Goal: Task Accomplishment & Management: Complete application form

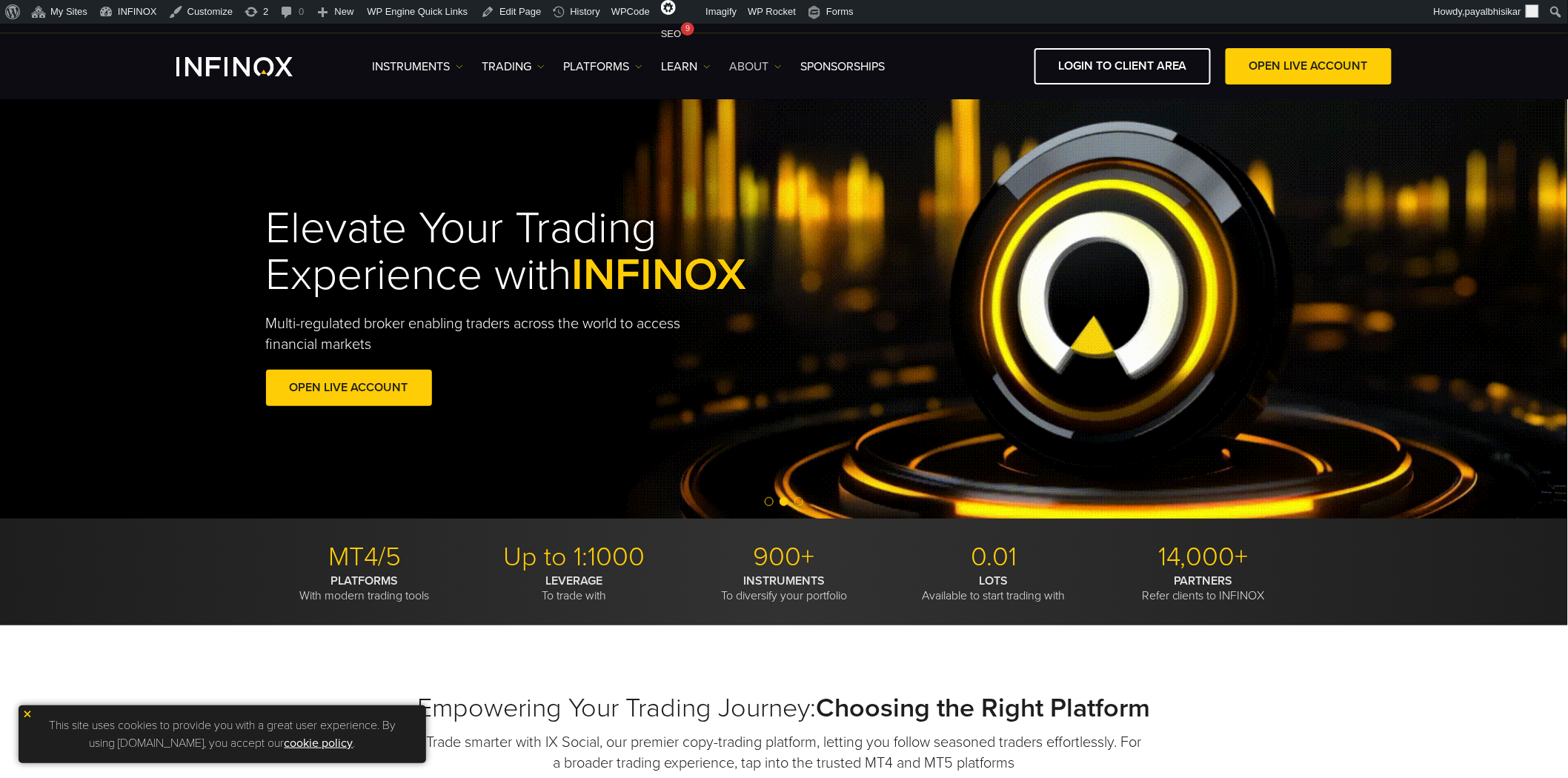
click at [758, 66] on link "ABOUT" at bounding box center [755, 66] width 53 height 18
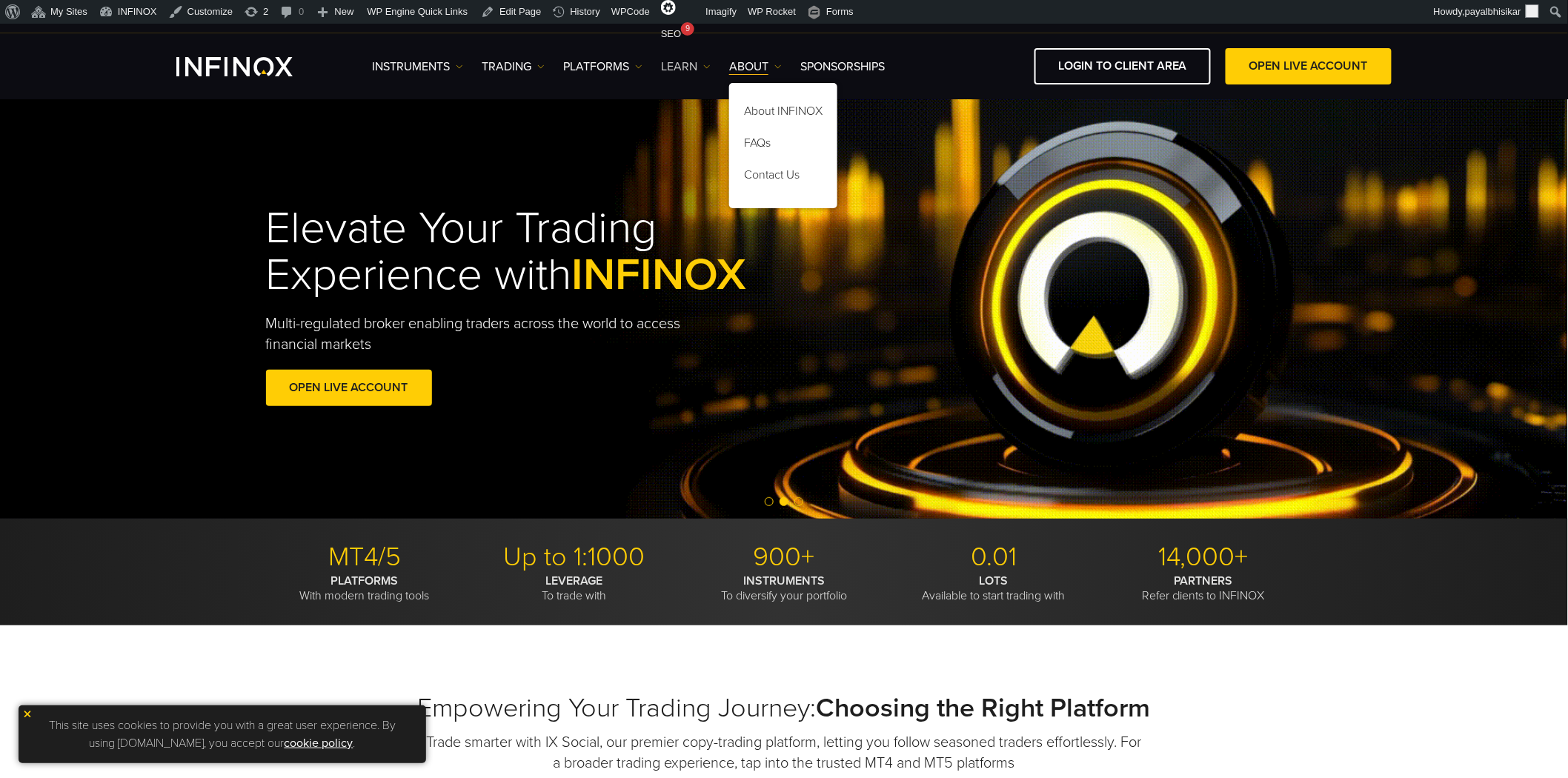
click at [702, 66] on link "Learn" at bounding box center [685, 66] width 50 height 18
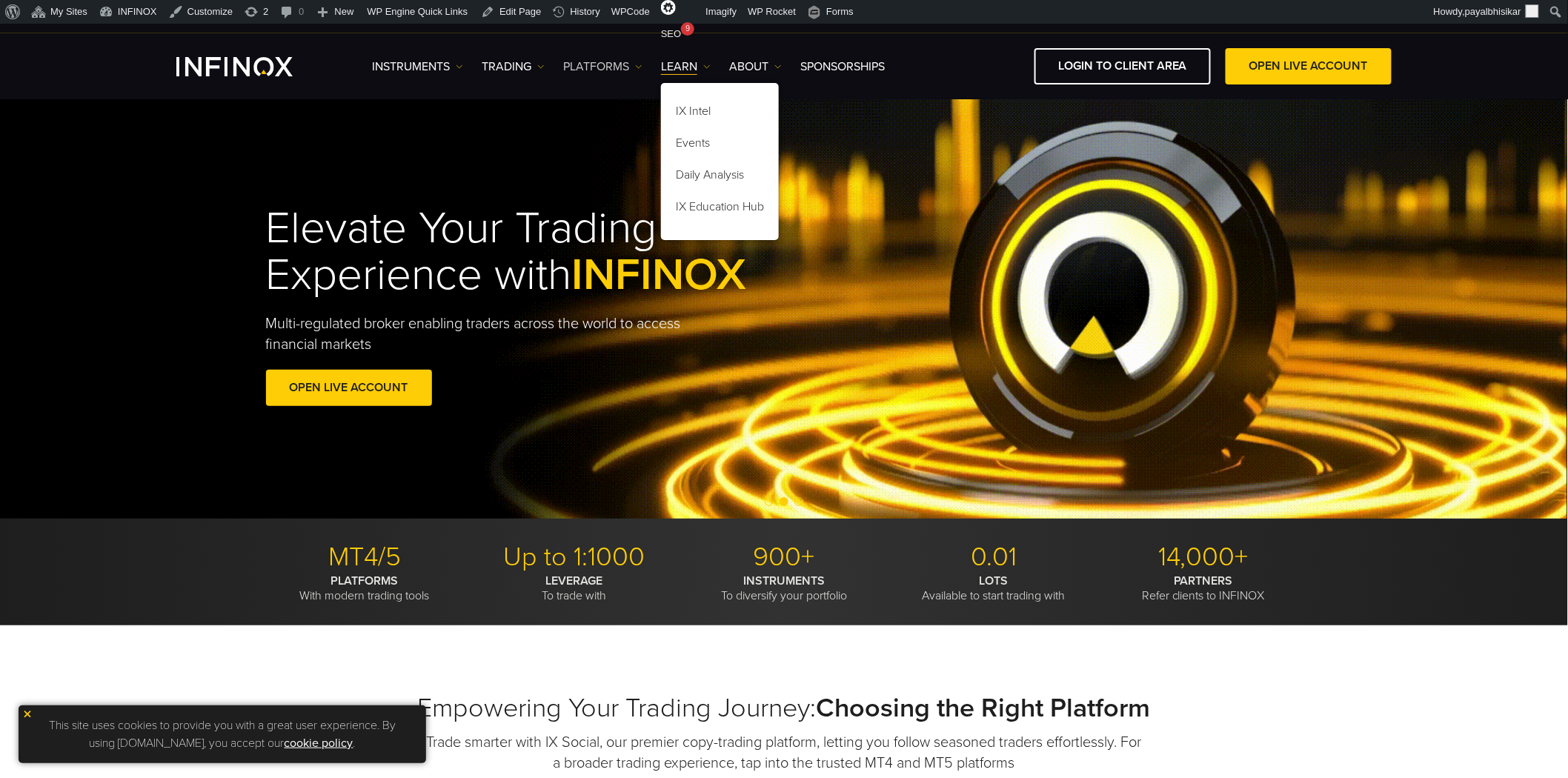
click at [622, 62] on link "PLATFORMS" at bounding box center [603, 66] width 80 height 18
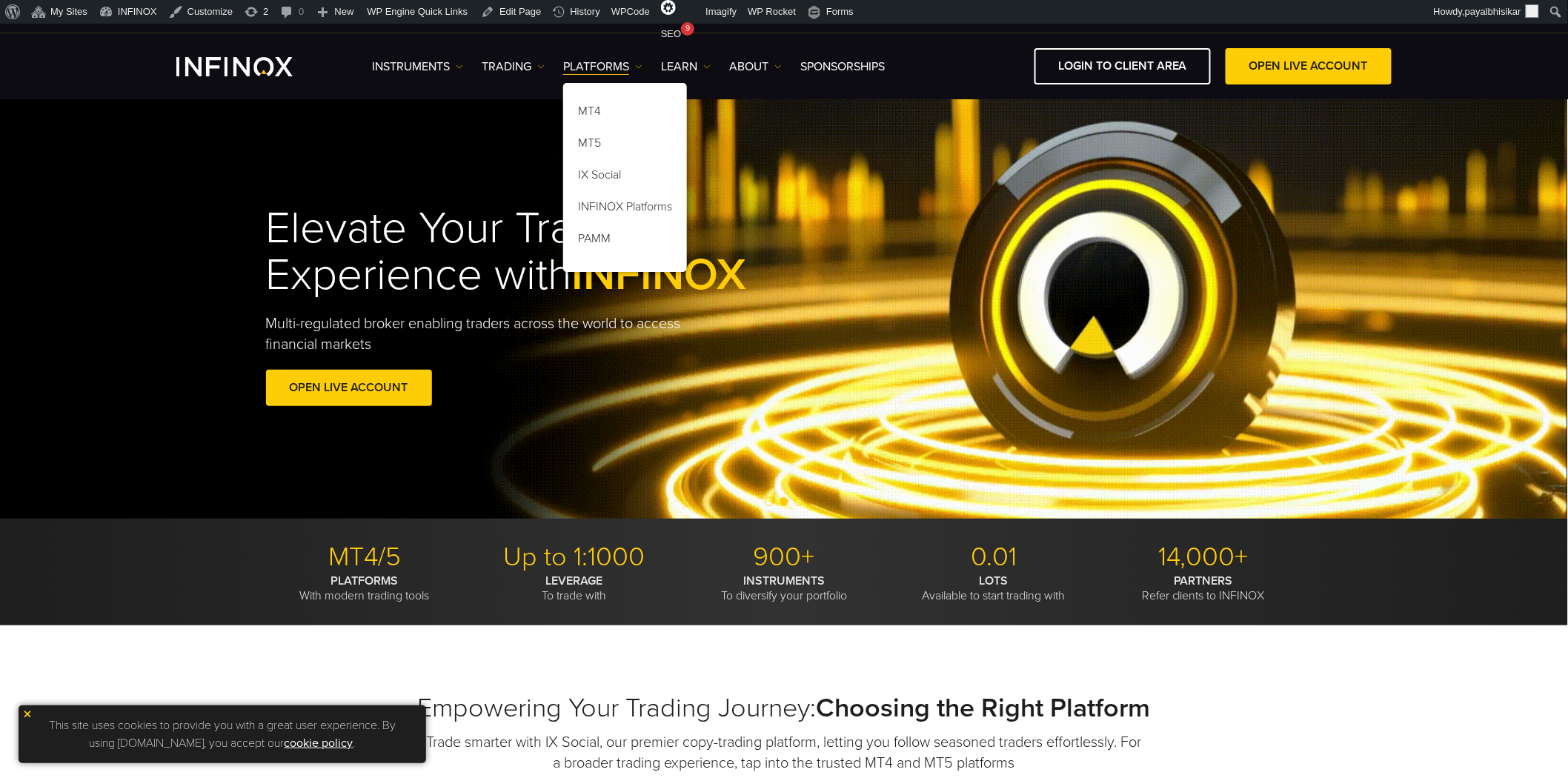
click at [786, 180] on div "Elevate Your Trading Experience with INFINOX Multi-regulated broker enabling tr…" at bounding box center [784, 308] width 1569 height 420
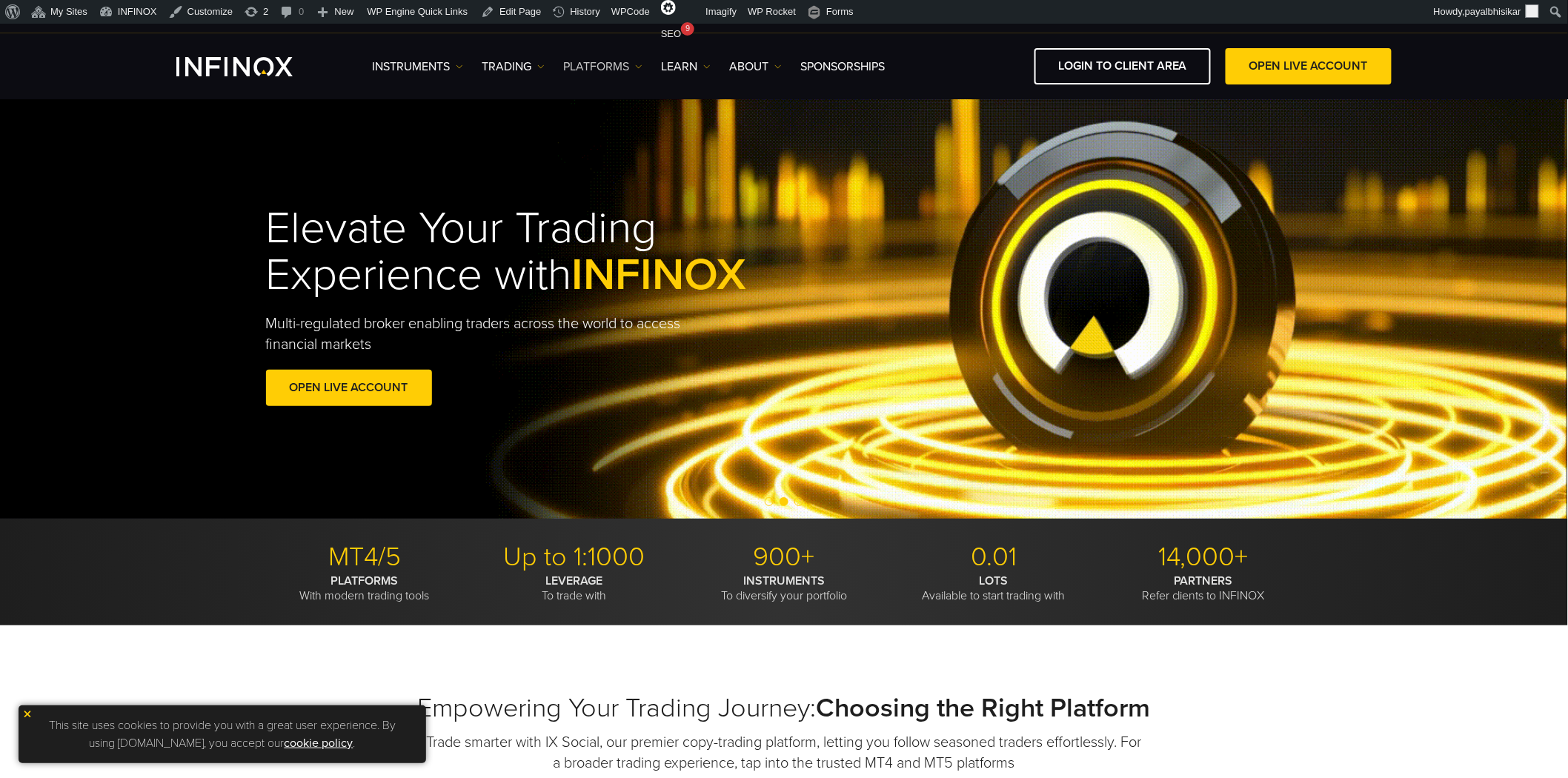
click at [640, 70] on link "PLATFORMS" at bounding box center [603, 66] width 80 height 18
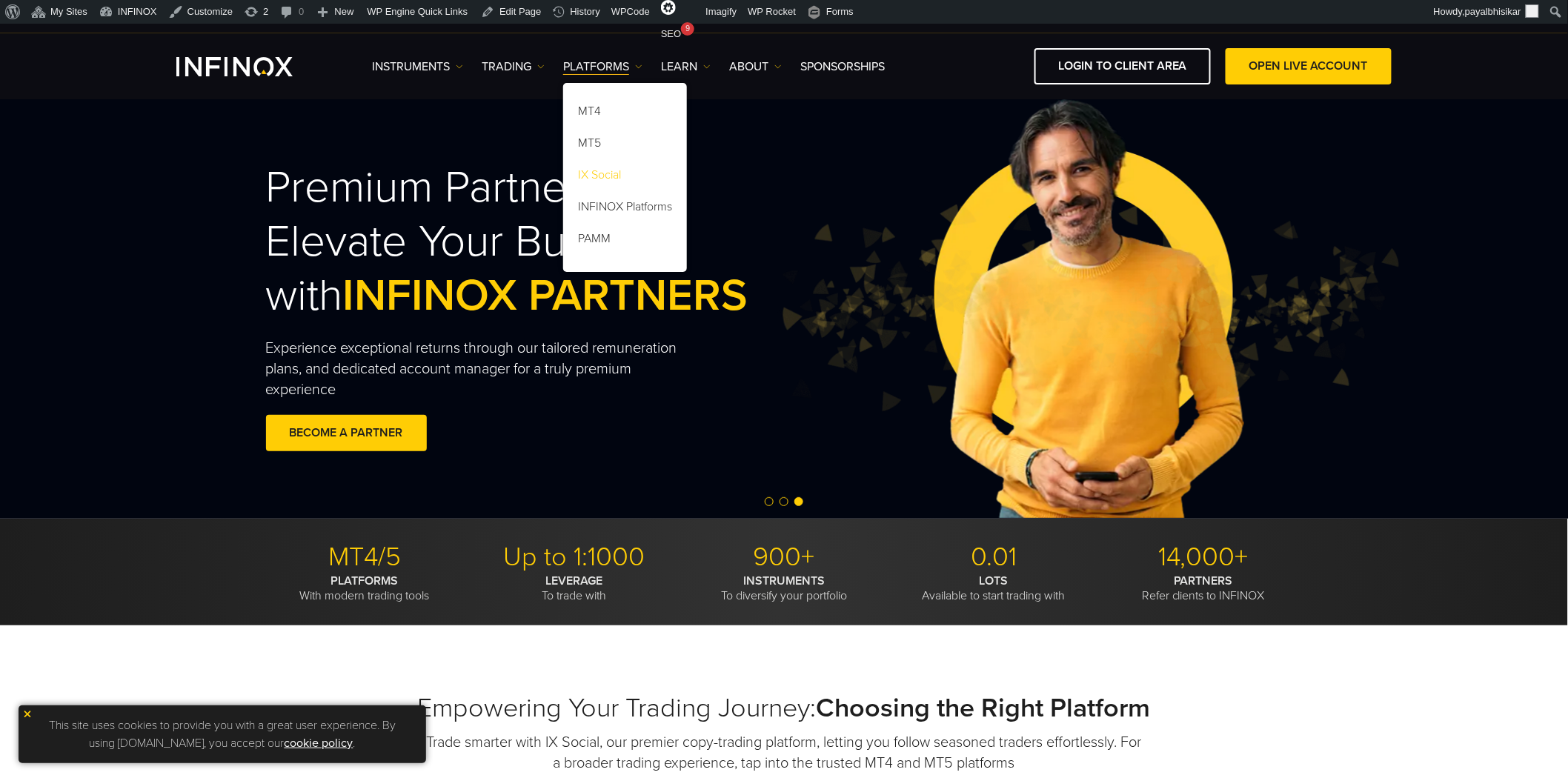
click at [612, 173] on link "IX Social" at bounding box center [625, 177] width 124 height 32
click at [917, 321] on img at bounding box center [1088, 307] width 624 height 207
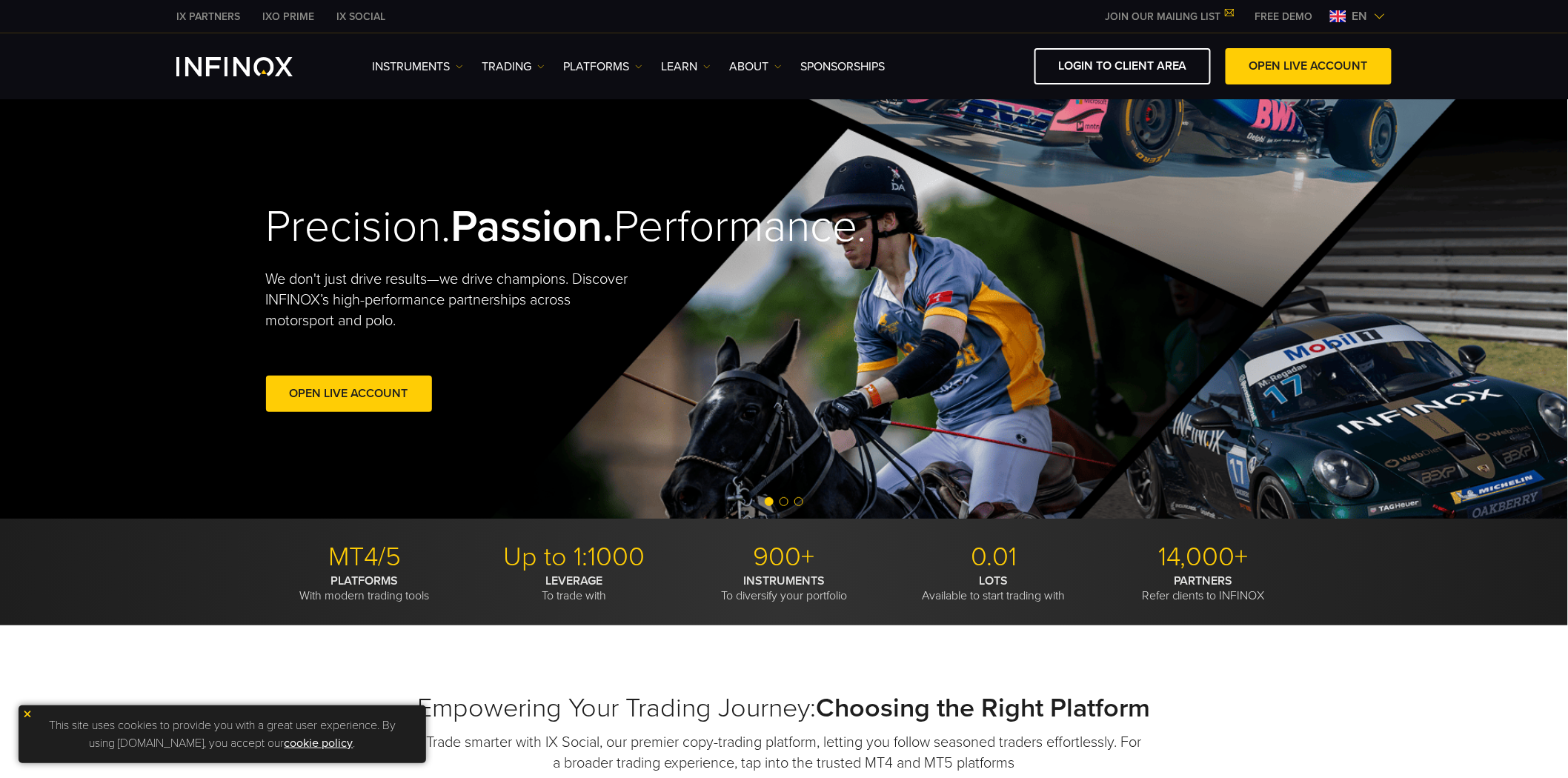
click at [1226, 403] on div "Precision. Passion. Performance. We don't just drive results—we drive champions…" at bounding box center [785, 308] width 1067 height 420
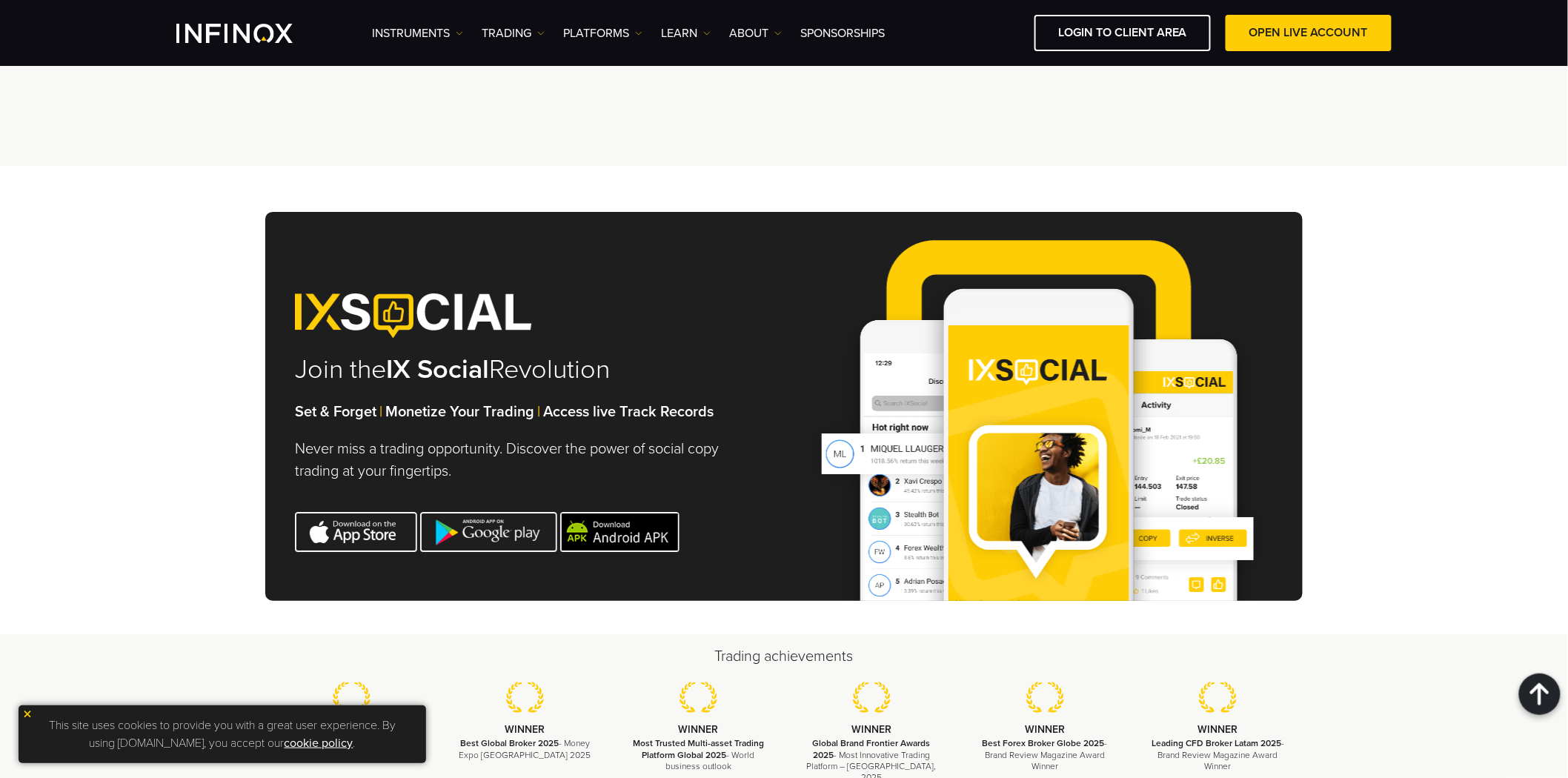
scroll to position [307, 0]
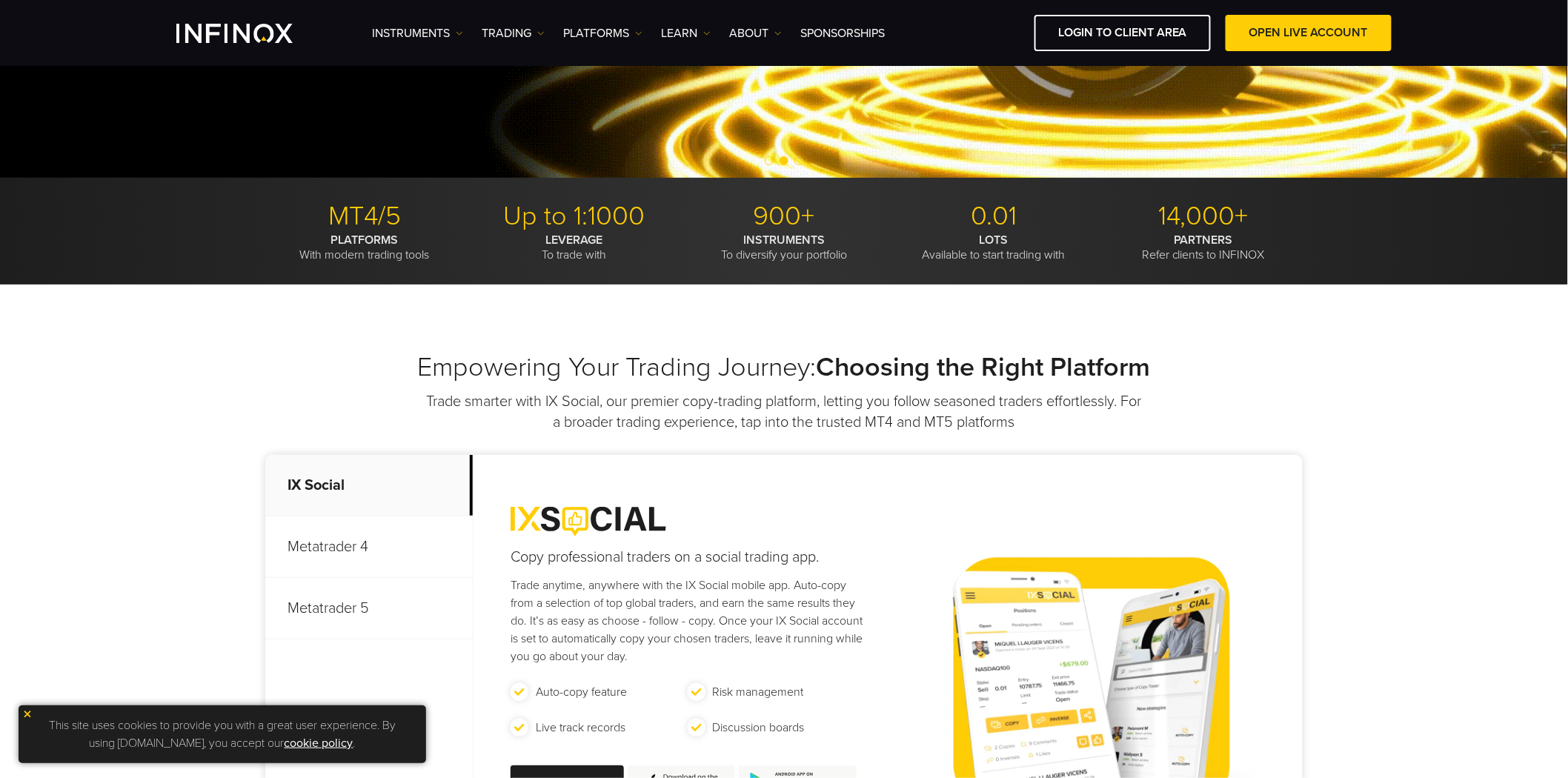
click at [98, 374] on div "Empowering Your Trading Journey: Choosing the Right Platform Trade smarter with…" at bounding box center [784, 626] width 1568 height 684
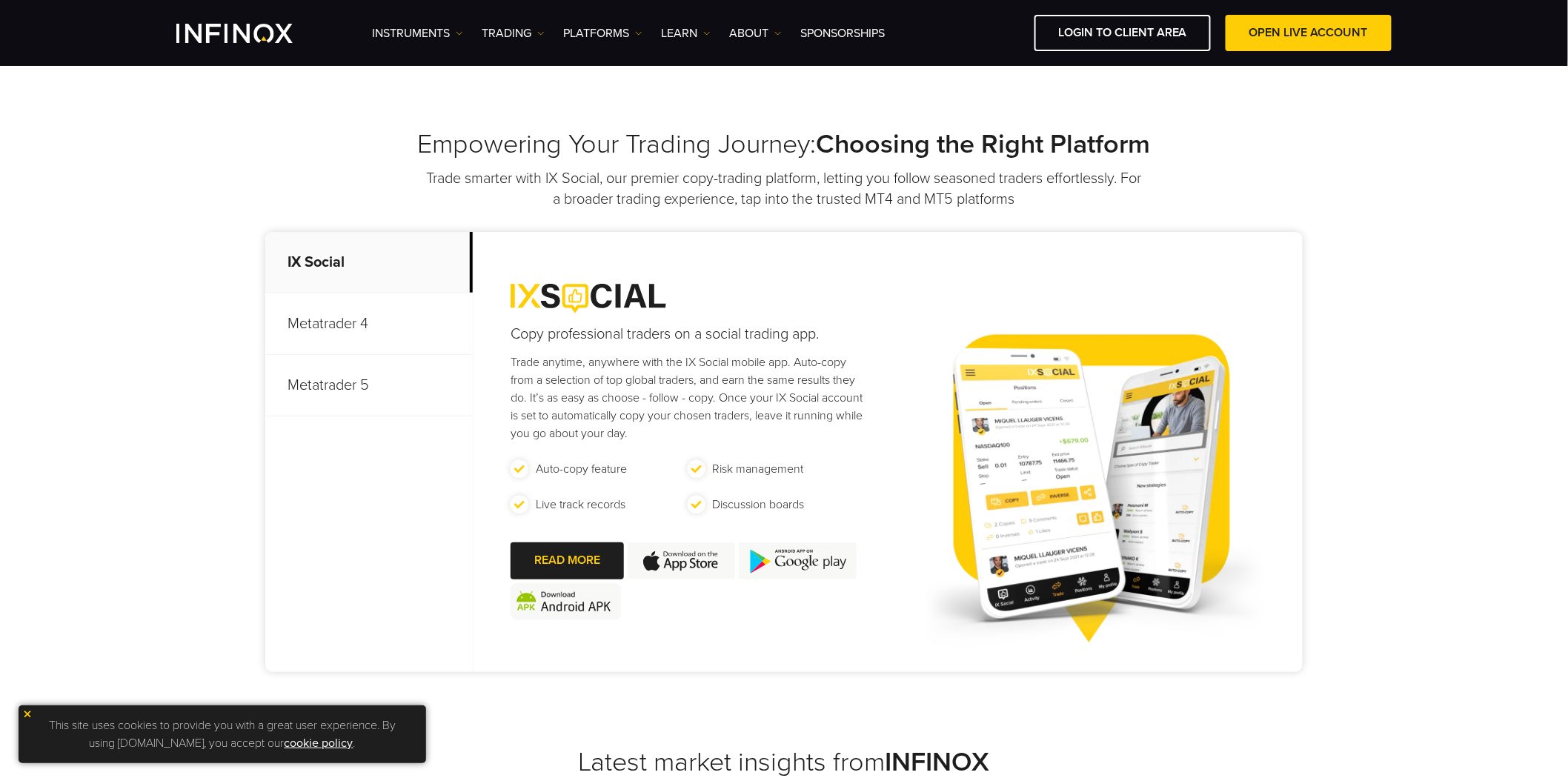
scroll to position [554, 0]
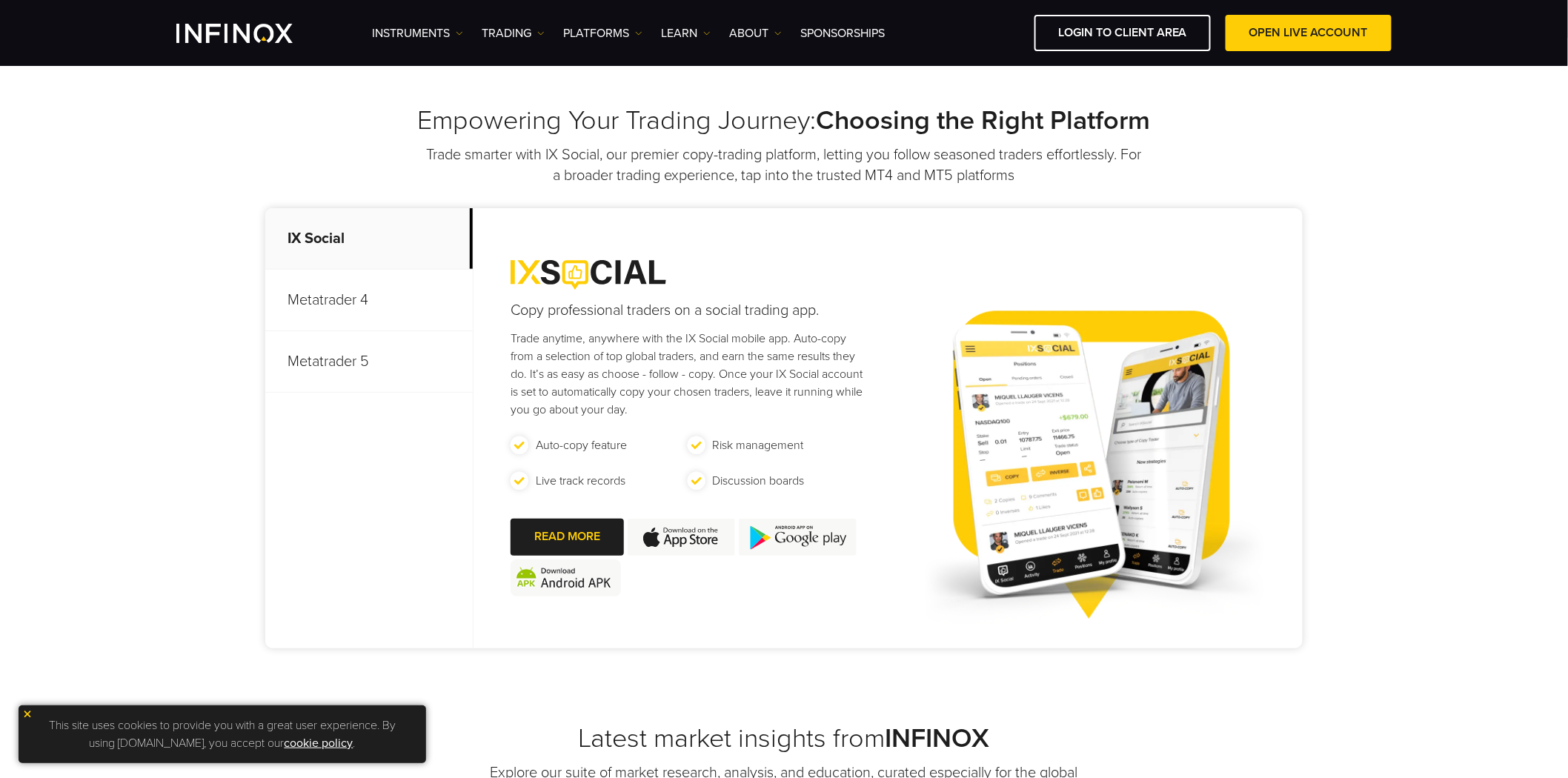
click at [137, 381] on div "Empowering Your Trading Journey: Choosing the Right Platform Trade smarter with…" at bounding box center [784, 379] width 1568 height 684
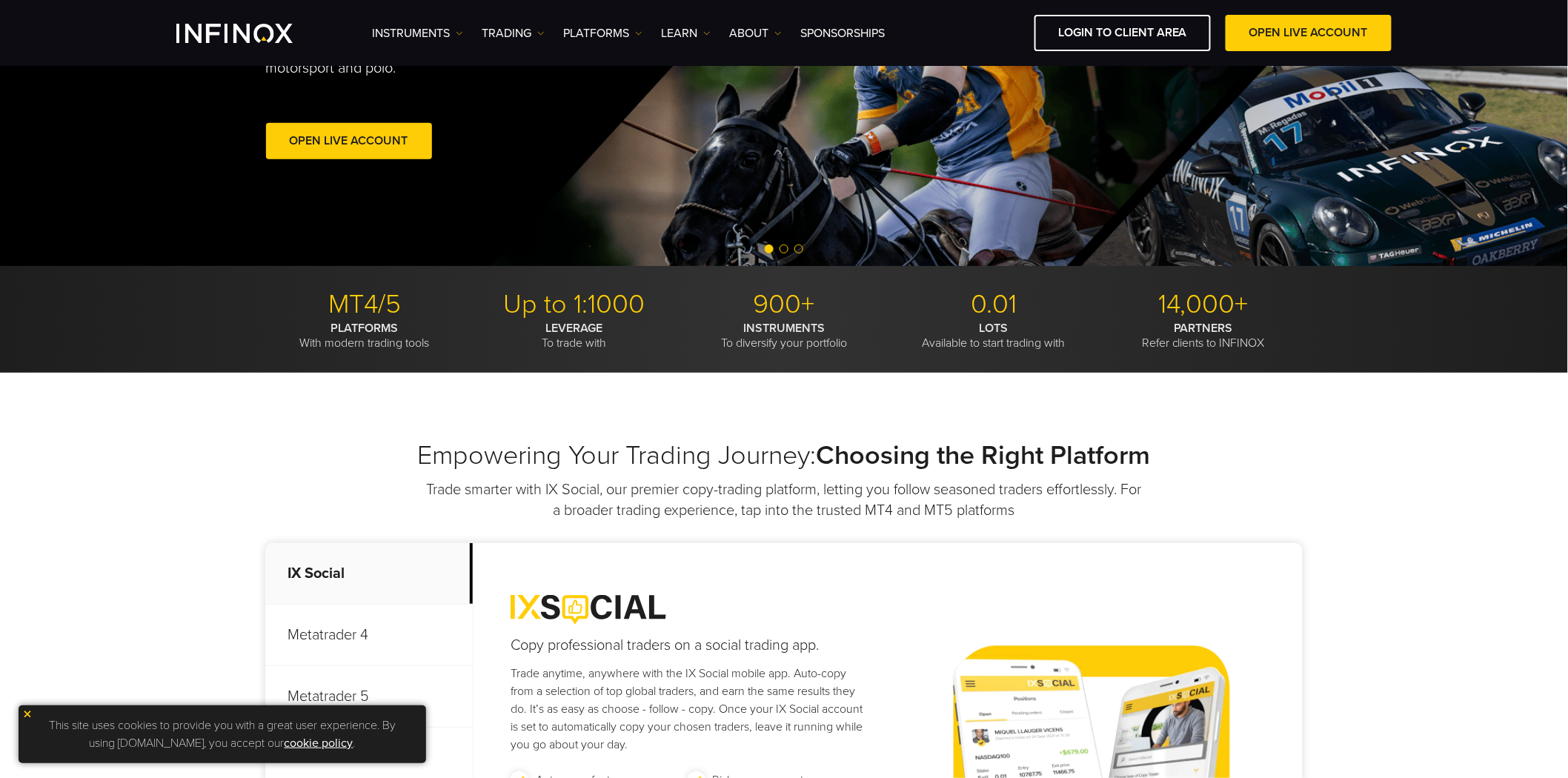
scroll to position [0, 0]
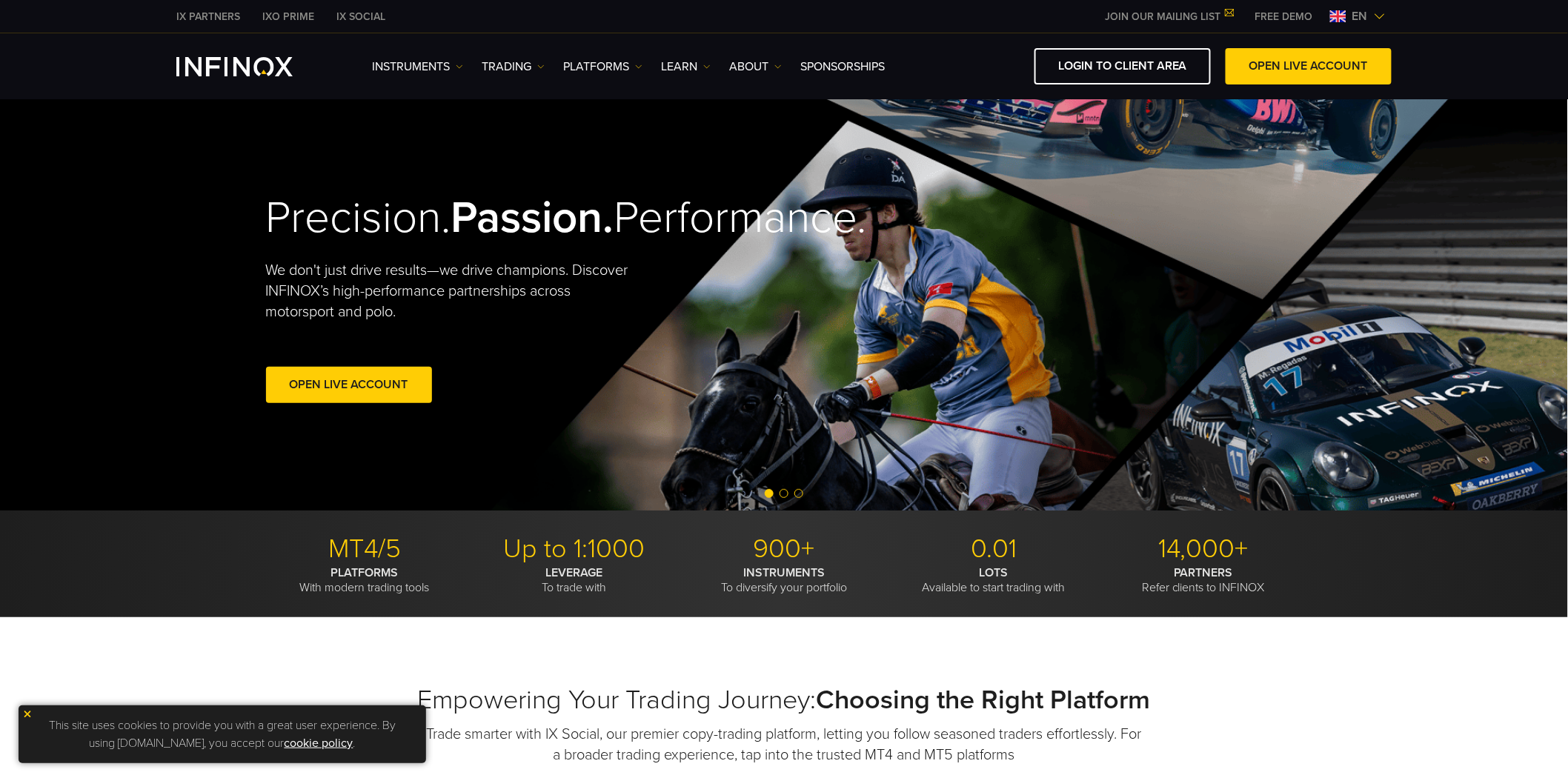
click at [1298, 338] on div "Precision. Passion. Performance. We don't just drive results—we drive champions…" at bounding box center [785, 300] width 1067 height 420
click at [1279, 279] on div "Precision. Passion. Performance. We don't just drive results—we drive champions…" at bounding box center [785, 300] width 1067 height 420
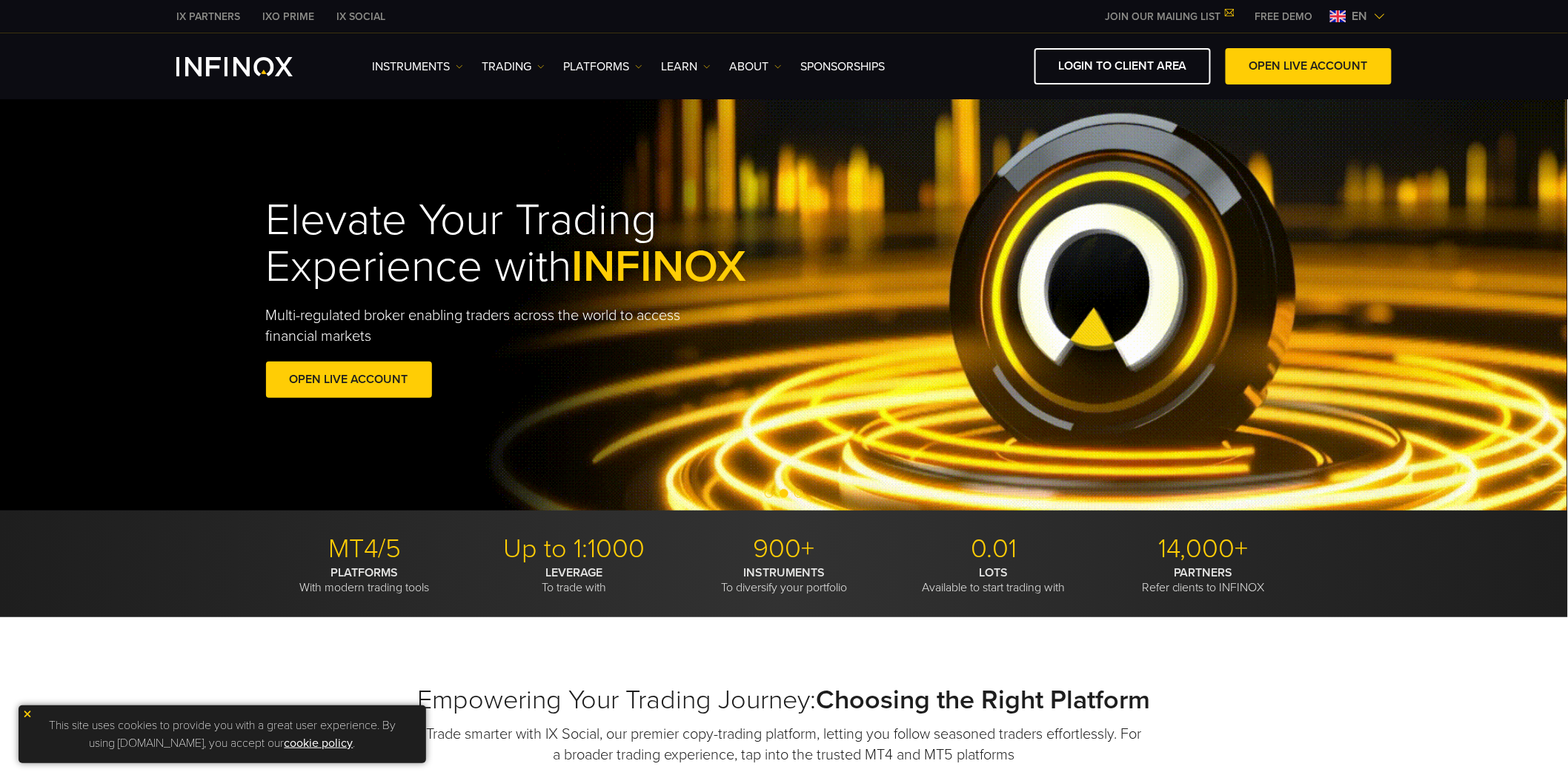
click at [24, 712] on img at bounding box center [28, 714] width 11 height 11
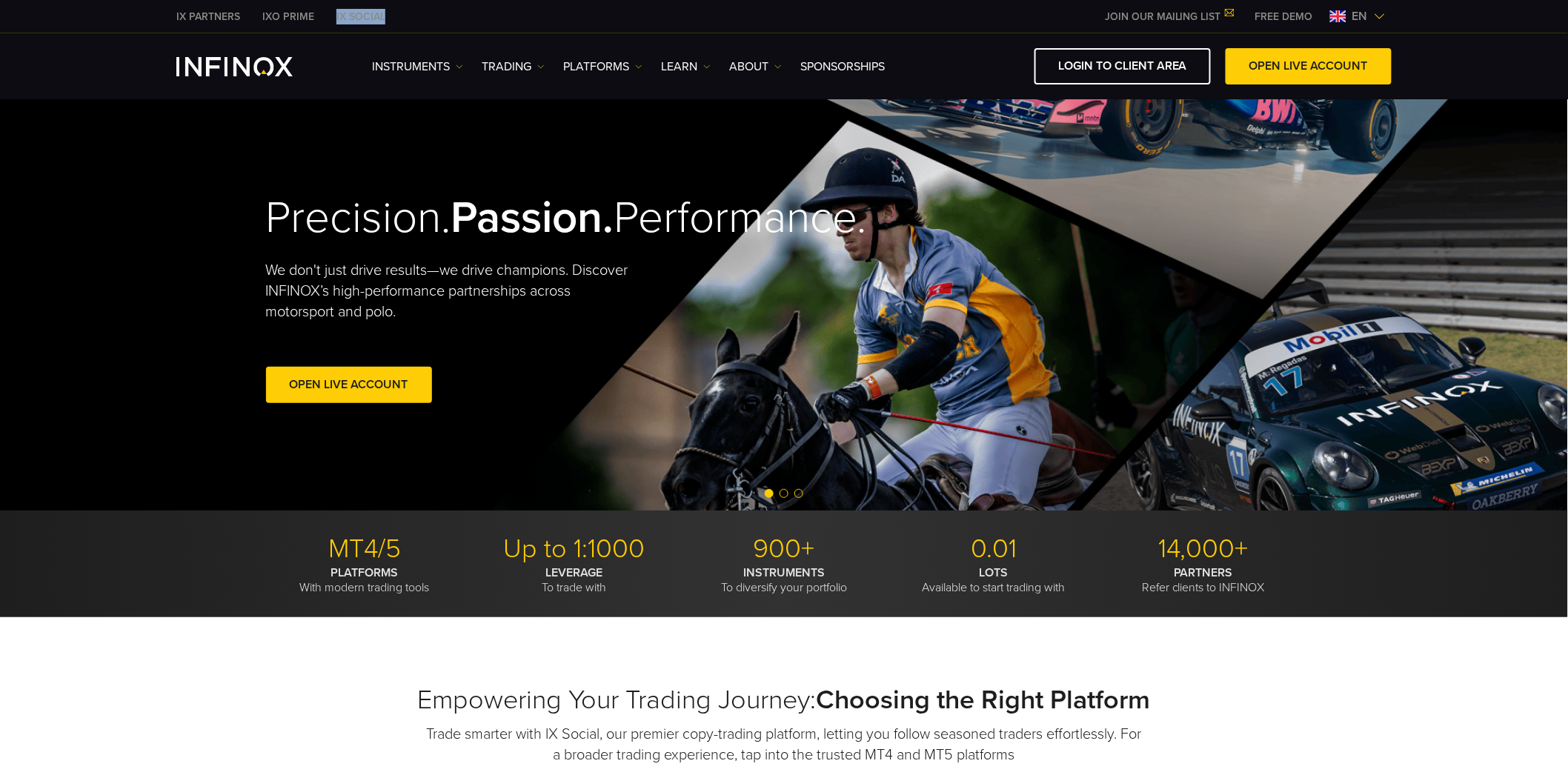
drag, startPoint x: 398, startPoint y: 15, endPoint x: 331, endPoint y: 12, distance: 67.1
click at [331, 12] on div "IX PARTNERS IXO PRIME IX SOCIAL JOIN OUR MAILING LIST Never Miss a Trading Oppo…" at bounding box center [784, 16] width 1215 height 33
click at [637, 64] on img at bounding box center [639, 66] width 8 height 8
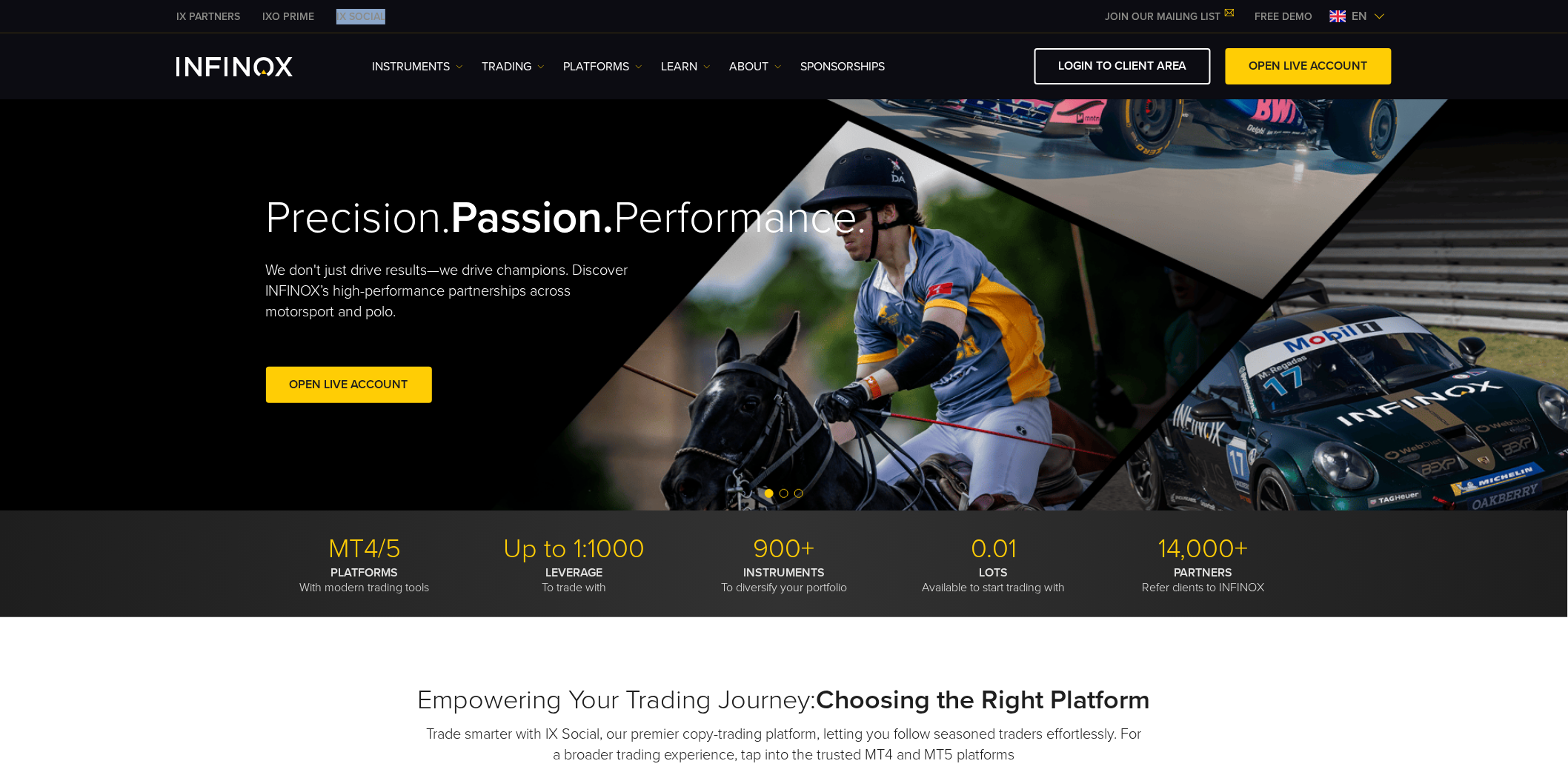
click at [1355, 390] on video at bounding box center [784, 300] width 1569 height 420
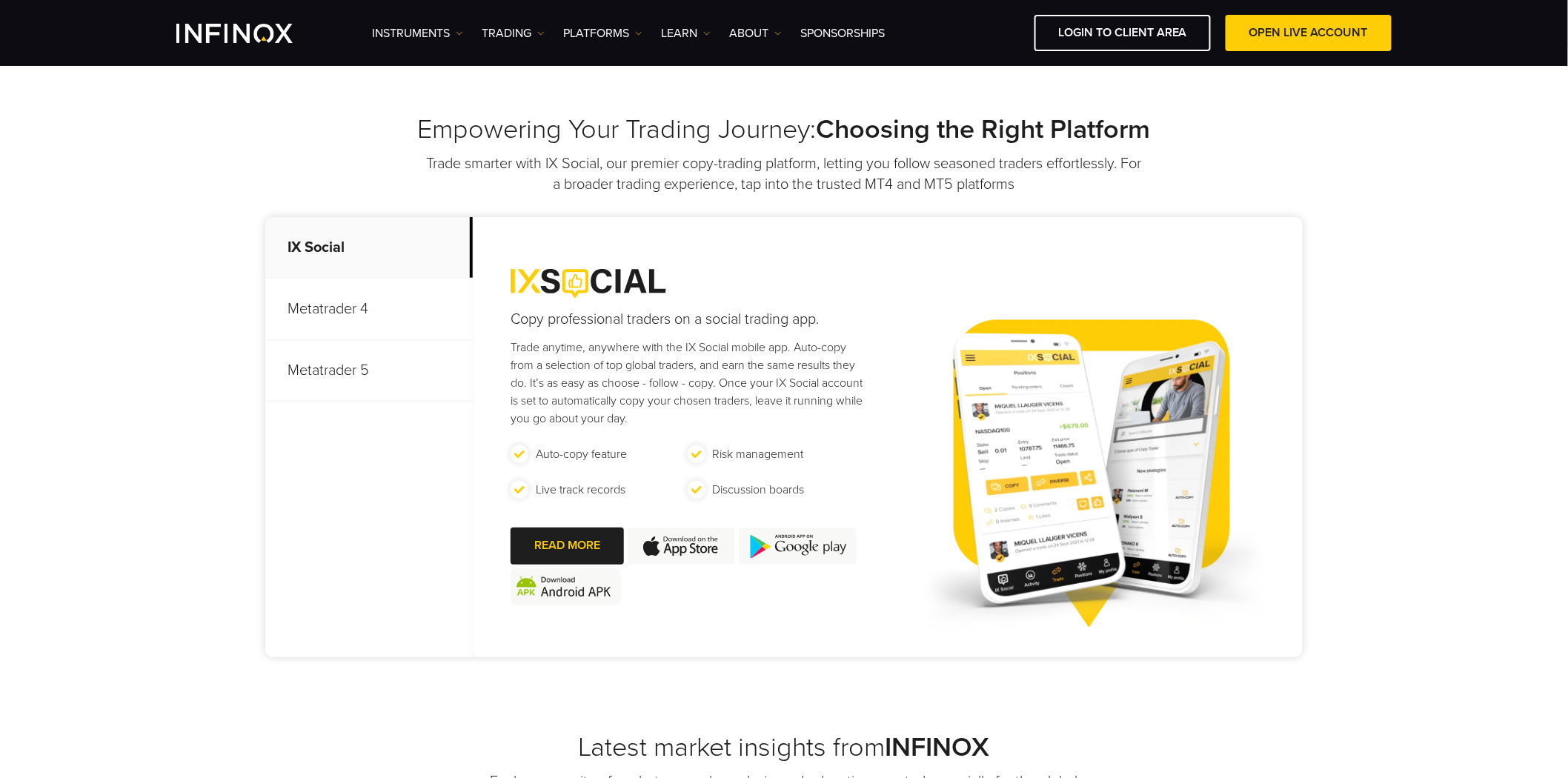
scroll to position [575, 0]
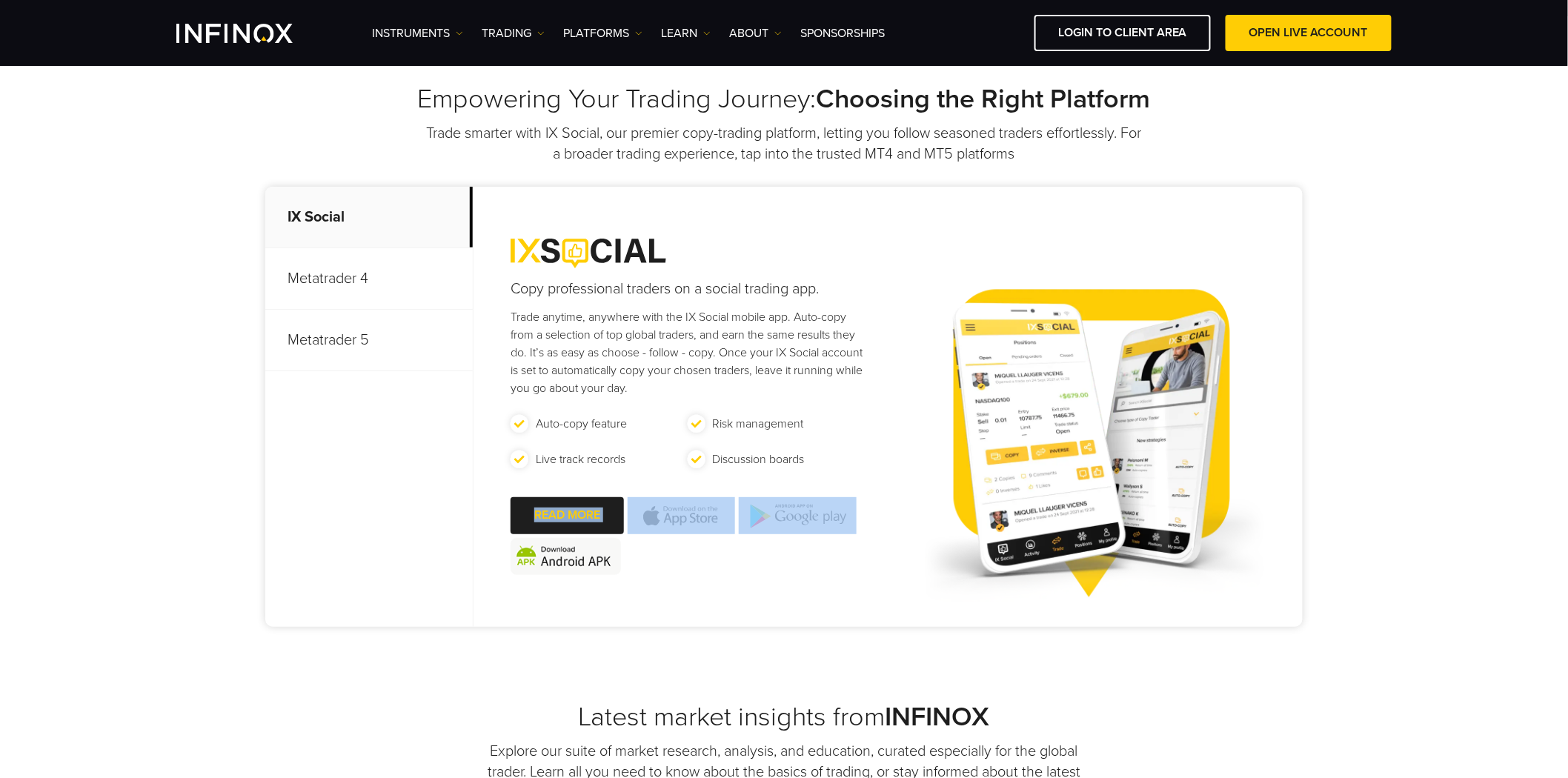
drag, startPoint x: 650, startPoint y: 575, endPoint x: 498, endPoint y: 507, distance: 166.5
click at [498, 507] on div "Copy professional traders on a social trading app. Trade anytime, anywhere with…" at bounding box center [672, 407] width 398 height 440
click at [138, 342] on div "Empowering Your Trading Journey: Choosing the Right Platform Trade smarter with…" at bounding box center [784, 358] width 1568 height 684
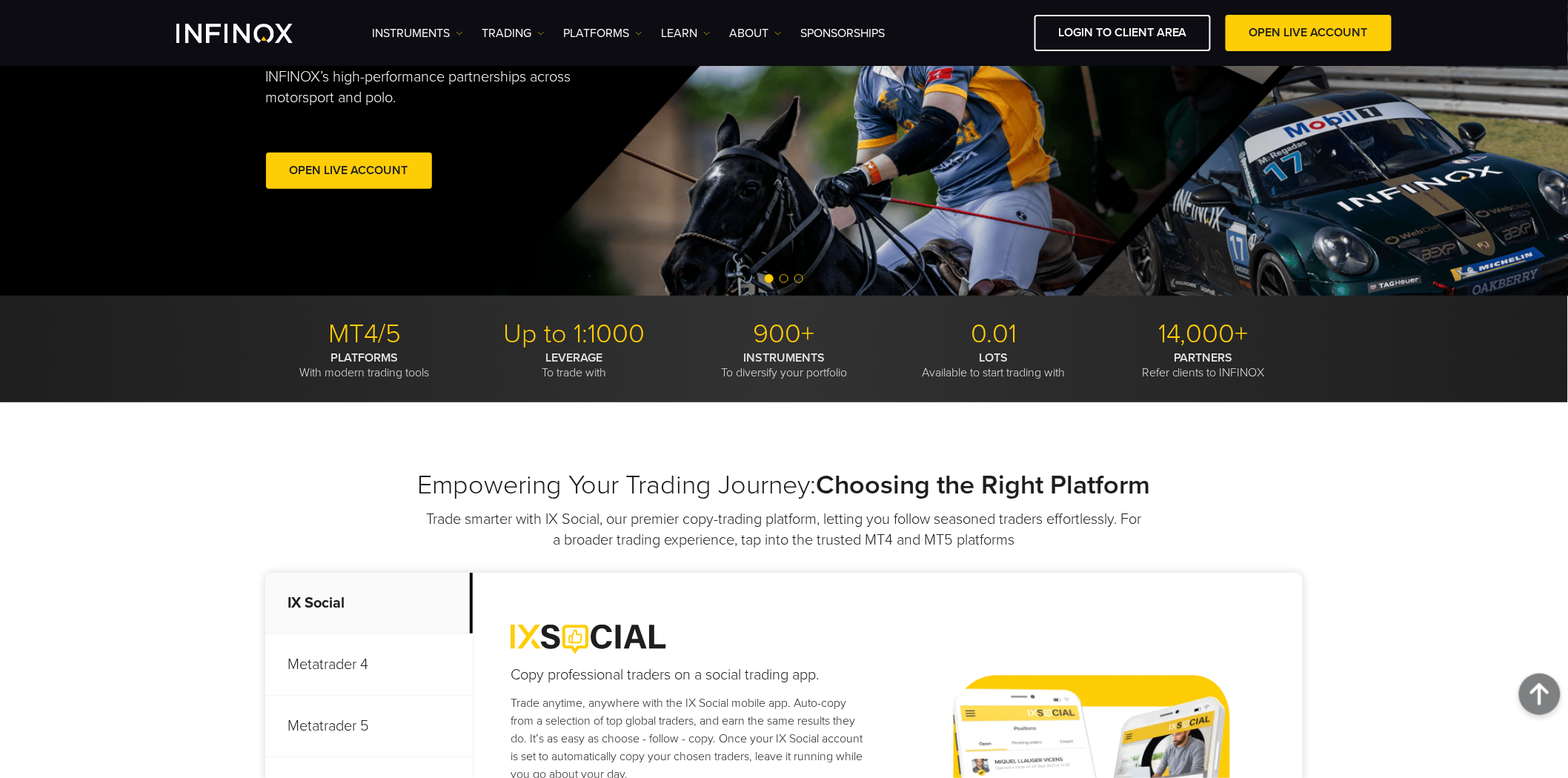
scroll to position [0, 0]
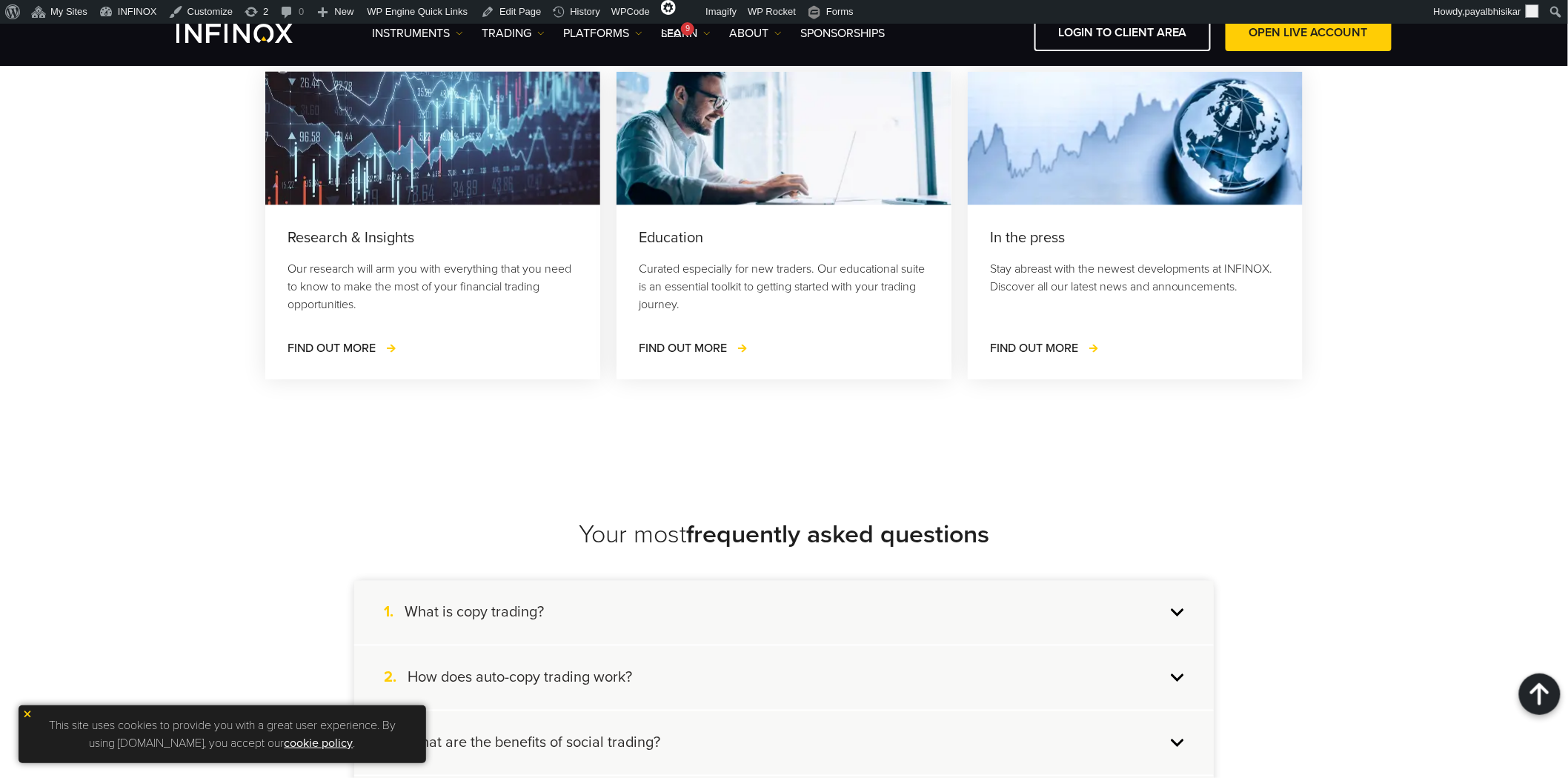
scroll to position [5678, 0]
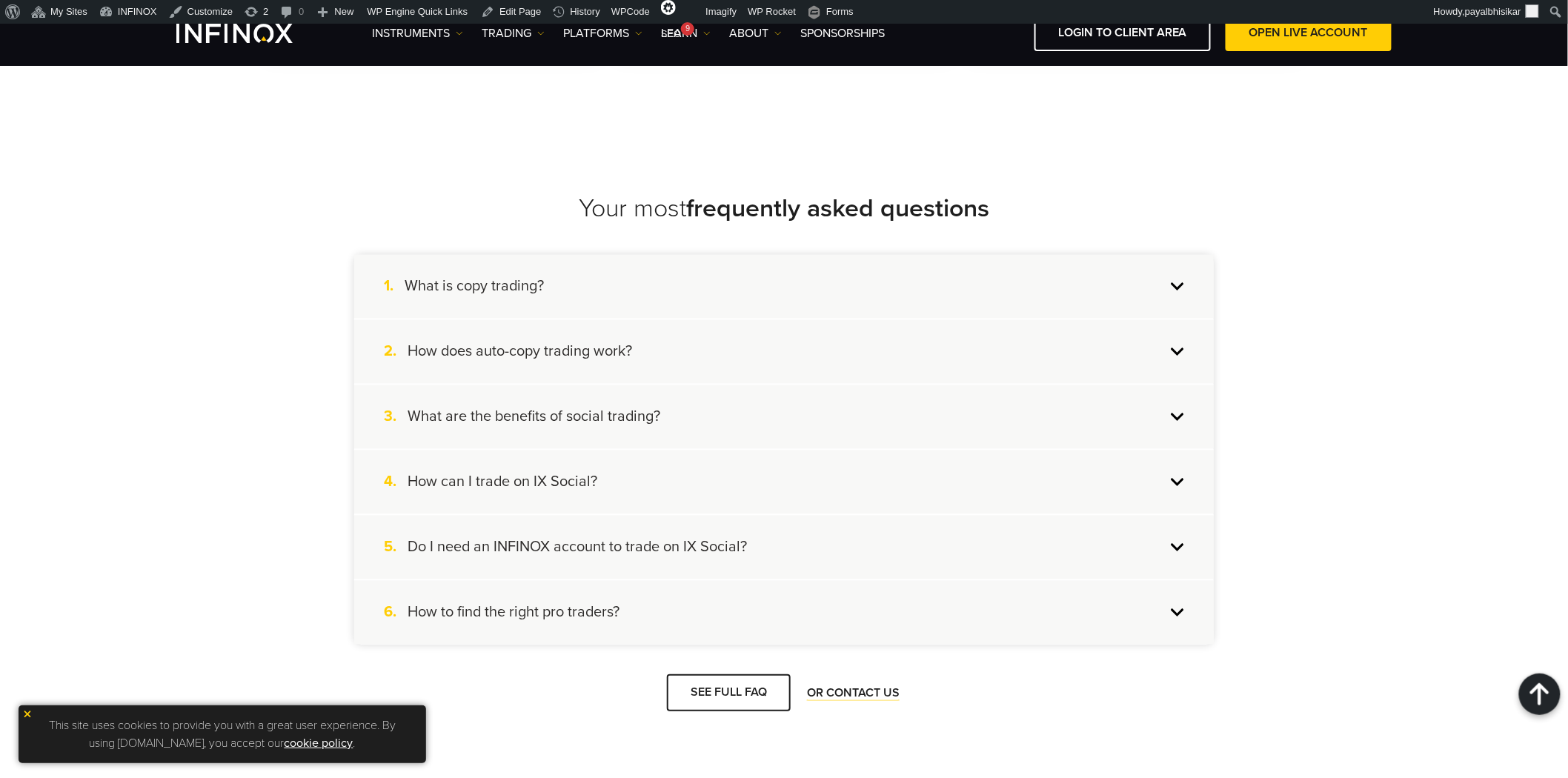
click at [632, 457] on div "4. How can I trade on IX Social?" at bounding box center [784, 481] width 859 height 63
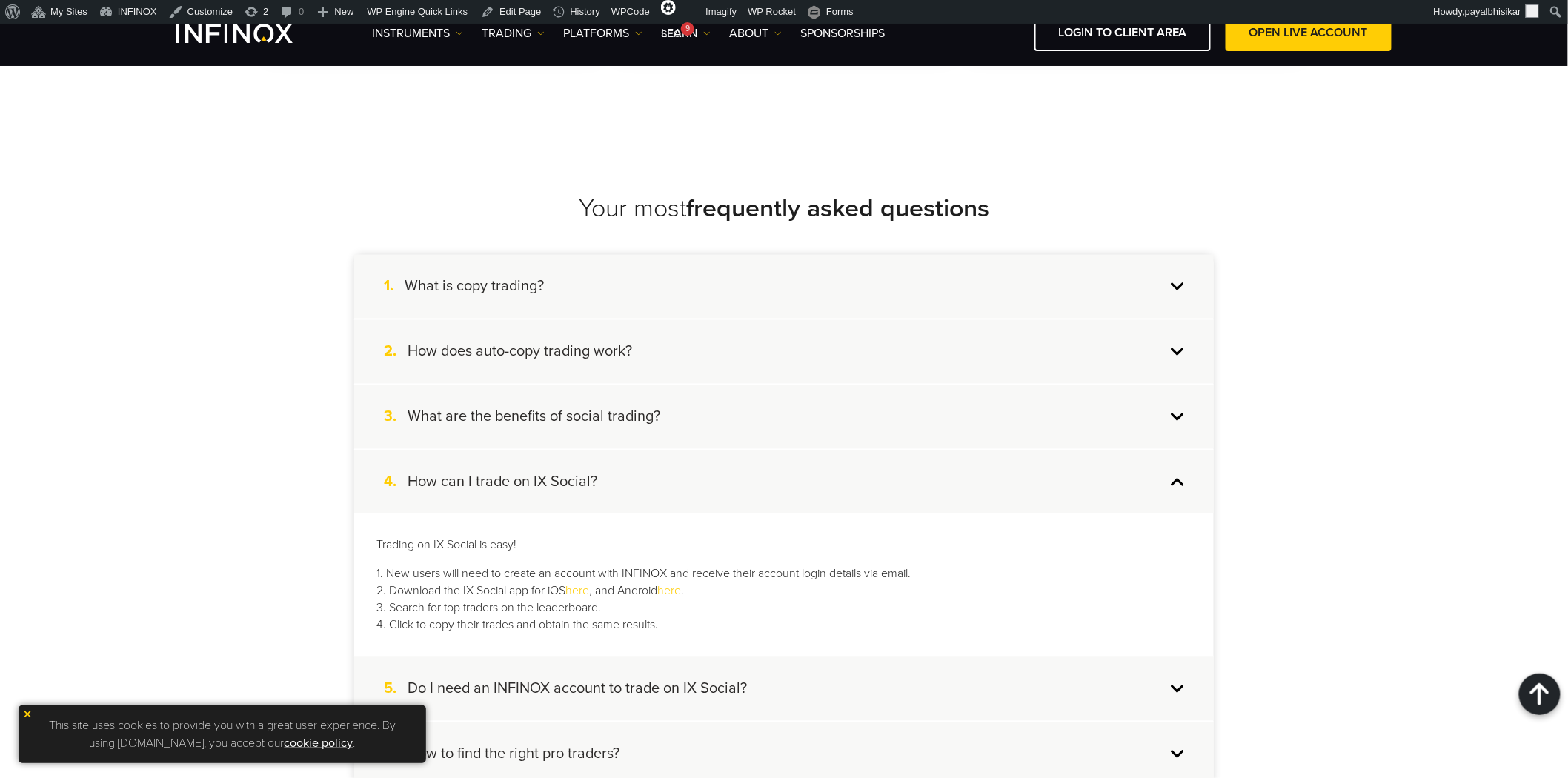
click at [632, 457] on div "4. How can I trade on IX Social?" at bounding box center [784, 481] width 859 height 63
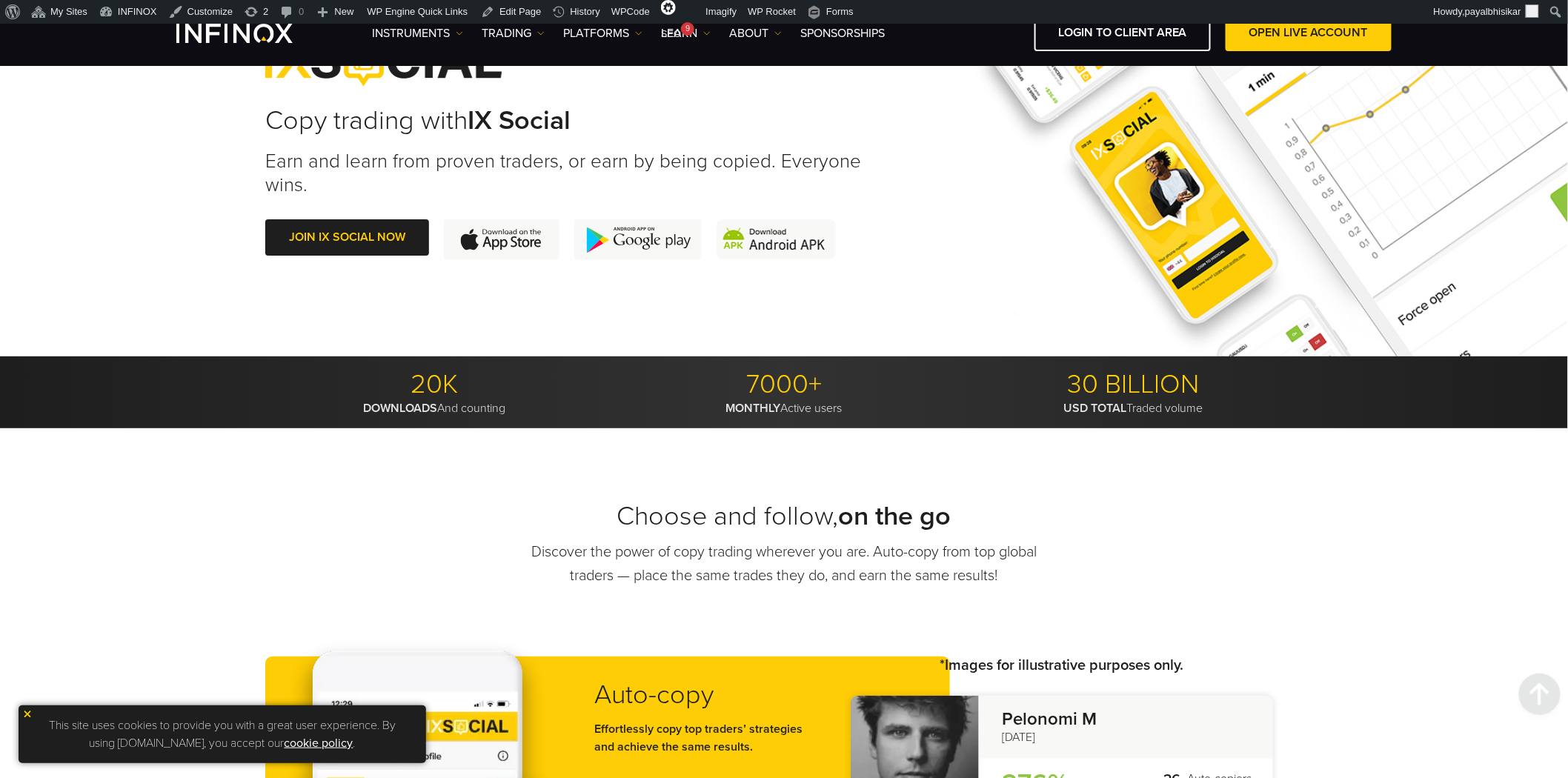
scroll to position [0, 0]
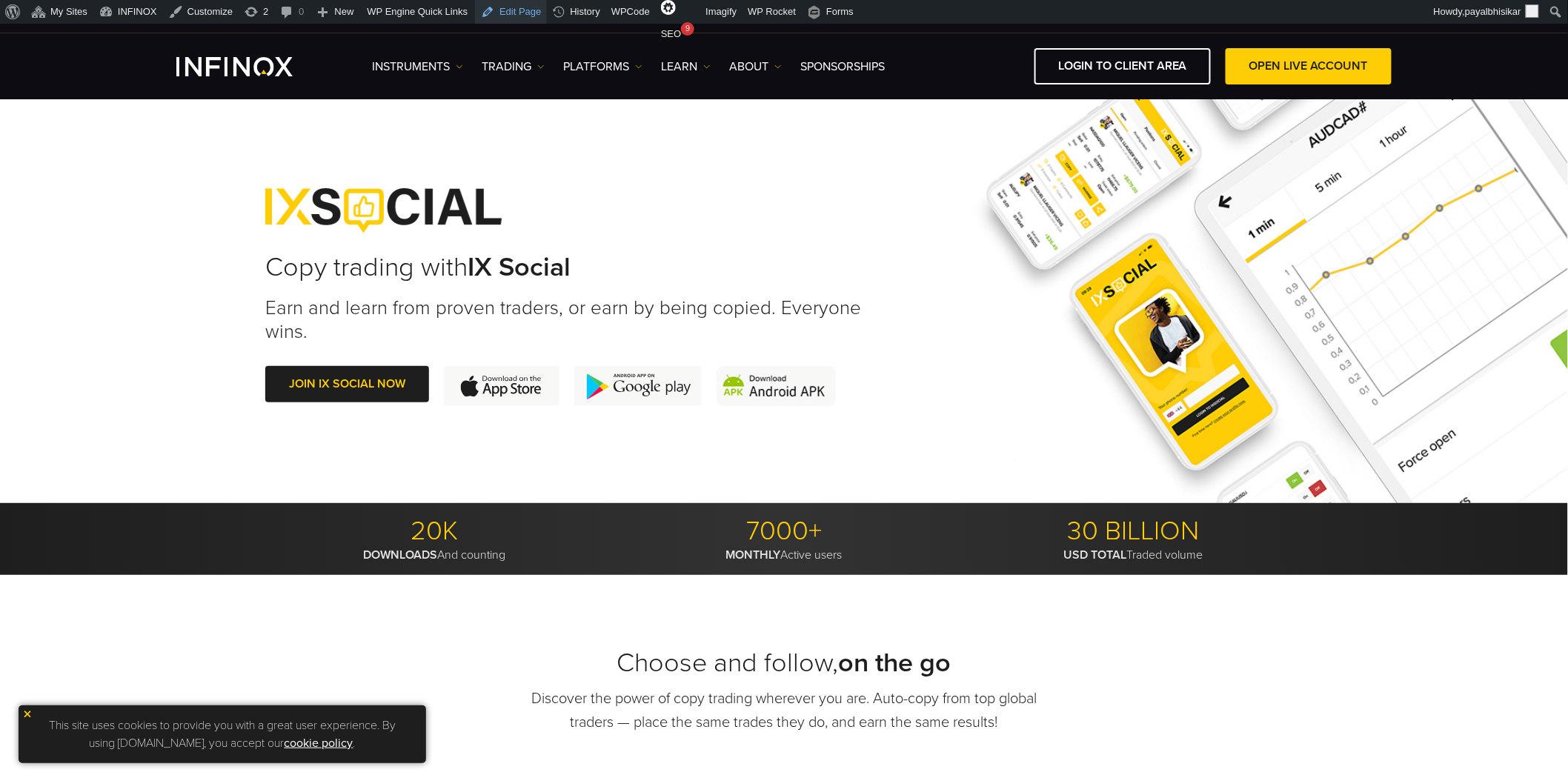
click at [516, 12] on link "Edit Page" at bounding box center [511, 11] width 72 height 24
click at [23, 716] on img at bounding box center [28, 714] width 11 height 11
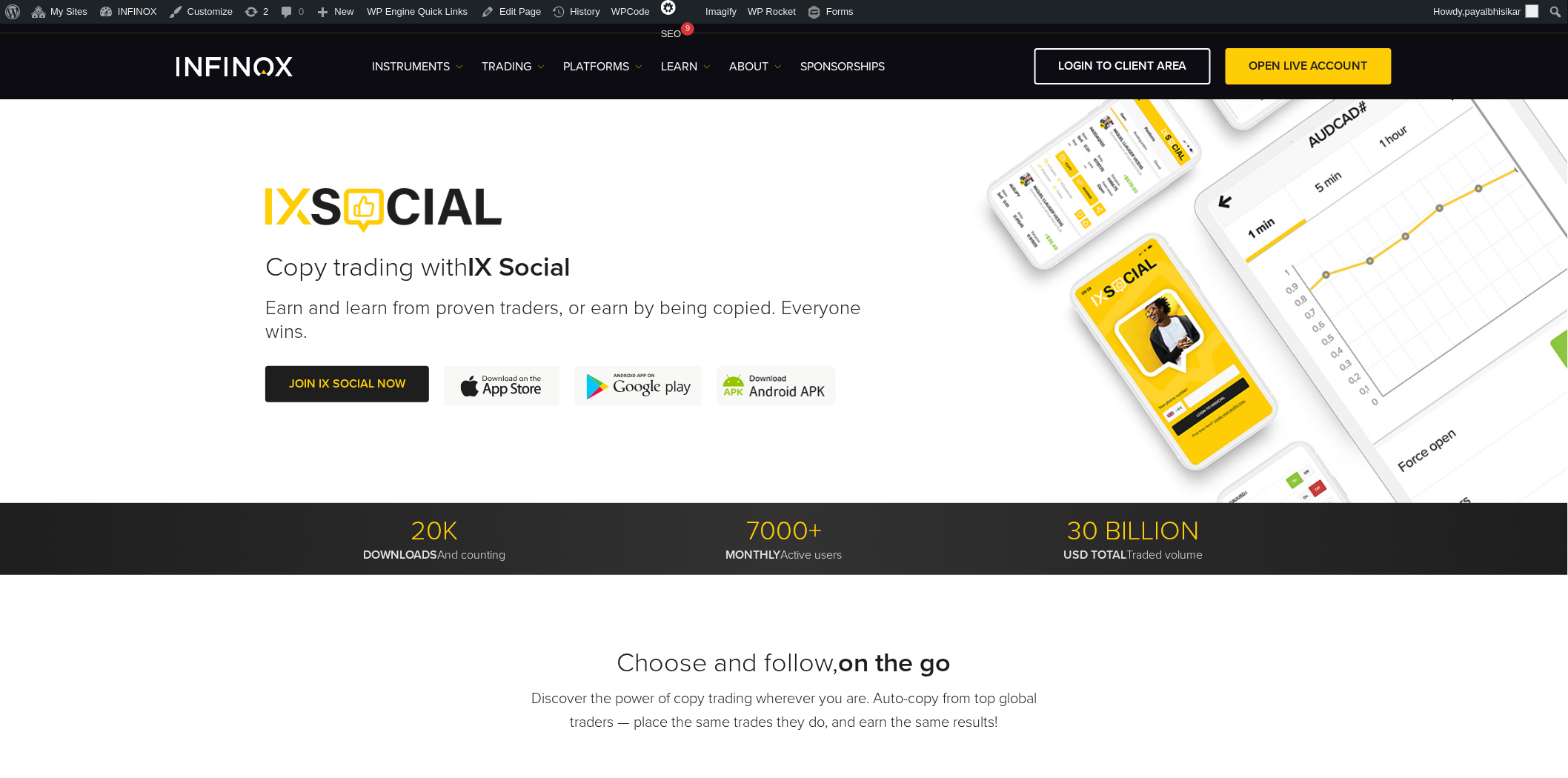
drag, startPoint x: 907, startPoint y: 403, endPoint x: 349, endPoint y: 404, distance: 558.0
click at [349, 404] on div "Copy trading with IX Social Earn and learn from proven traders, or earn by bein…" at bounding box center [784, 297] width 1037 height 276
click at [201, 387] on div "Copy trading with IX Social Earn and learn from proven traders, or earn by bein…" at bounding box center [784, 297] width 1568 height 411
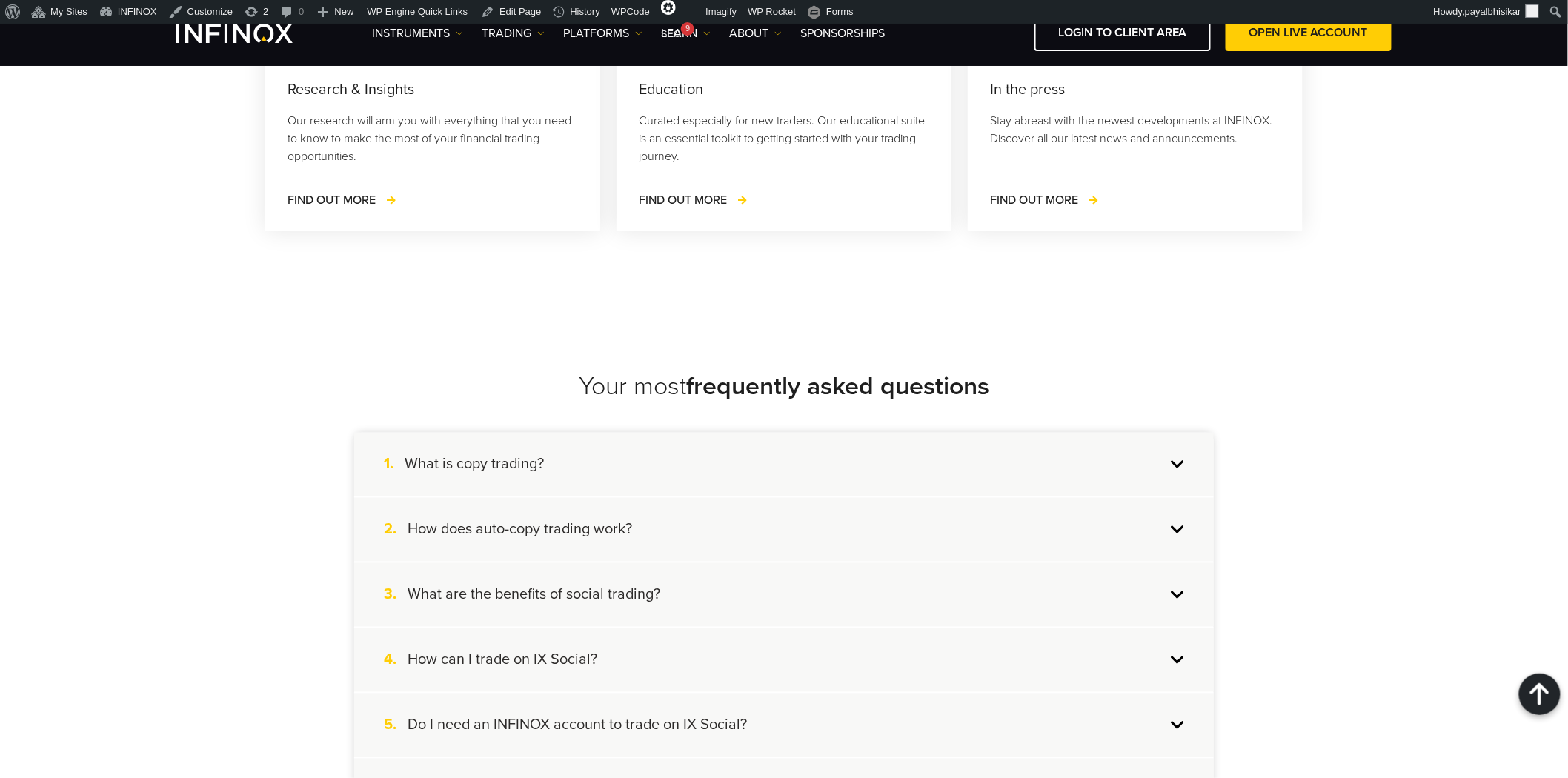
scroll to position [5596, 0]
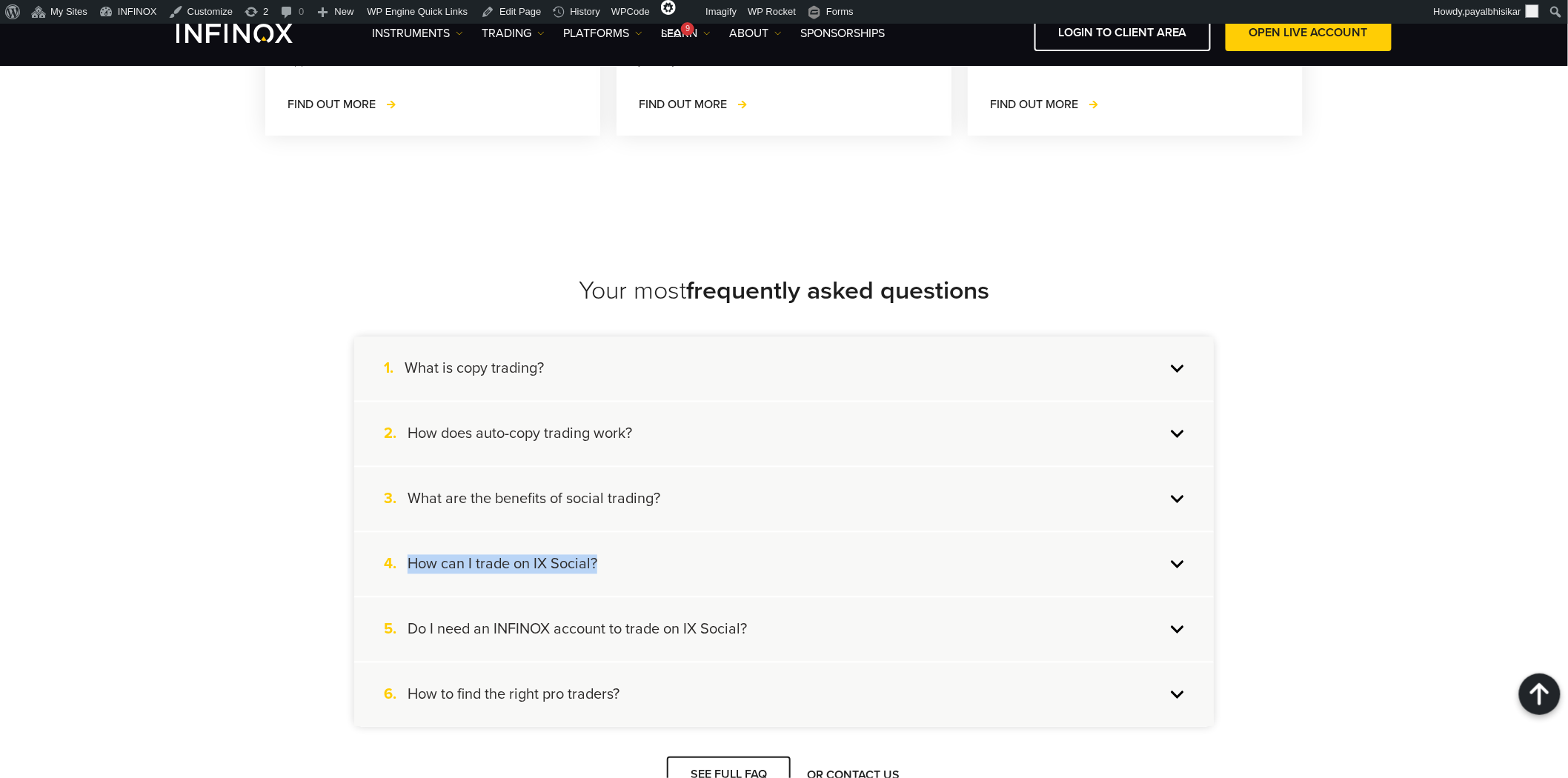
drag, startPoint x: 605, startPoint y: 545, endPoint x: 411, endPoint y: 544, distance: 194.0
click at [411, 544] on div "4. How can I trade on IX Social?" at bounding box center [784, 564] width 859 height 63
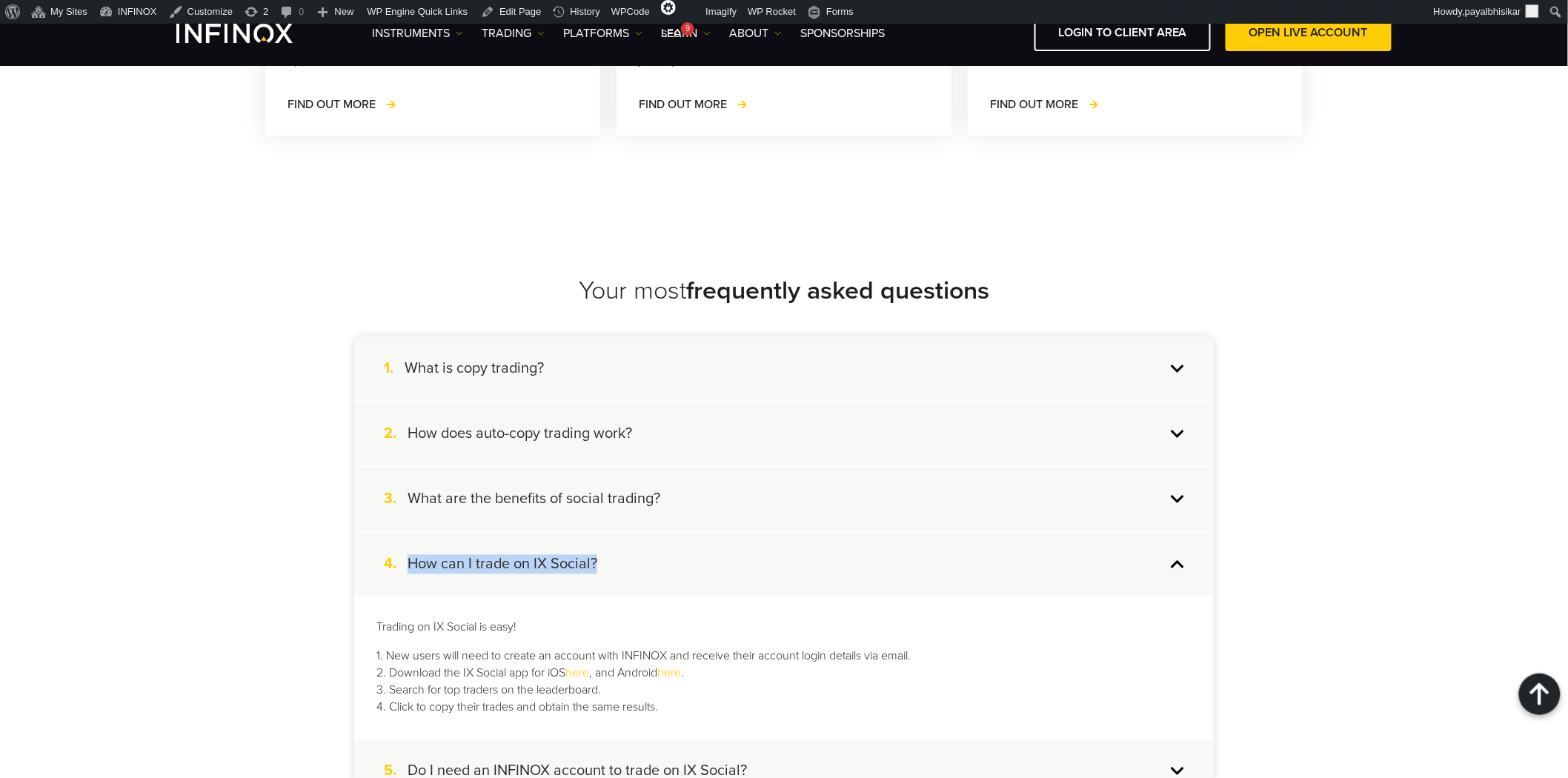
copy h4 "How can I trade on IX Social?"
drag, startPoint x: 70, startPoint y: 510, endPoint x: 129, endPoint y: 514, distance: 59.1
drag, startPoint x: 683, startPoint y: 551, endPoint x: 407, endPoint y: 551, distance: 276.0
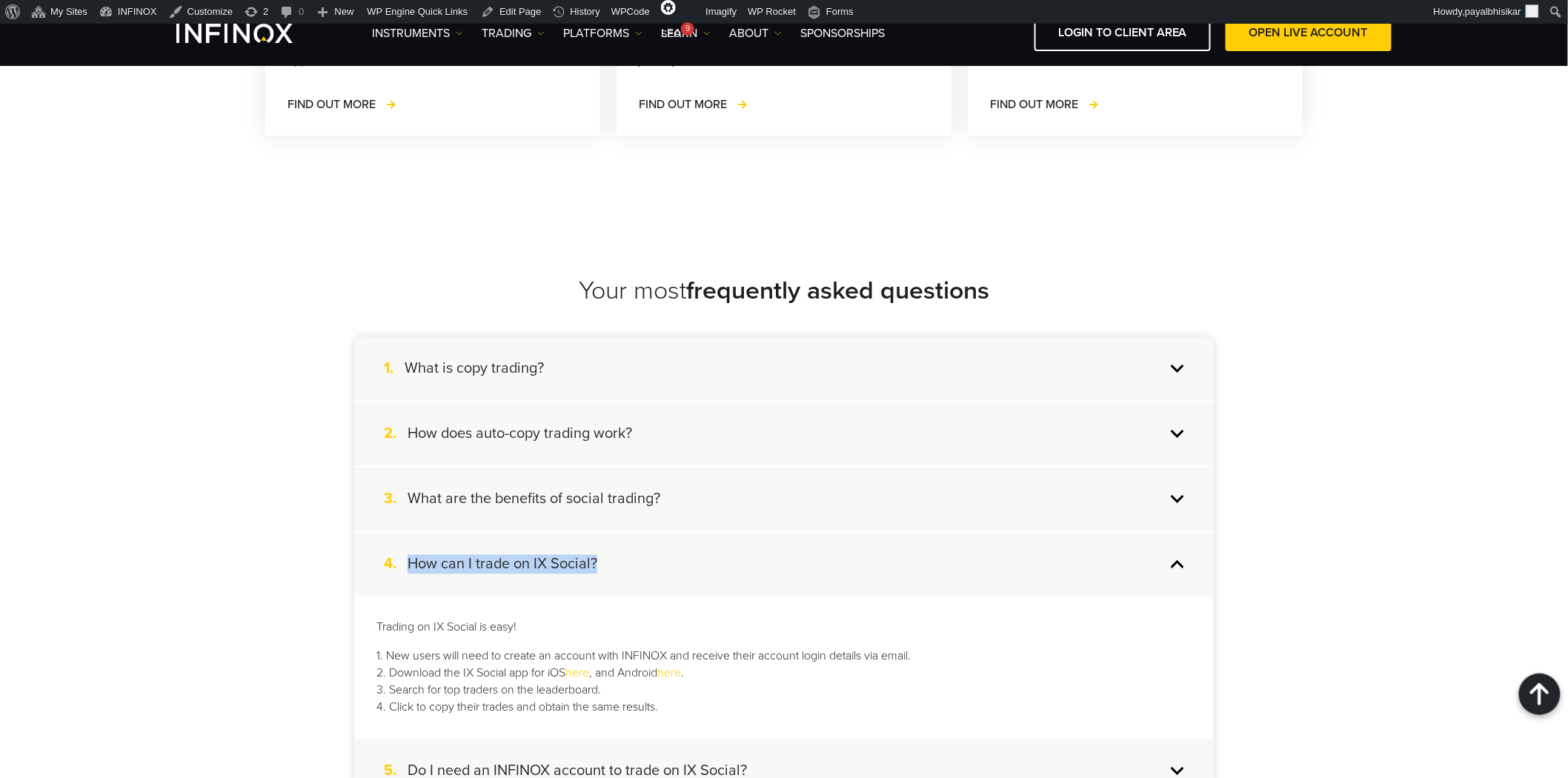
click at [407, 551] on div "4. How can I trade on IX Social?" at bounding box center [784, 564] width 859 height 63
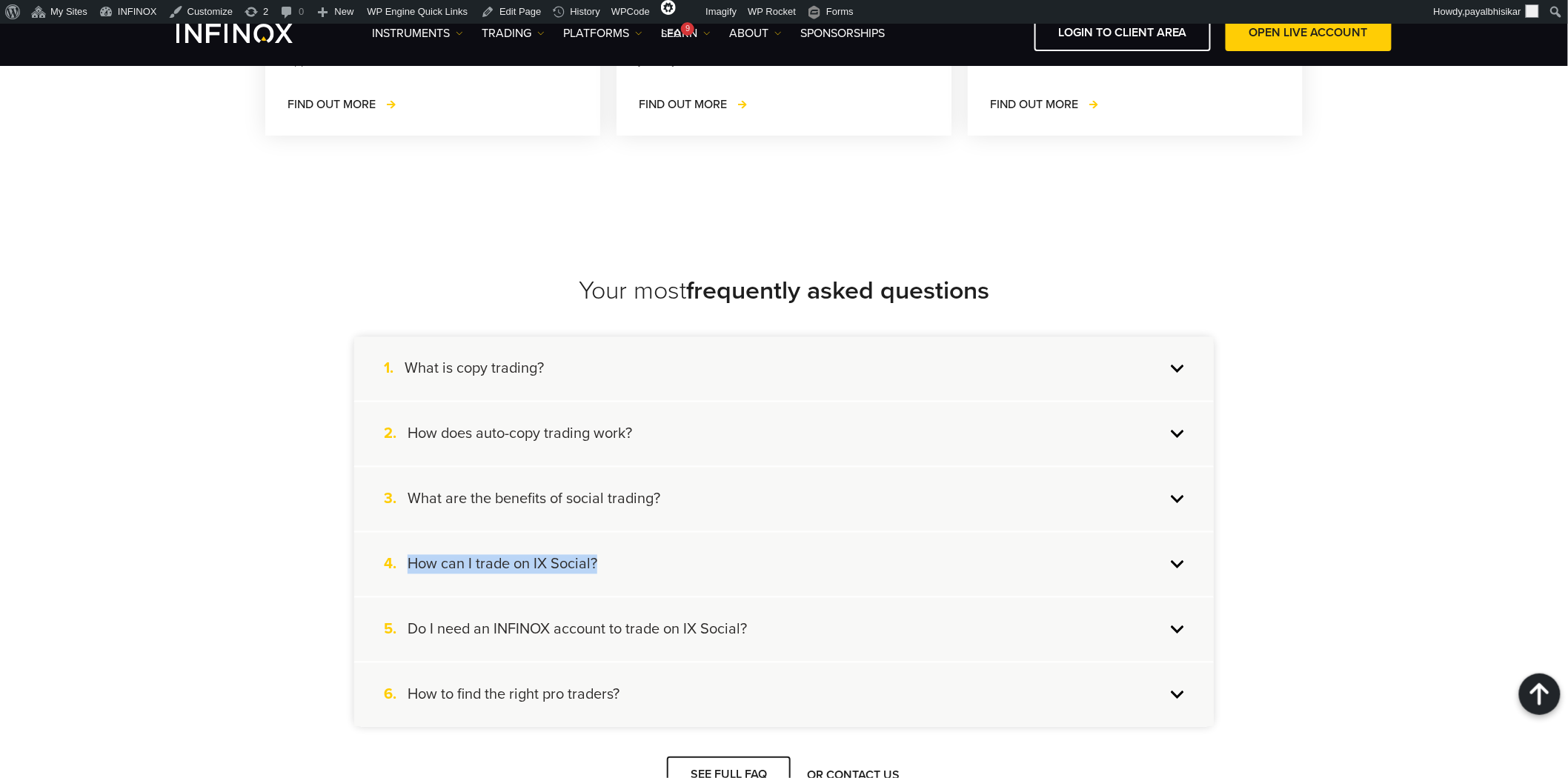
copy h4 "How can I trade on IX Social?"
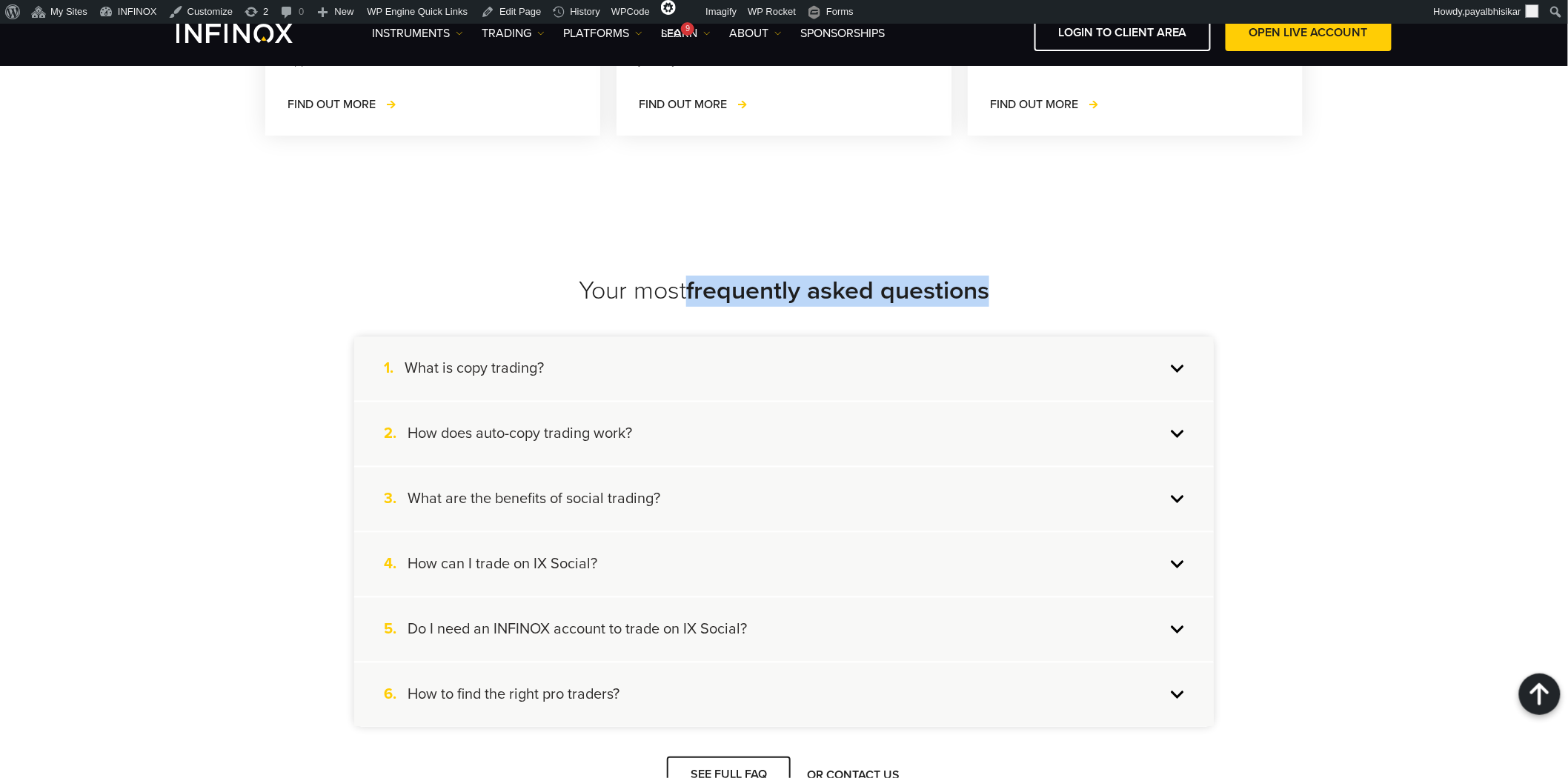
drag, startPoint x: 691, startPoint y: 272, endPoint x: 1005, endPoint y: 259, distance: 314.3
click at [1005, 276] on h2 "Your most frequently asked questions" at bounding box center [784, 291] width 859 height 31
copy strong "frequently asked questions"
click at [1046, 246] on div "Your most frequently asked questions 1. What is copy trading? Copy trading allo…" at bounding box center [784, 534] width 889 height 664
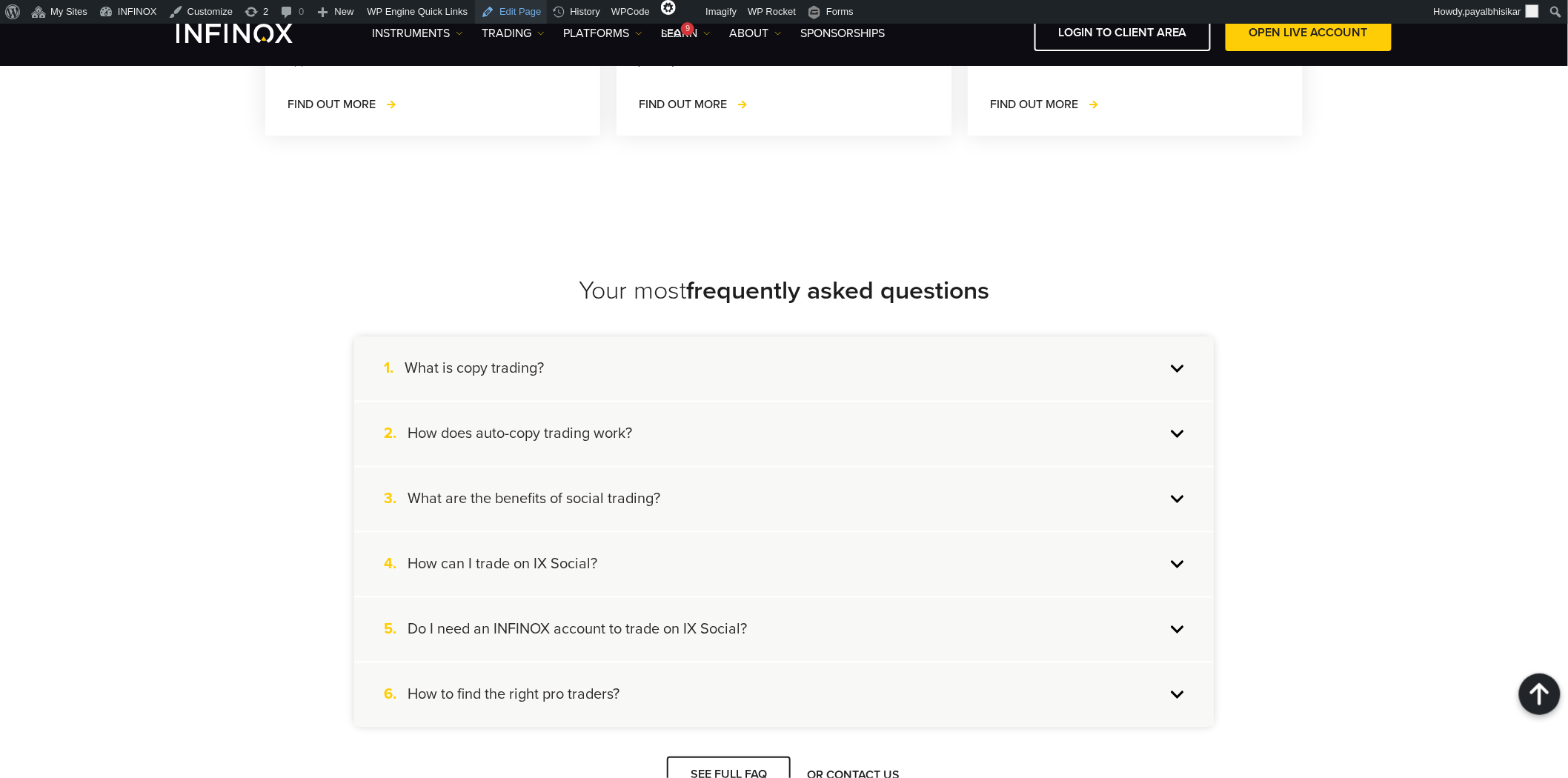
click at [505, 9] on link "Edit Page" at bounding box center [511, 11] width 72 height 24
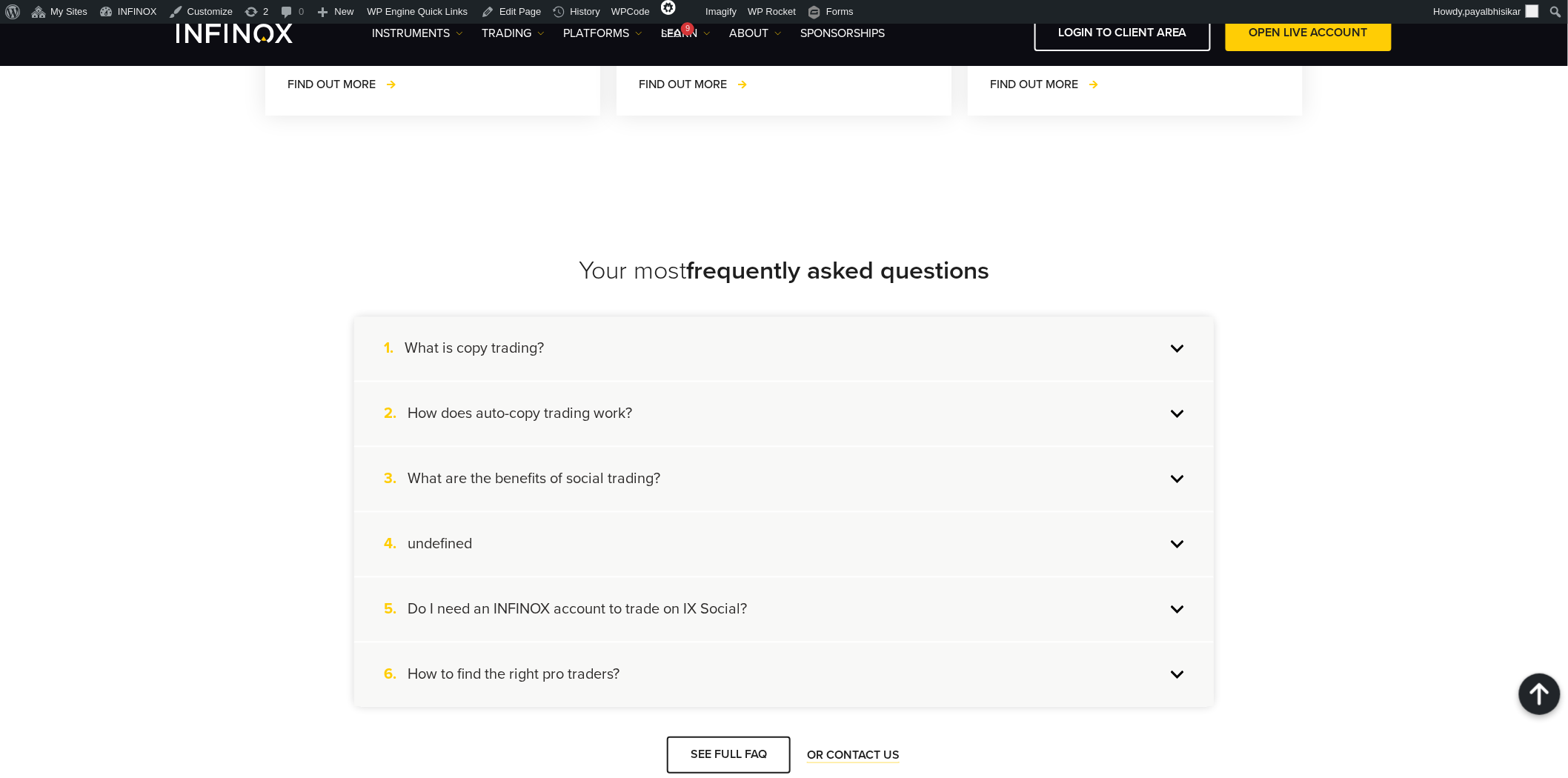
scroll to position [5842, 0]
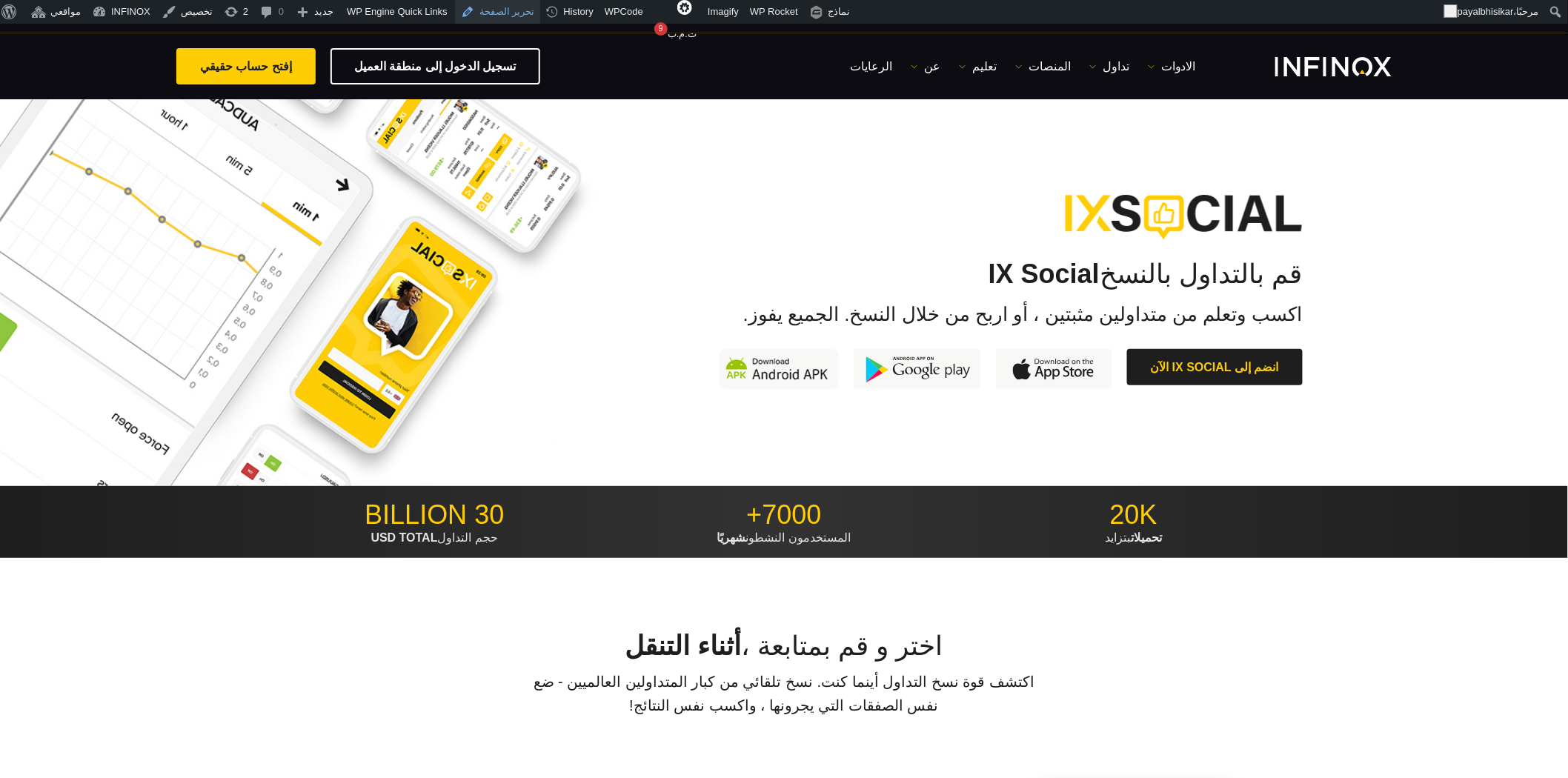
click at [504, 9] on link "تحرير الصفحة" at bounding box center [498, 11] width 86 height 24
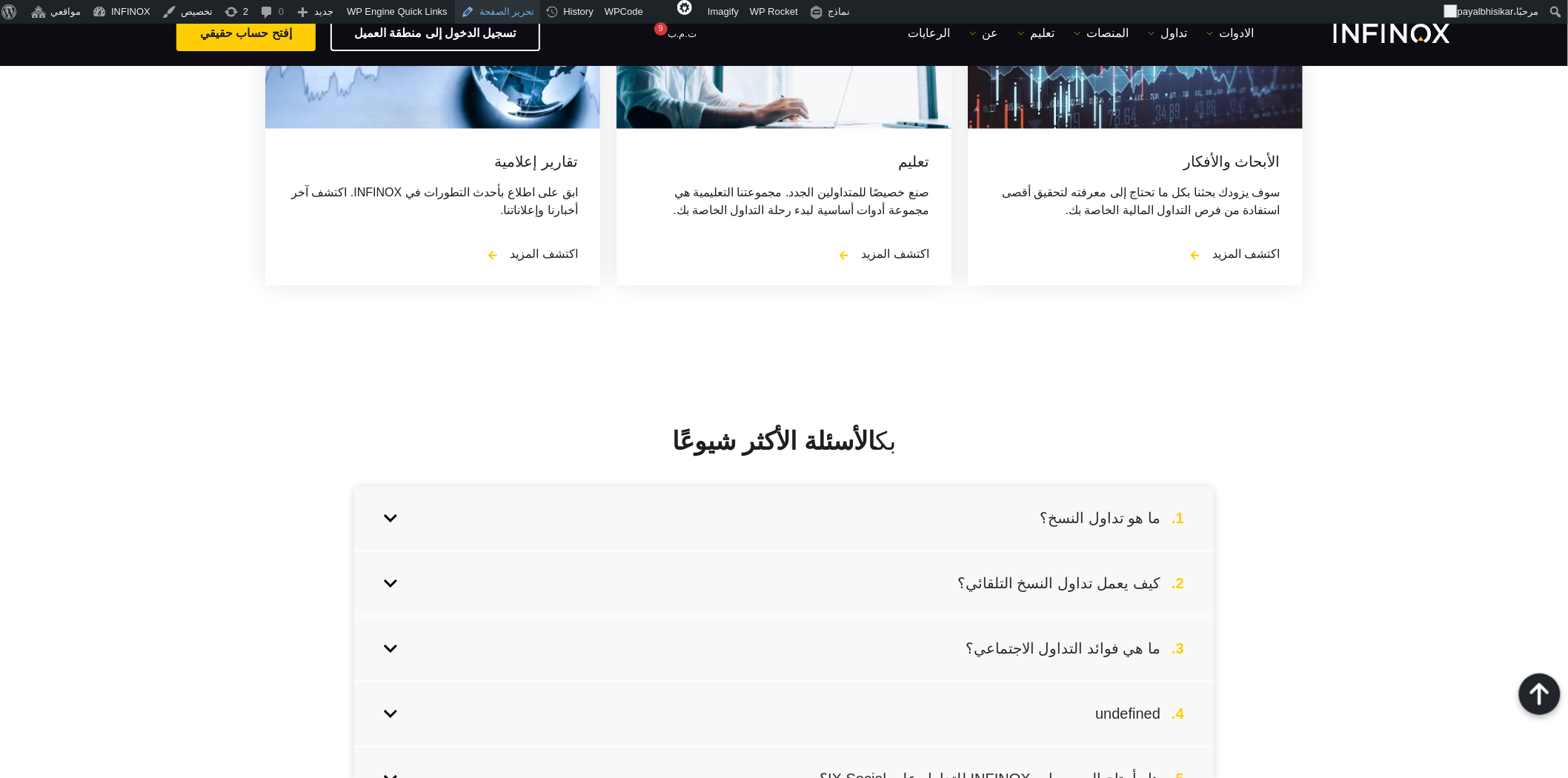
scroll to position [5513, 0]
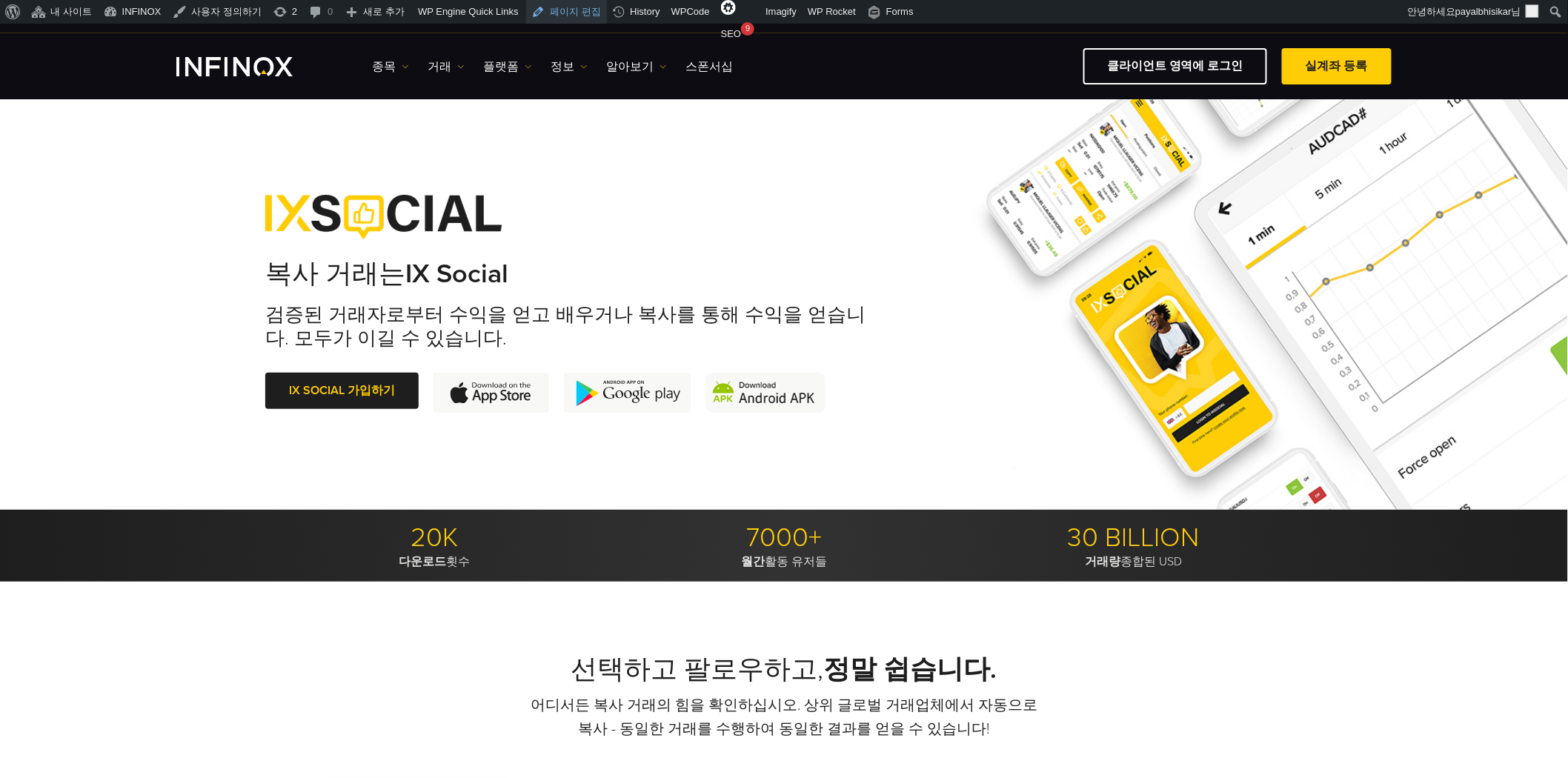
click at [564, 11] on link "페이지 편집" at bounding box center [566, 11] width 82 height 24
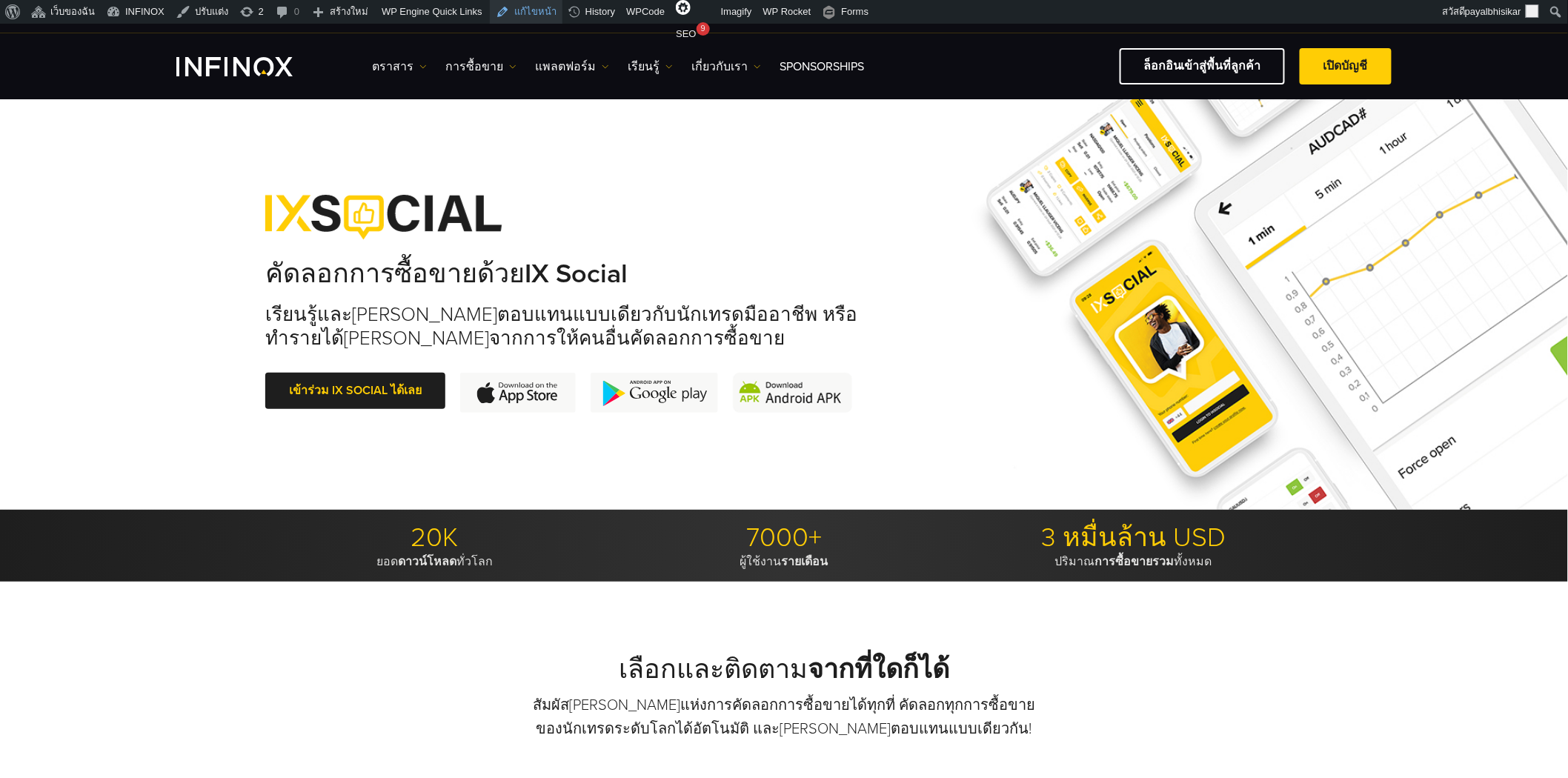
click at [529, 15] on link "แก้ไขหน้า" at bounding box center [526, 11] width 73 height 24
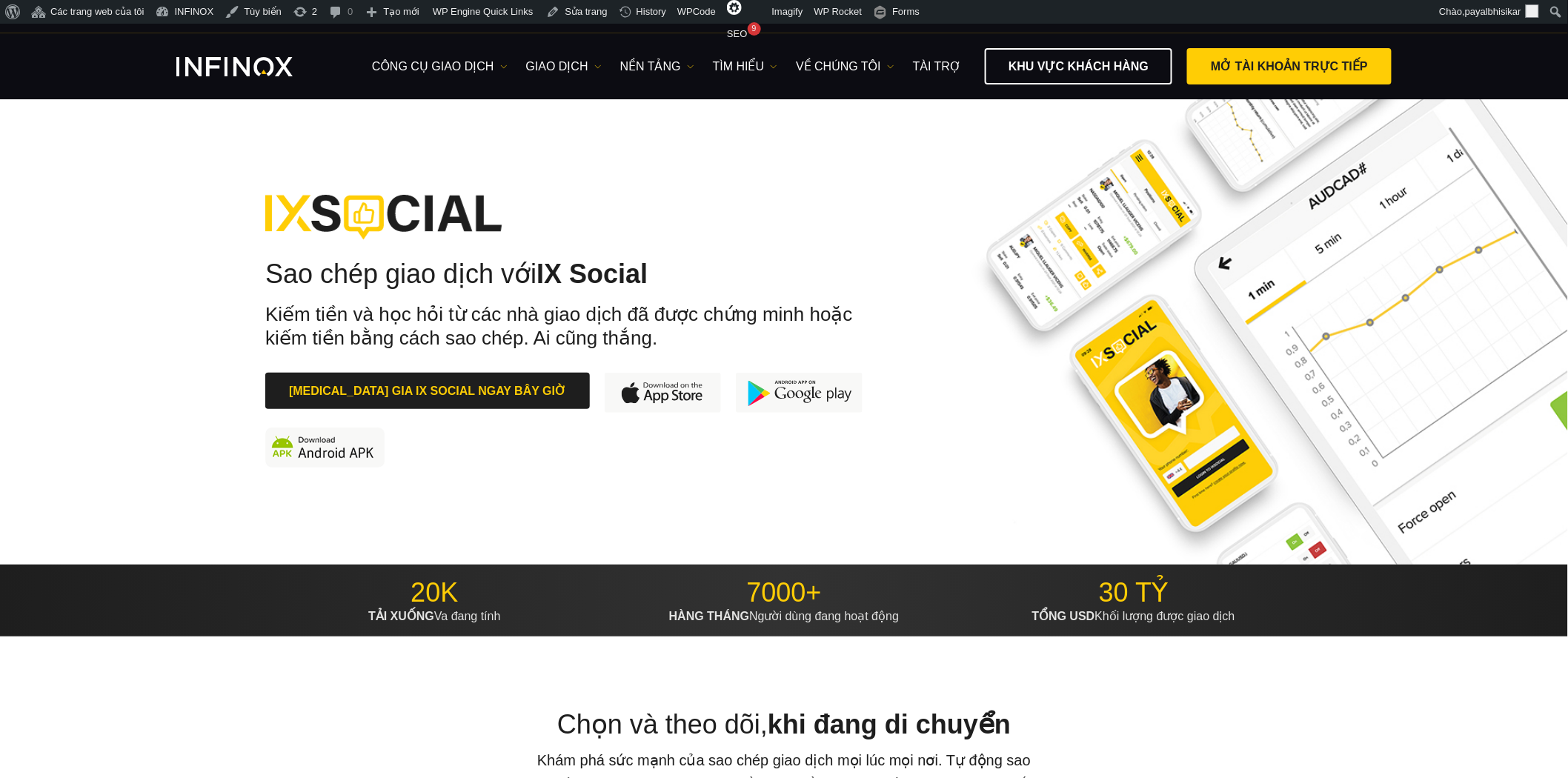
click at [927, 248] on div "Sao chép giao dịch với IX Social Kiếm tiền và học hỏi từ các nhà giao dịch đã đ…" at bounding box center [784, 330] width 1037 height 331
click at [579, 9] on link "Sửa trang" at bounding box center [576, 11] width 73 height 24
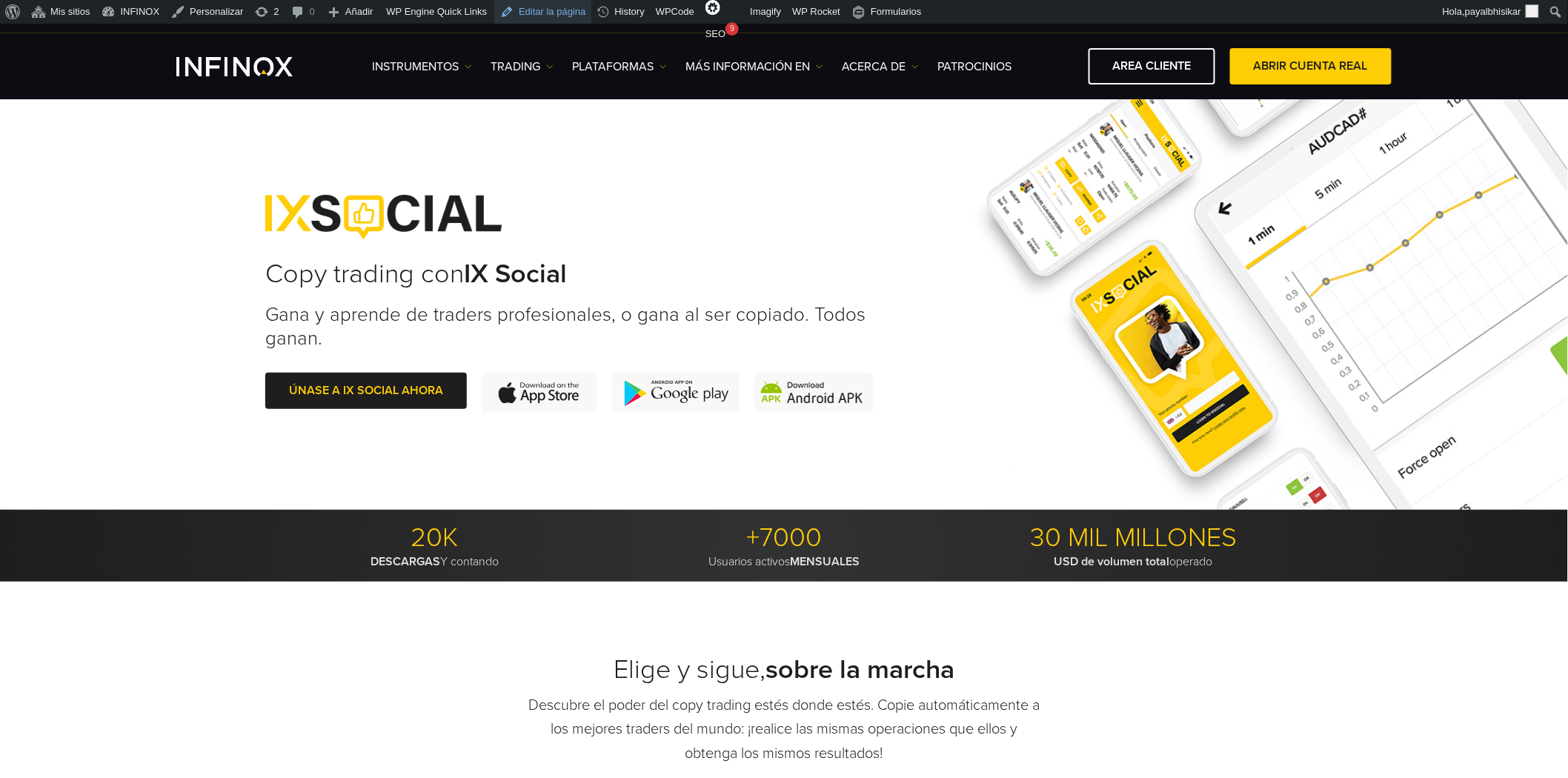
click at [526, 12] on link "Editar la página" at bounding box center [542, 11] width 97 height 24
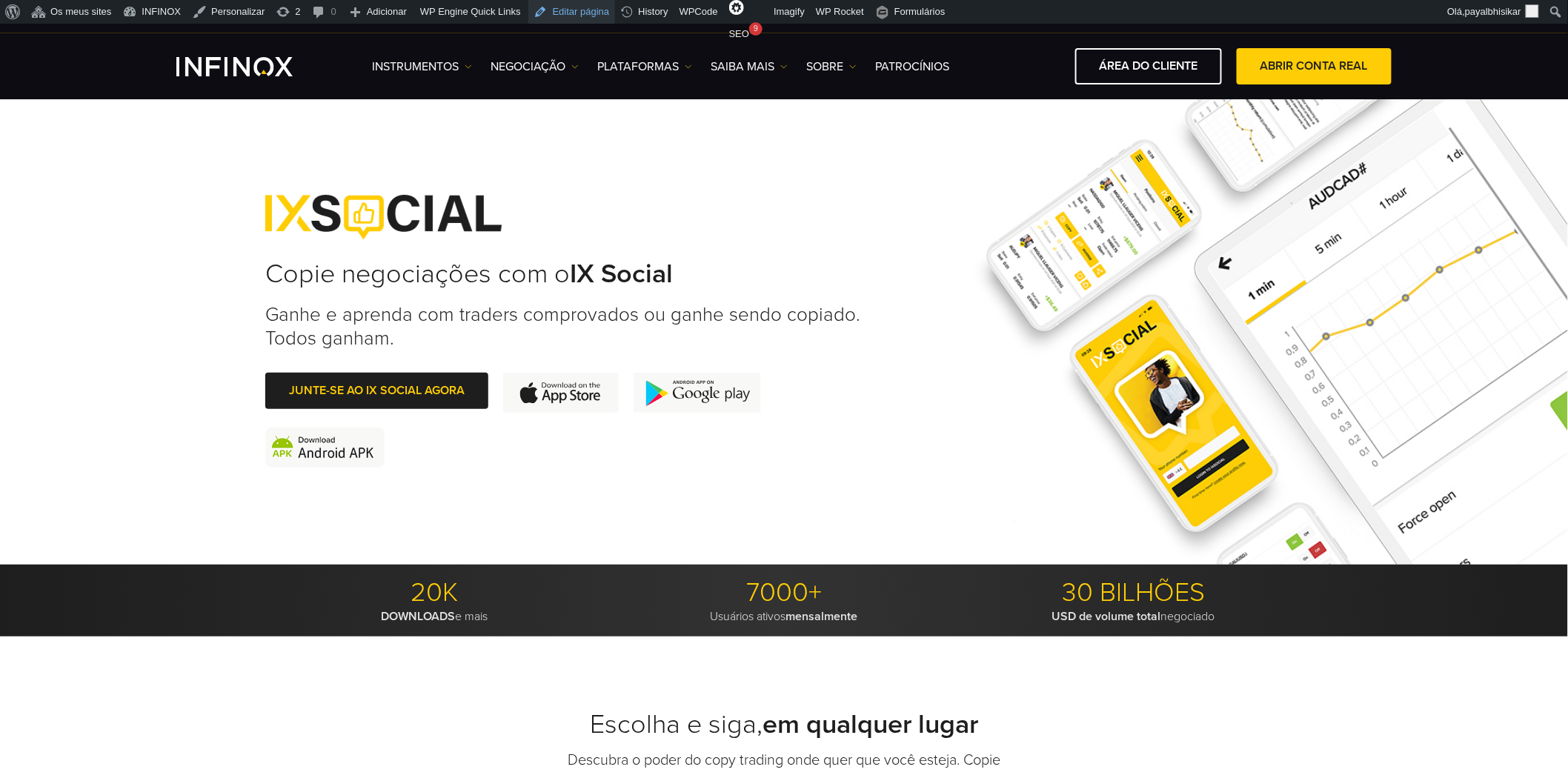
click at [563, 13] on link "Editar página" at bounding box center [572, 11] width 87 height 24
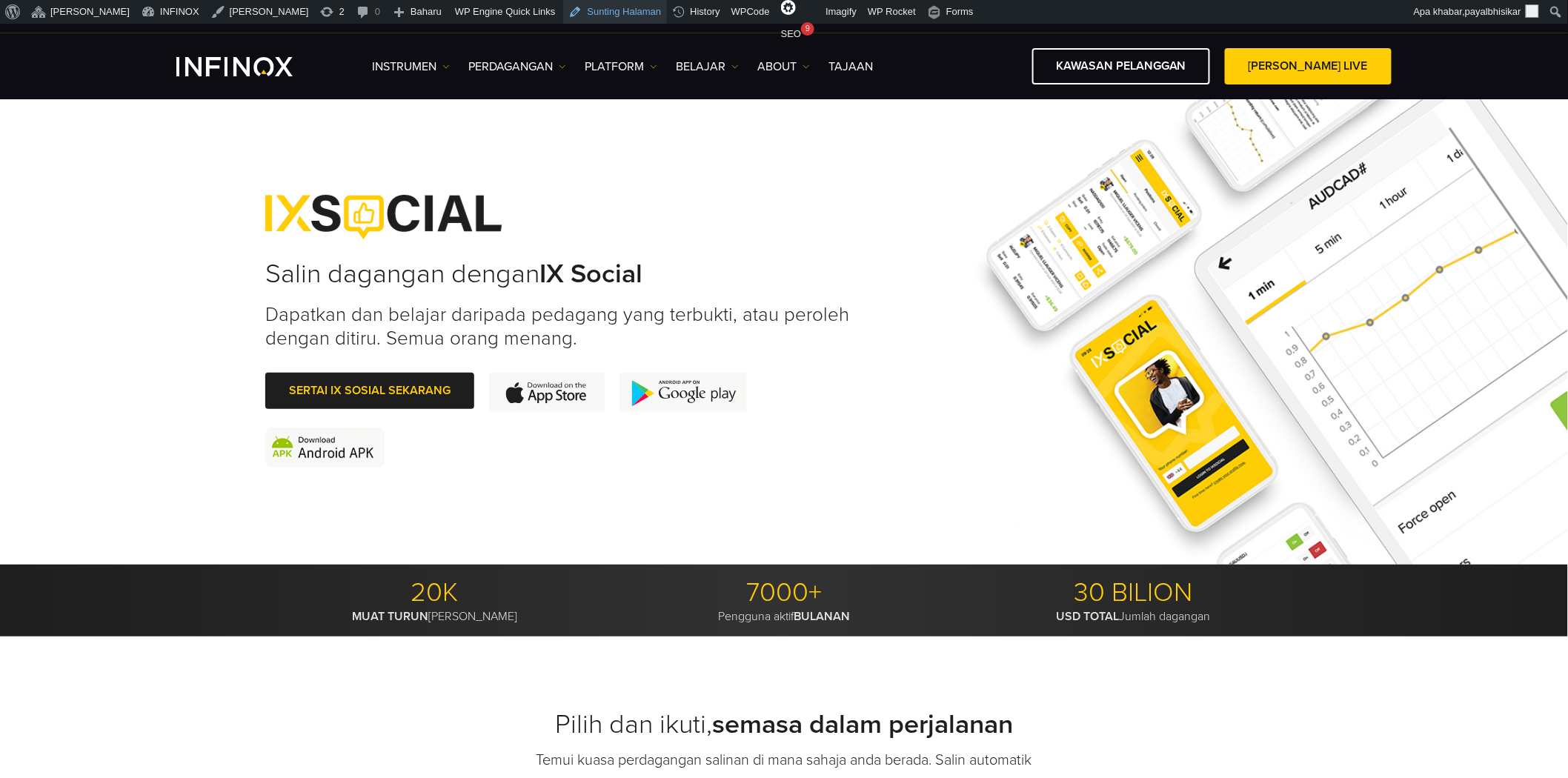
click at [563, 12] on link "Sunting Halaman" at bounding box center [615, 11] width 105 height 24
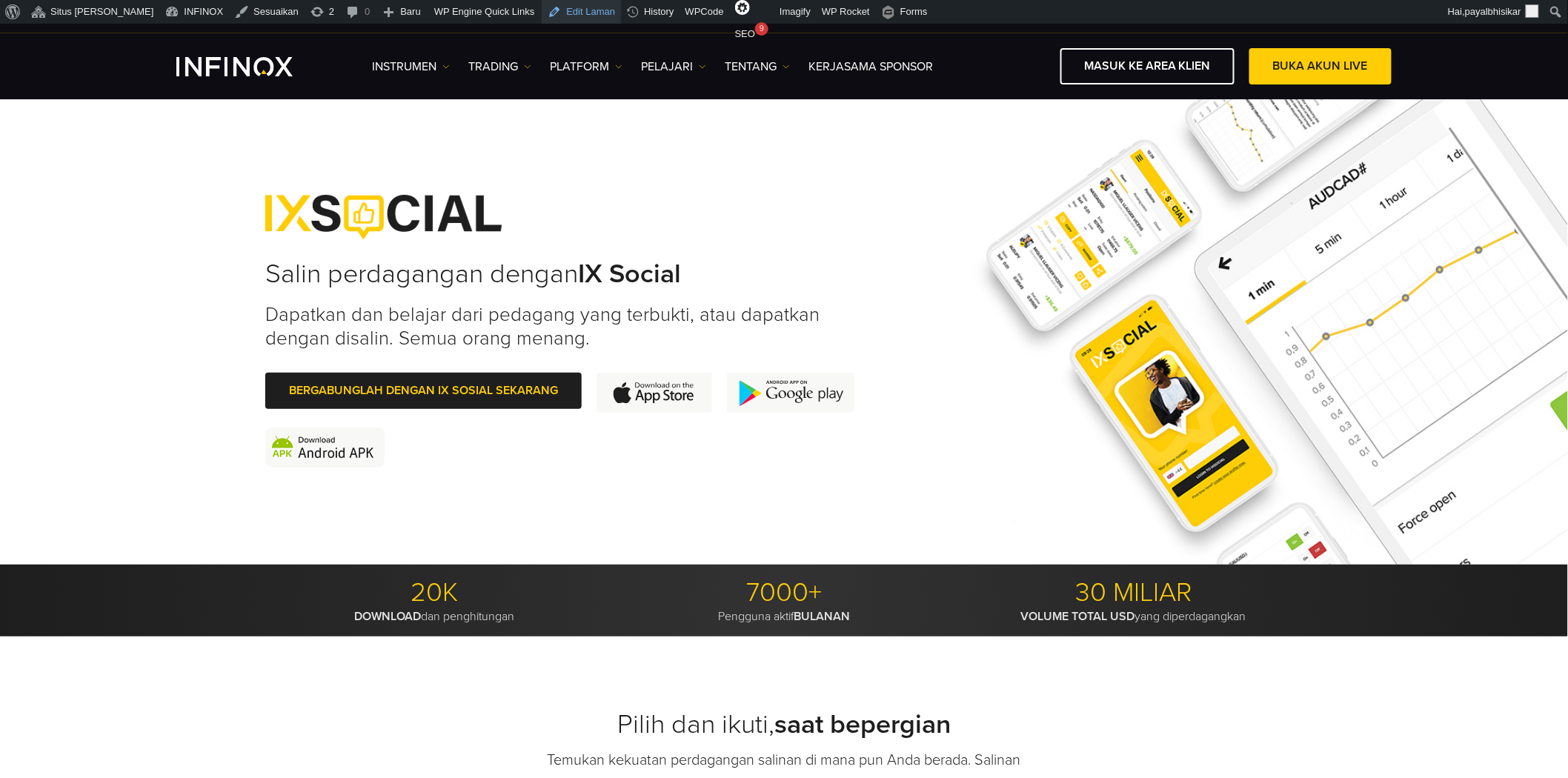
click at [541, 10] on link "Edit Laman" at bounding box center [581, 11] width 80 height 24
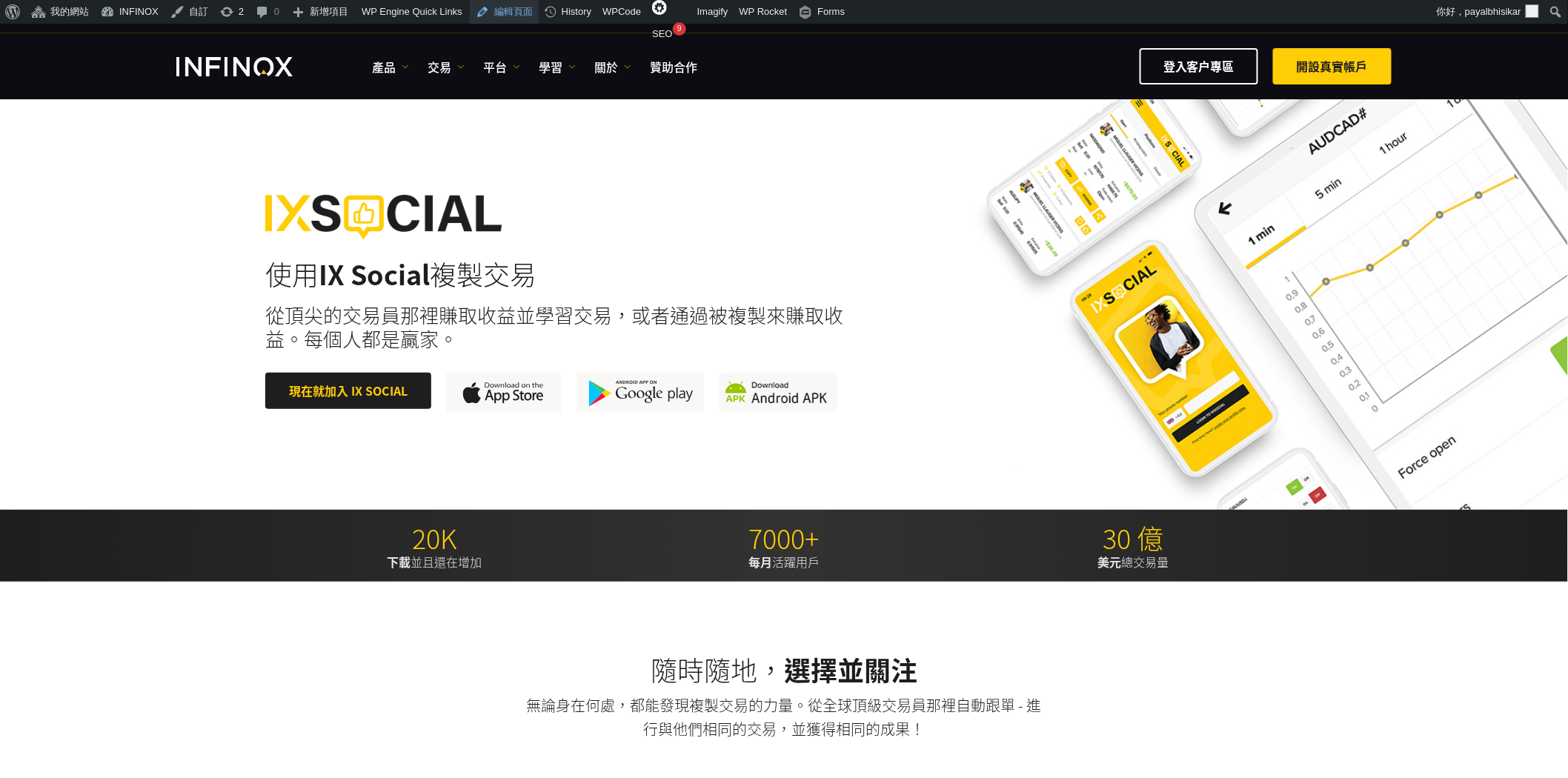
click at [487, 5] on link "編輯頁面" at bounding box center [504, 11] width 69 height 24
click at [501, 11] on link "编辑页面" at bounding box center [495, 11] width 69 height 24
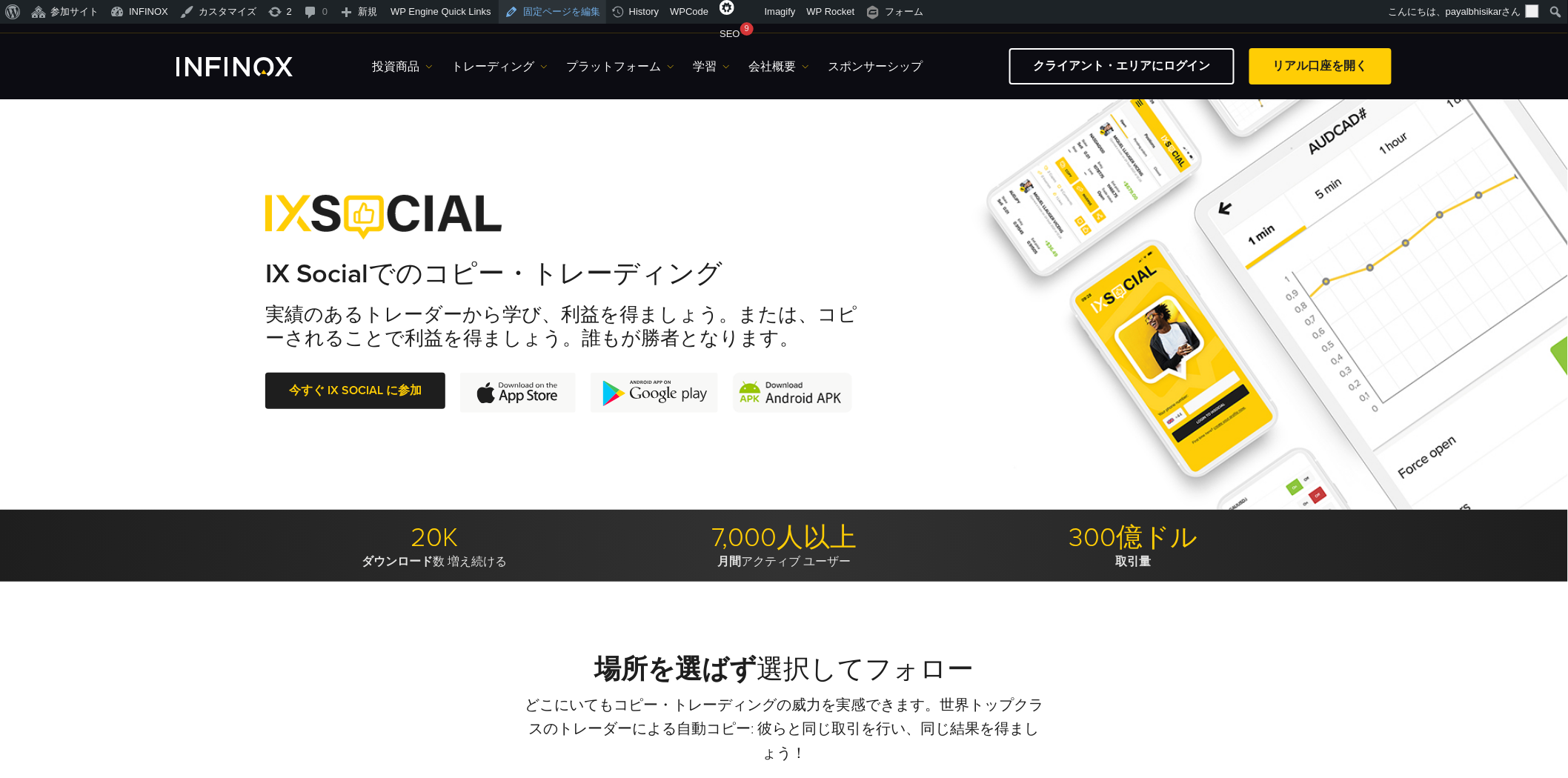
click at [523, 11] on link "固定ページを編集" at bounding box center [552, 11] width 108 height 24
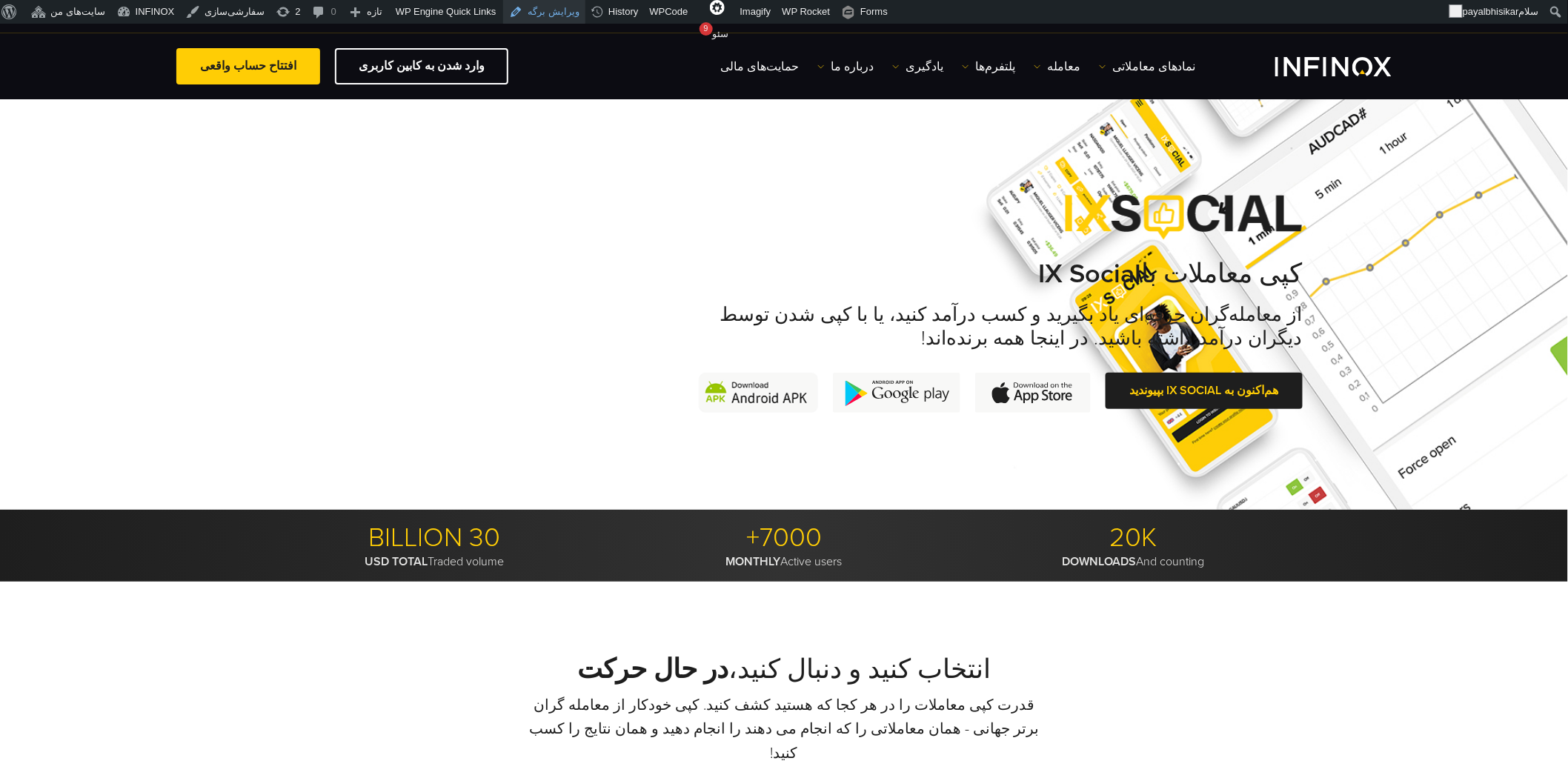
click at [541, 11] on link "ویرایش برگه" at bounding box center [544, 11] width 83 height 24
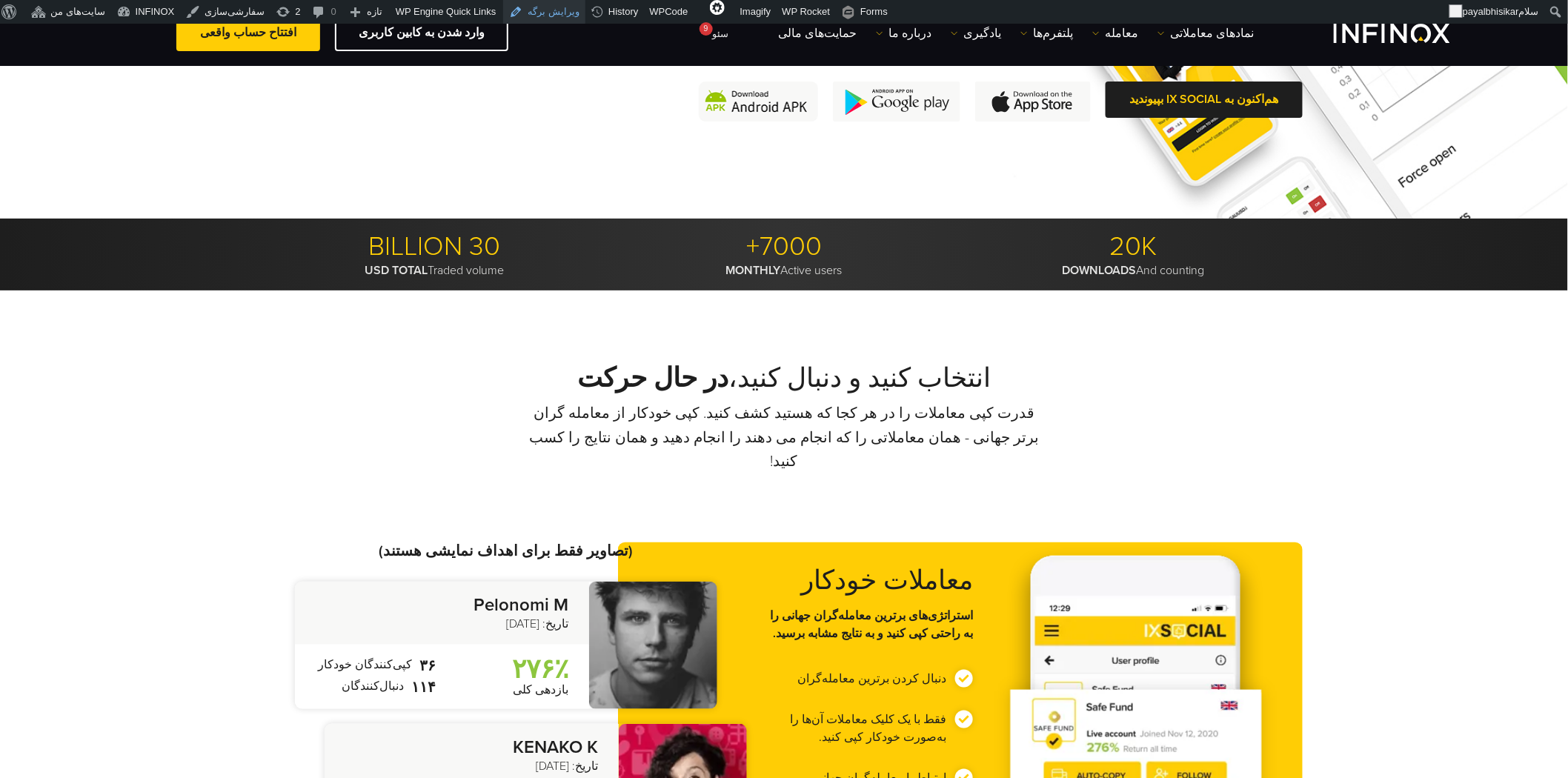
scroll to position [329, 0]
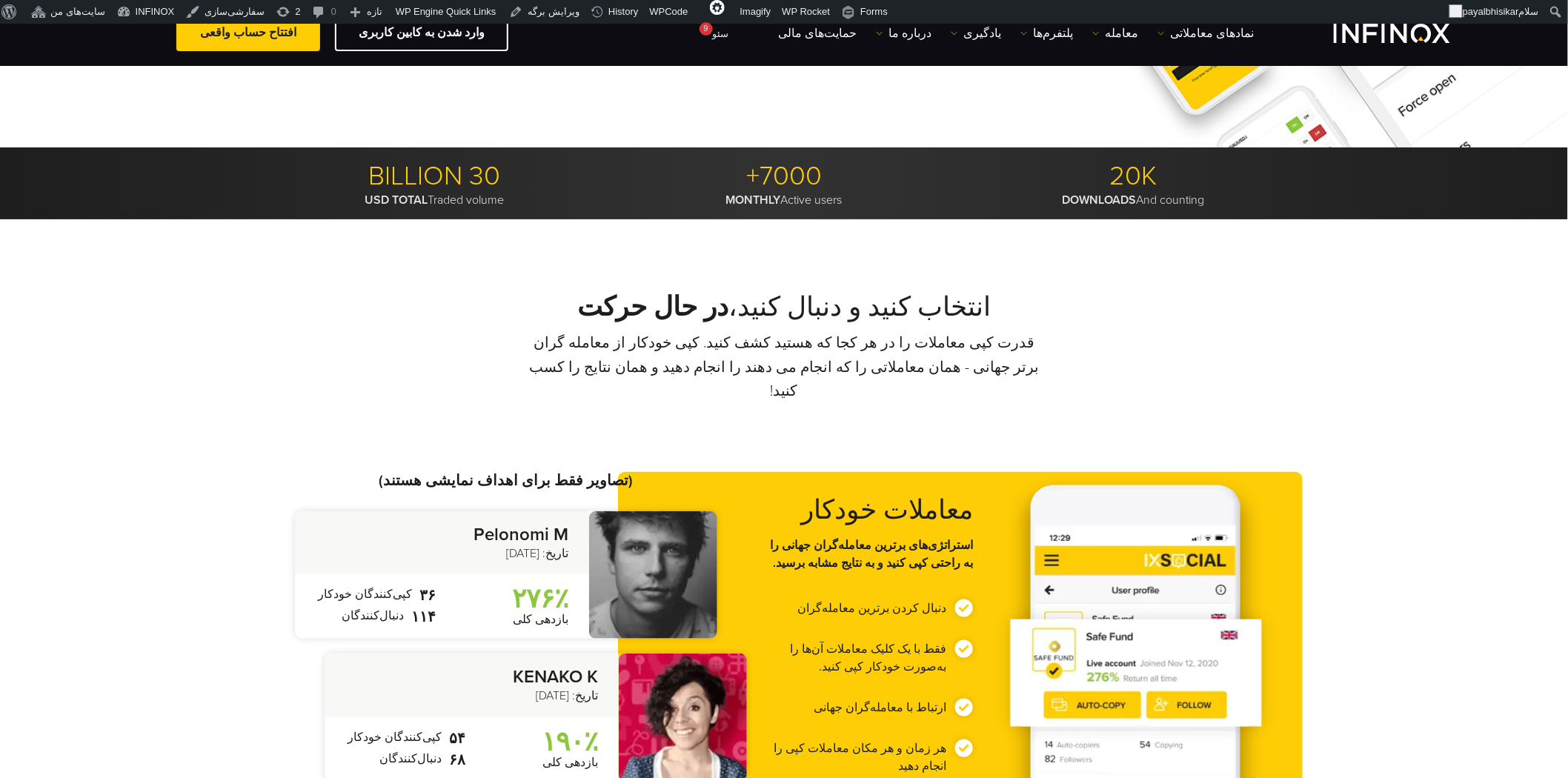
click at [136, 418] on div "انتخاب کنید و دنبال کنید، در حال حرکت قدرت کپی معاملات را در هر کجا که هستید کش…" at bounding box center [784, 652] width 1568 height 866
click at [311, 348] on div "انتخاب کنید و دنبال کنید، در حال حرکت قدرت کپی معاملات را در هر کجا که هستید کش…" at bounding box center [784, 556] width 1067 height 531
click at [251, 342] on div "انتخاب کنید و دنبال کنید، در حال حرکت قدرت کپی معاملات را در هر کجا که هستید کش…" at bounding box center [784, 556] width 1067 height 531
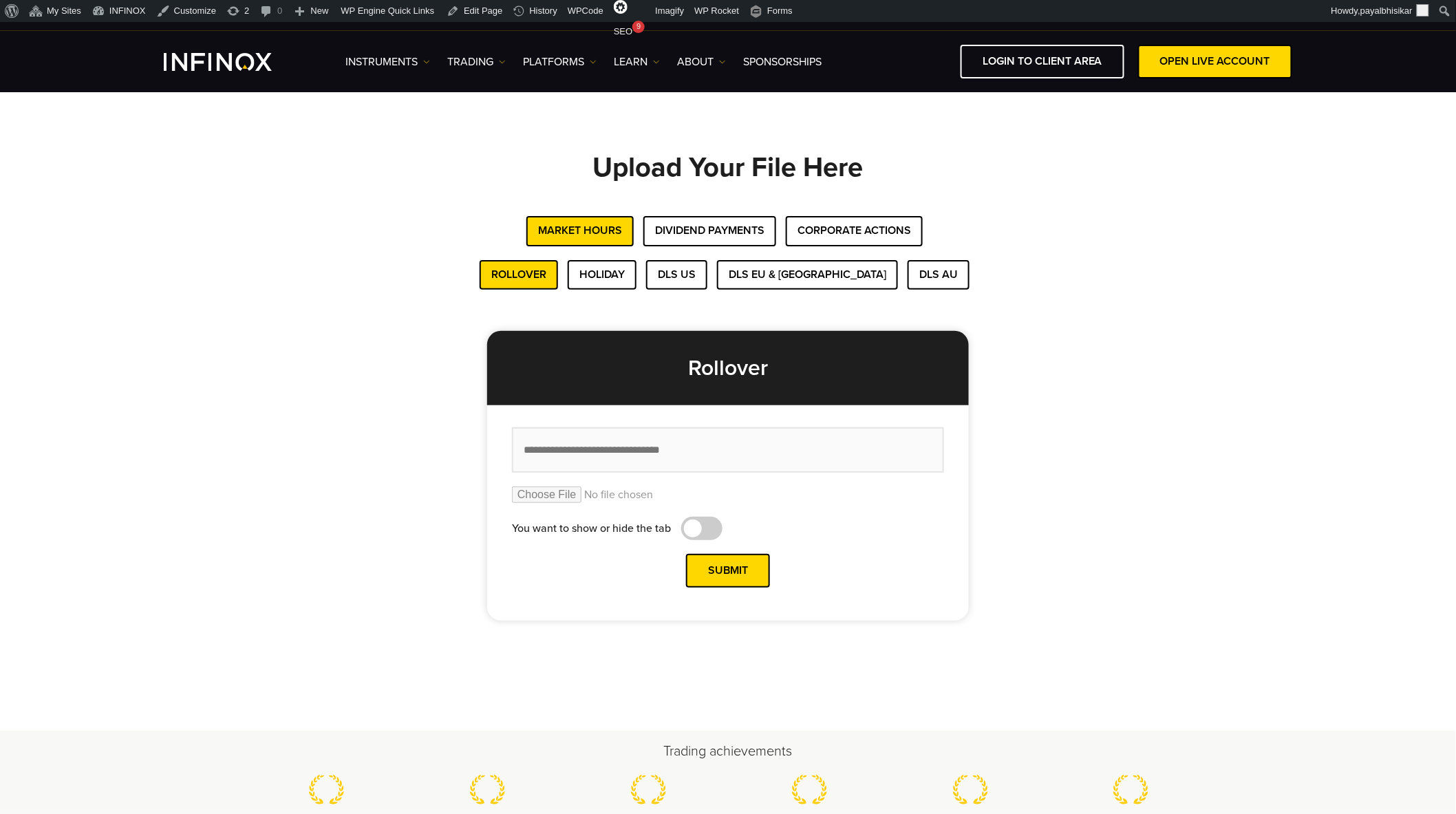
drag, startPoint x: 217, startPoint y: 448, endPoint x: 368, endPoint y: 373, distance: 168.6
click at [217, 447] on div "Upload Your File Here Market Hours Dividend Payments Corporate Actions Rollover…" at bounding box center [728, 411] width 1456 height 640
click at [691, 242] on button "Dividend Payments" at bounding box center [709, 231] width 133 height 30
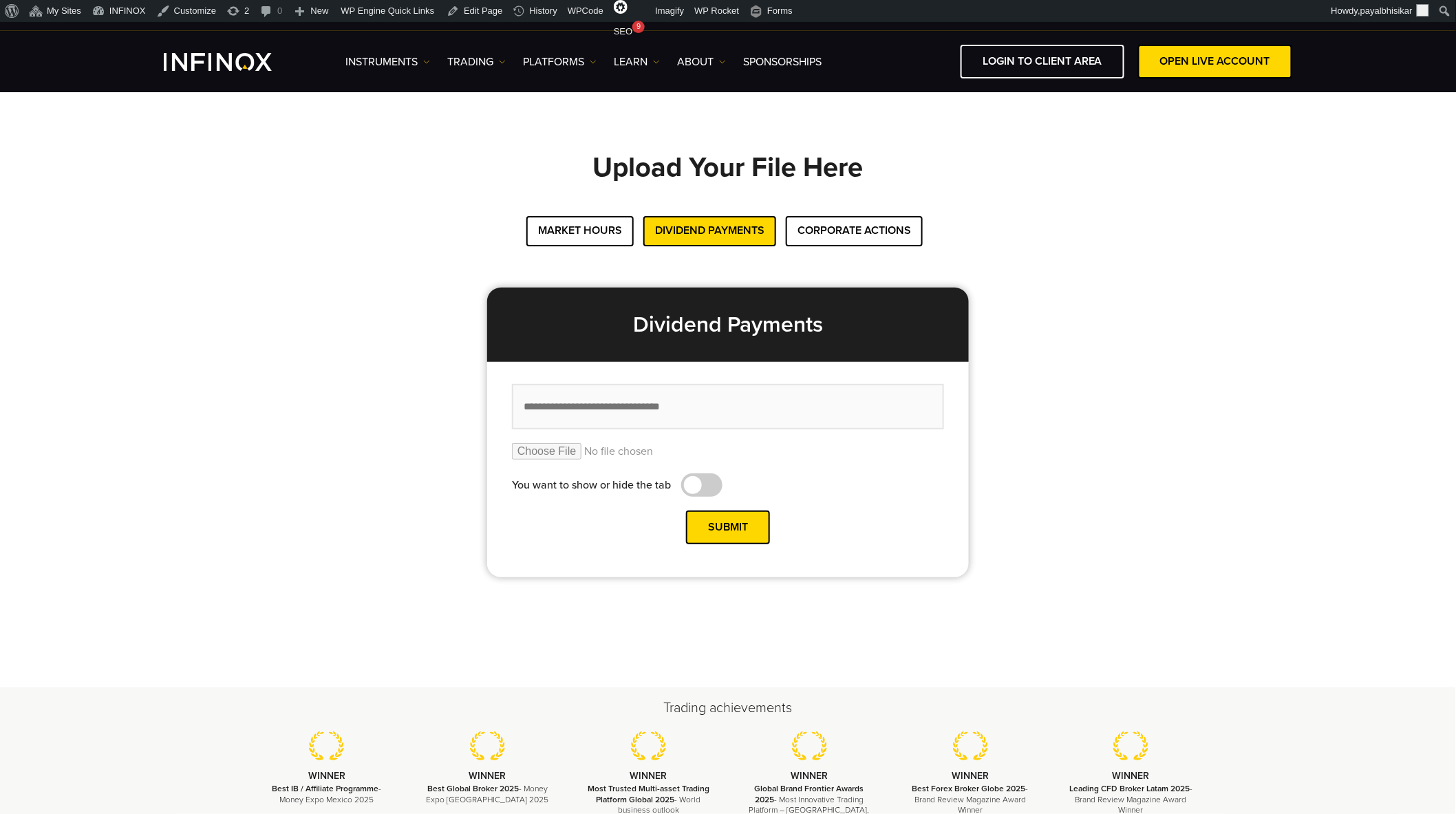
click at [565, 455] on input "file" at bounding box center [728, 451] width 432 height 16
type input "**********"
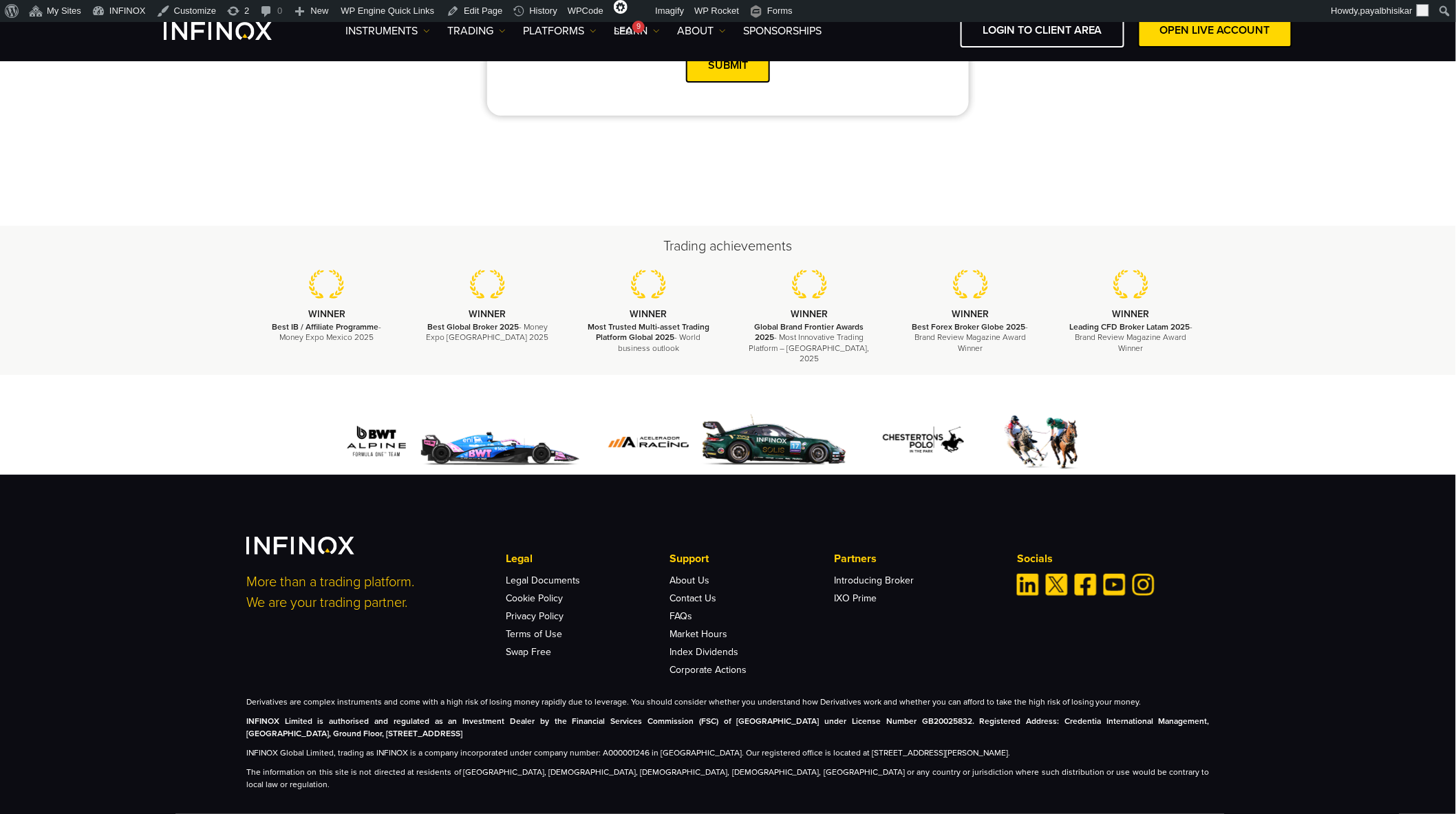
scroll to position [431, 0]
click at [721, 646] on link "Index Dividends" at bounding box center [704, 652] width 69 height 11
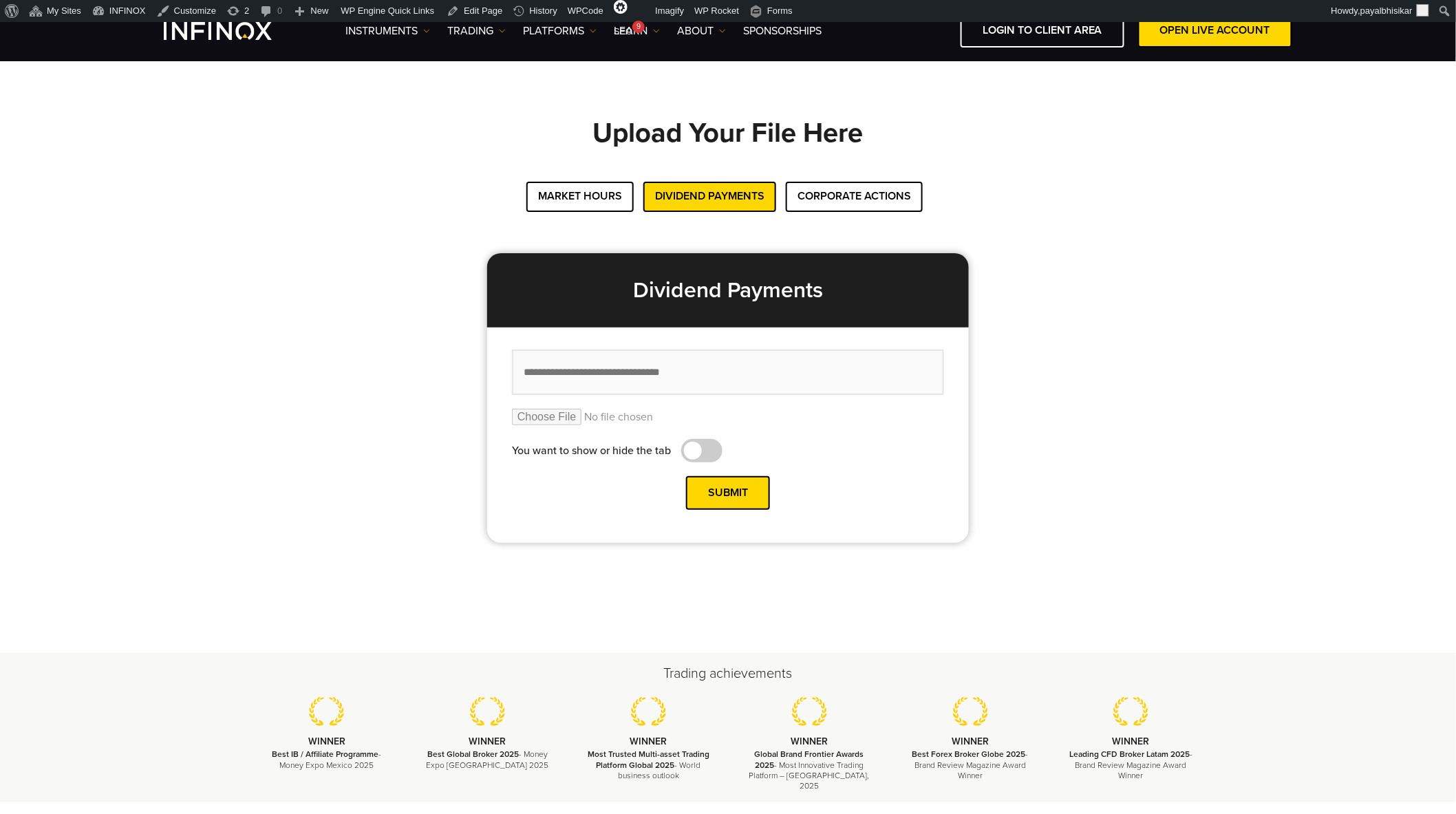
scroll to position [0, 0]
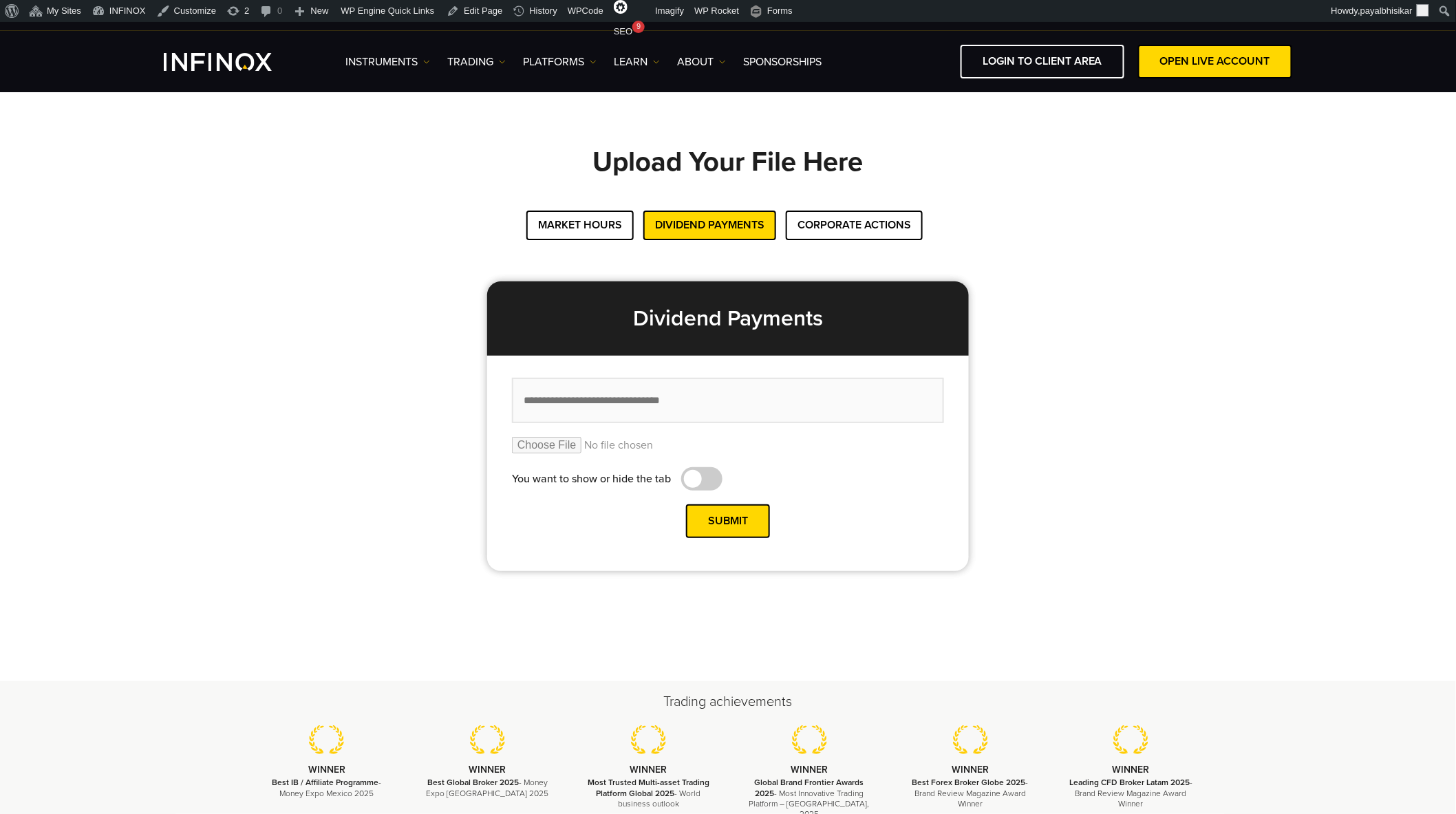
click at [636, 386] on input "text" at bounding box center [728, 401] width 432 height 46
paste input "**********"
click at [572, 396] on input "**********" at bounding box center [728, 401] width 432 height 46
type input "**********"
click at [730, 520] on button "Submit" at bounding box center [728, 521] width 84 height 33
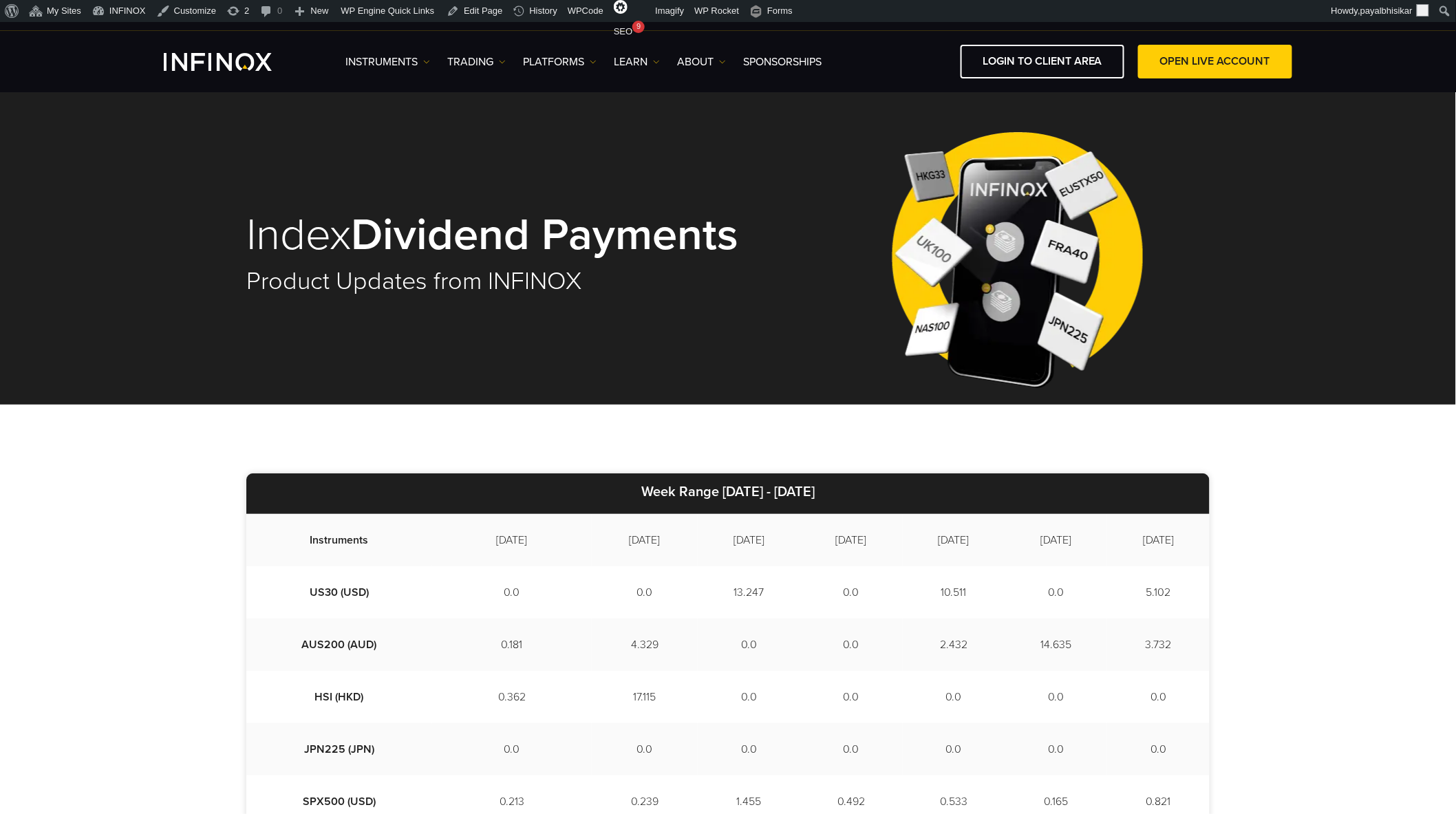
drag, startPoint x: 691, startPoint y: 490, endPoint x: 855, endPoint y: 487, distance: 164.0
click at [855, 487] on p "Week Range 2025/08/13 - 2025/08/21" at bounding box center [728, 494] width 963 height 40
copy strong "2025/08/13 - 2025/08/21"
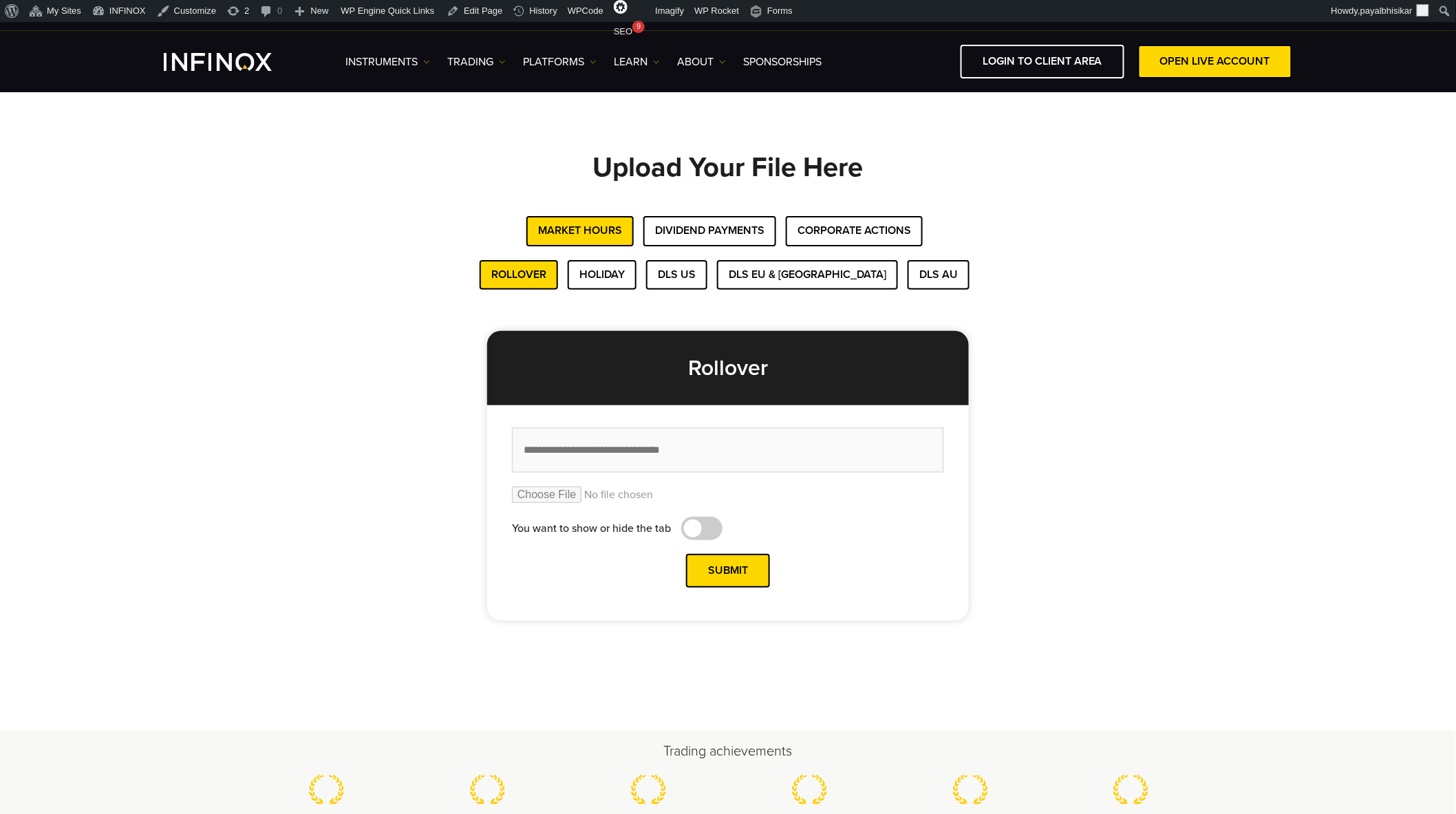
click at [1154, 486] on div "Rollover Holiday DLS US DLS EU & UK DLS AU Rollover You want to show or hide th…" at bounding box center [728, 440] width 963 height 362
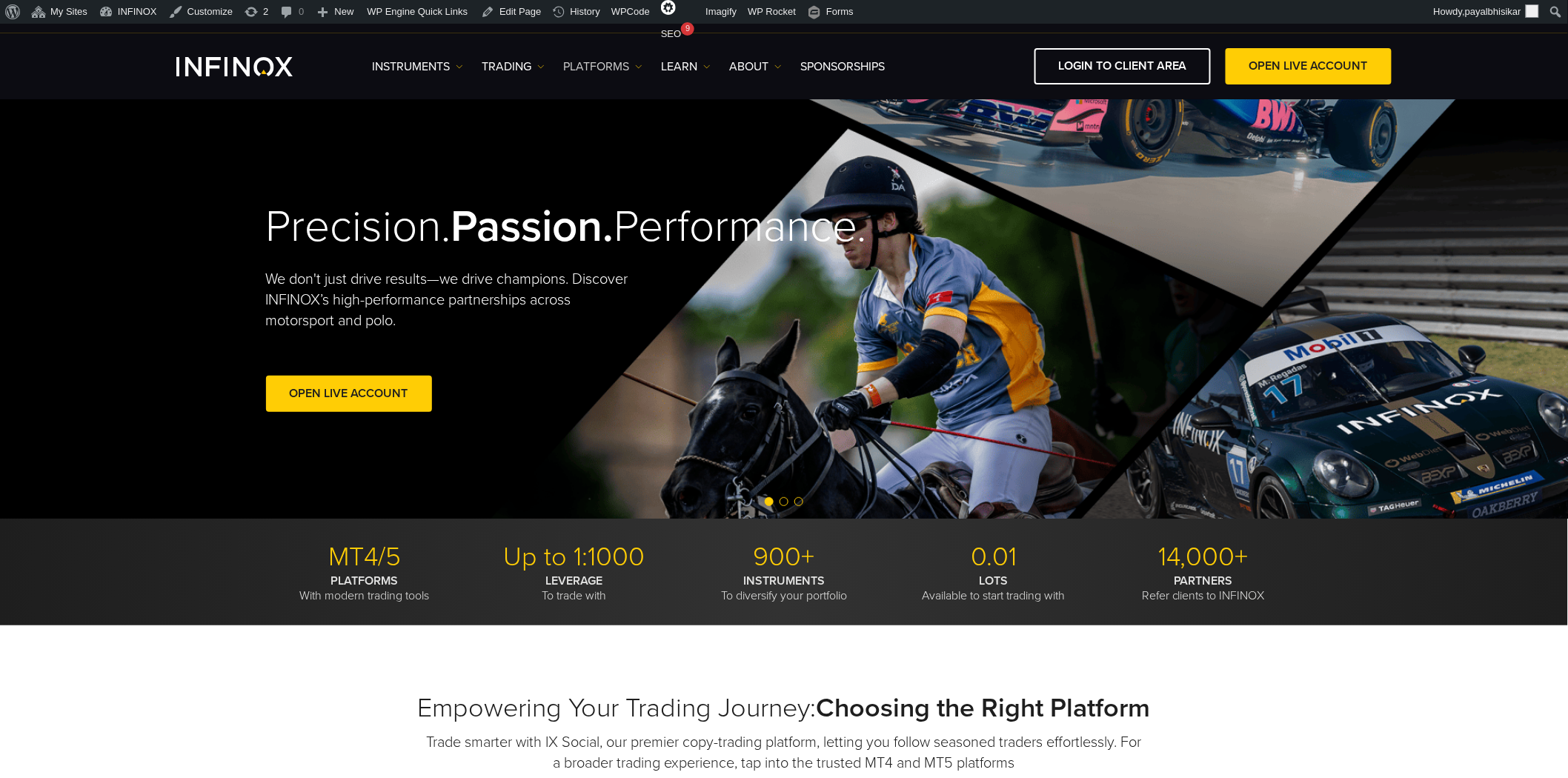
click at [619, 63] on link "PLATFORMS" at bounding box center [603, 66] width 80 height 18
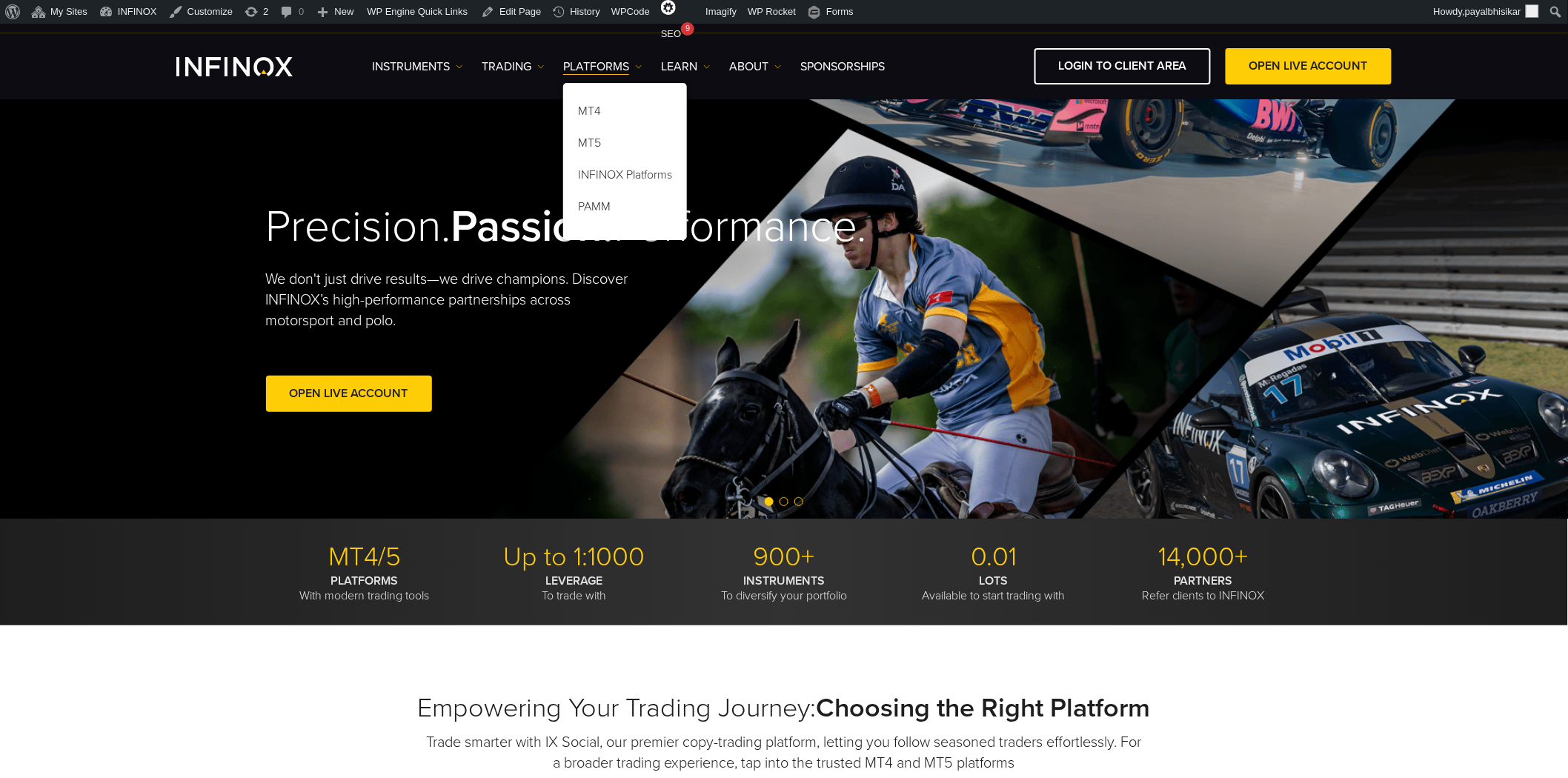
drag, startPoint x: 179, startPoint y: 204, endPoint x: 161, endPoint y: 179, distance: 30.8
click at [179, 204] on video at bounding box center [784, 308] width 1569 height 420
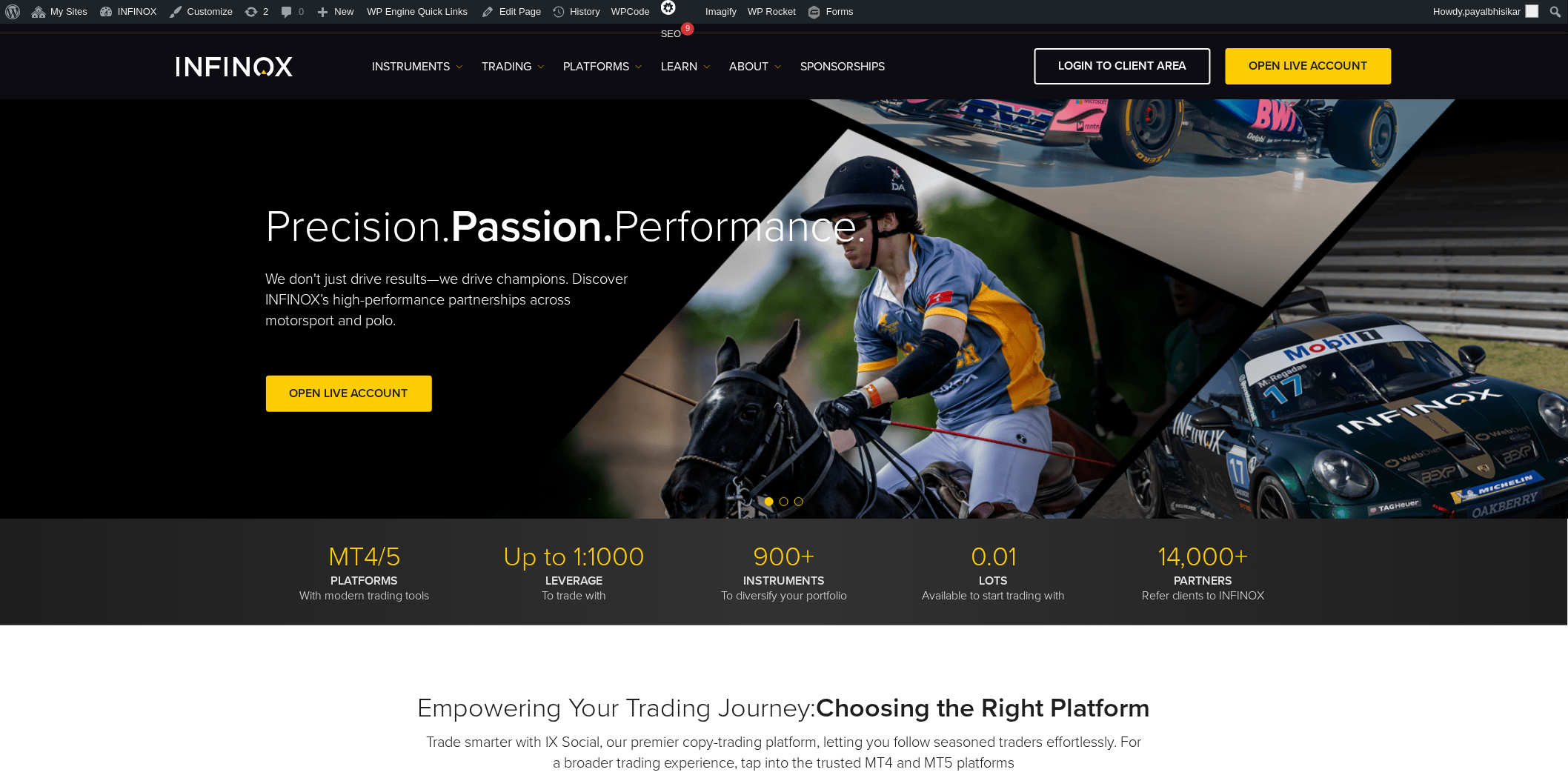
scroll to position [6, 0]
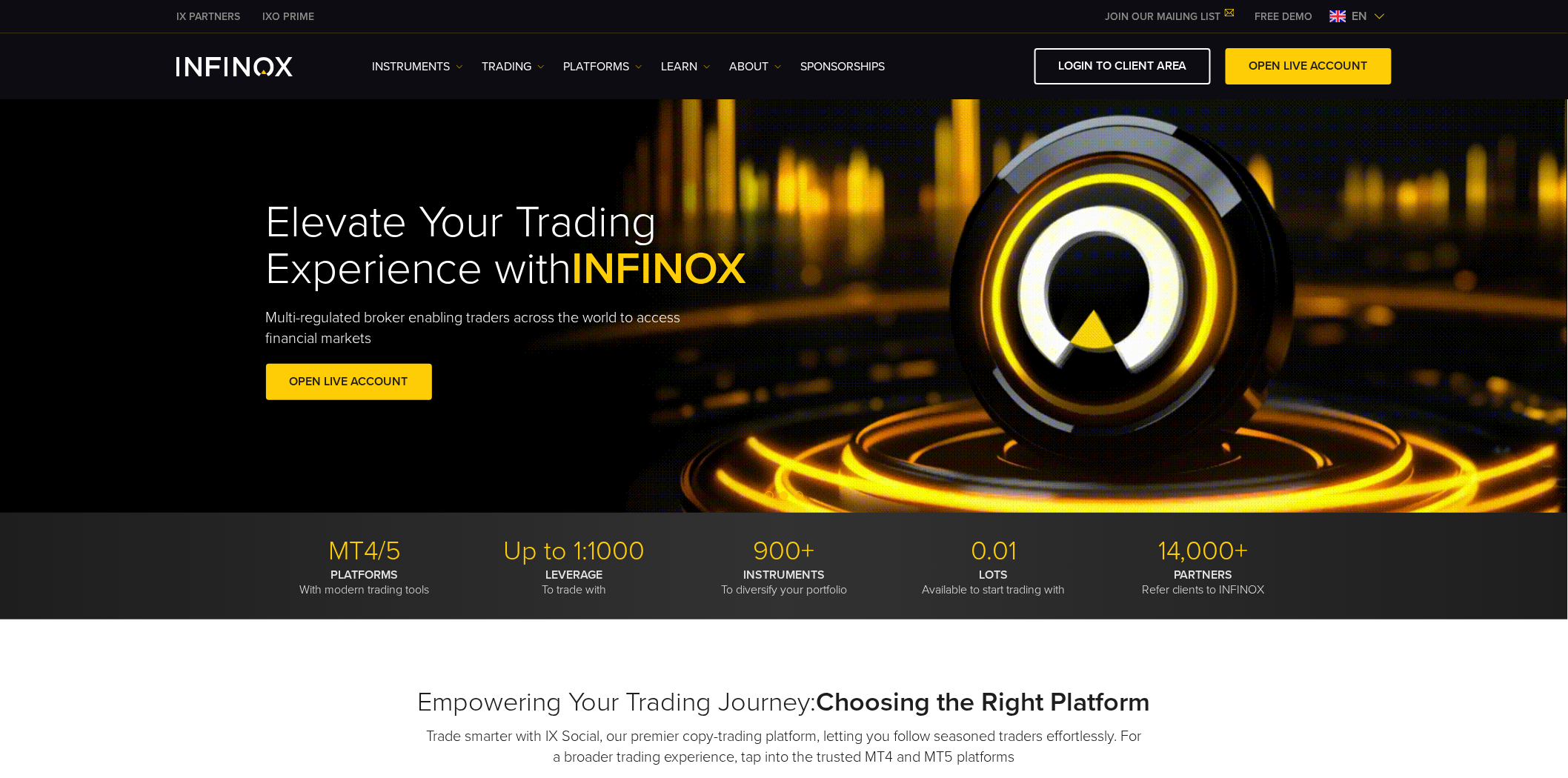
click at [1322, 564] on div "MT4/5 PLATFORMS With modern trading tools Up to 1:1000 LEVERAGE To trade with 9…" at bounding box center [784, 566] width 1568 height 107
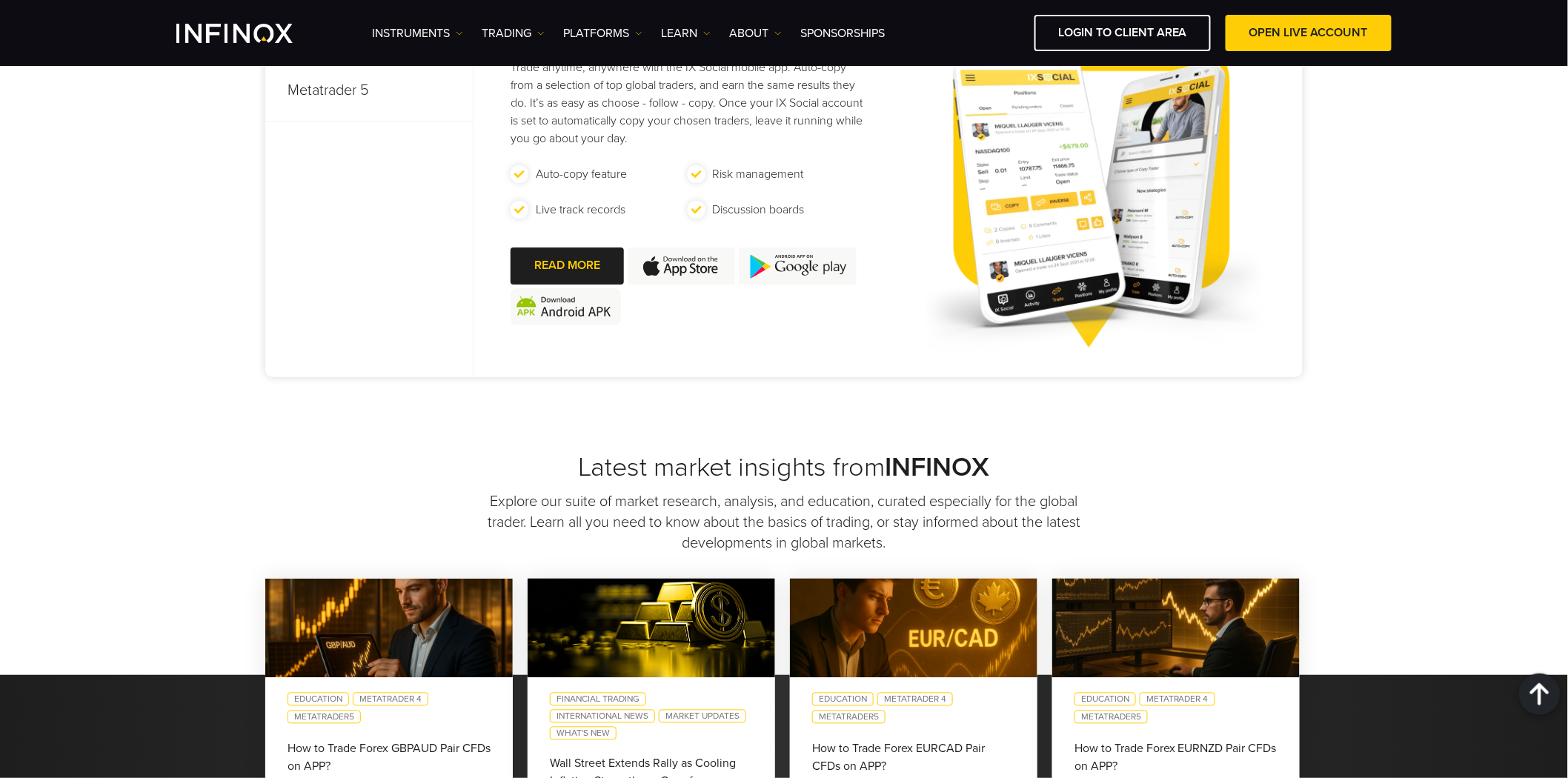
scroll to position [743, 0]
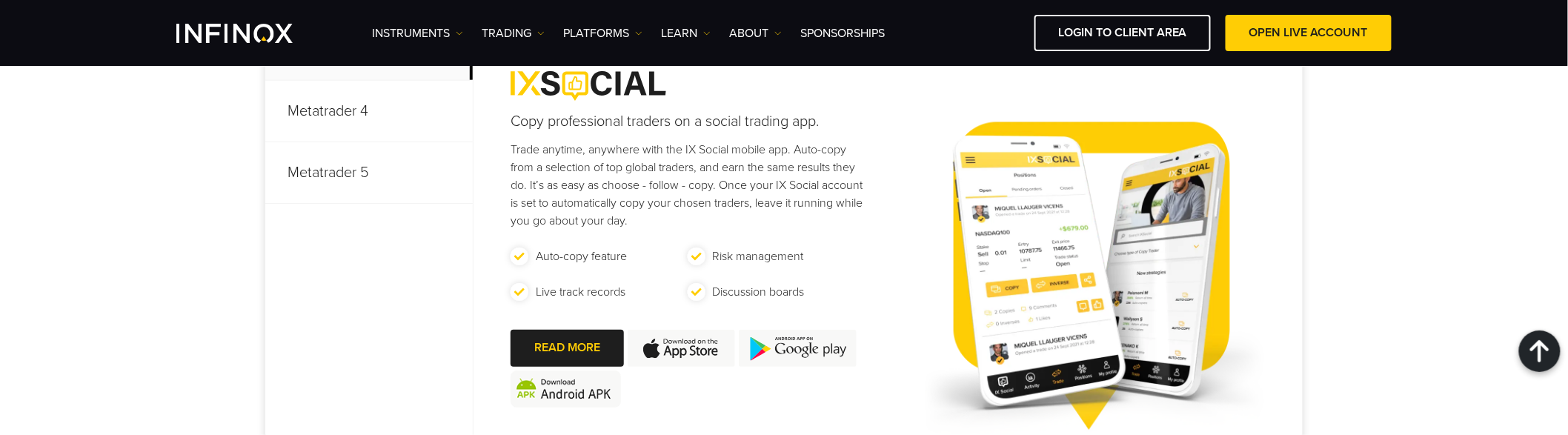
click at [120, 239] on div "Empowering Your Trading Journey: Choosing the Right Platform Trade smarter with…" at bounding box center [784, 190] width 1568 height 684
click at [138, 342] on div "Empowering Your Trading Journey: Choosing the Right Platform Trade smarter with…" at bounding box center [784, 190] width 1568 height 684
click at [172, 287] on div "Empowering Your Trading Journey: Choosing the Right Platform Trade smarter with…" at bounding box center [784, 190] width 1568 height 684
click at [164, 232] on div "Empowering Your Trading Journey: Choosing the Right Platform Trade smarter with…" at bounding box center [784, 190] width 1568 height 684
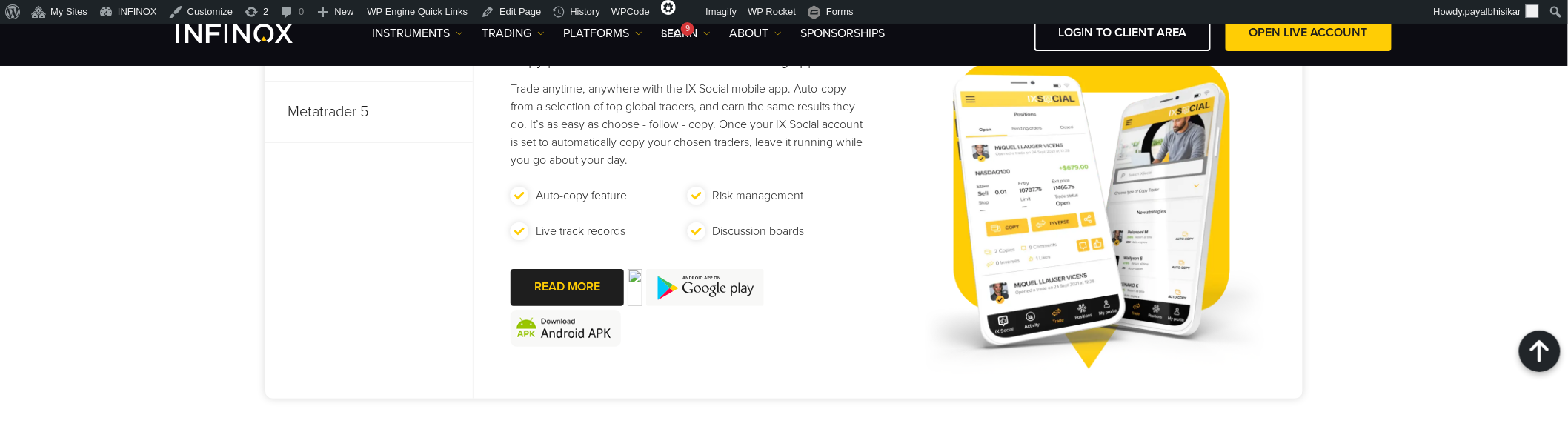
scroll to position [823, 0]
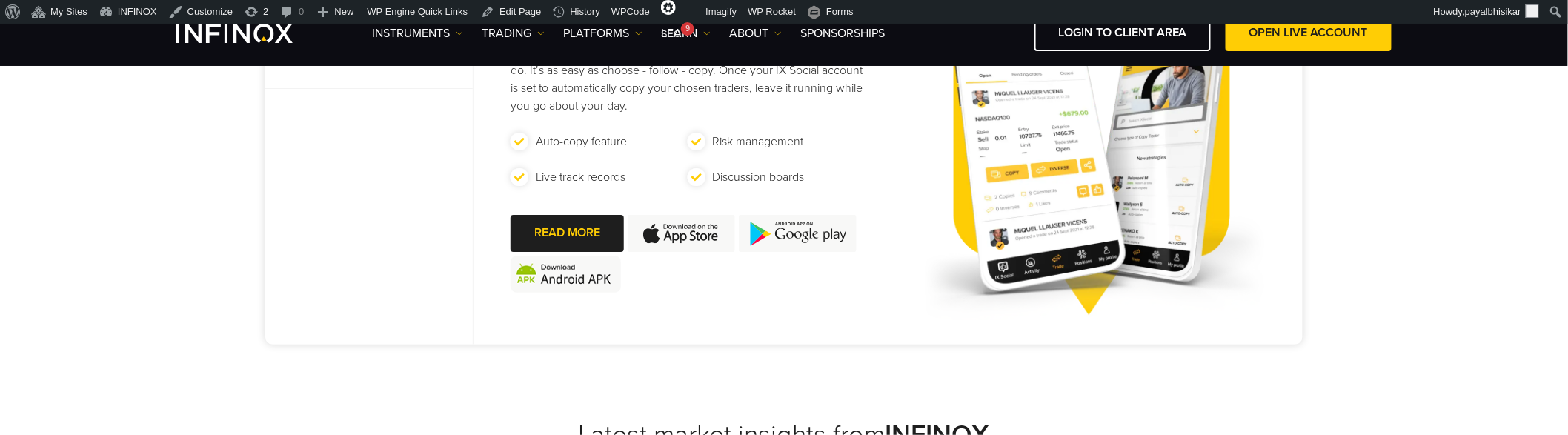
scroll to position [823, 0]
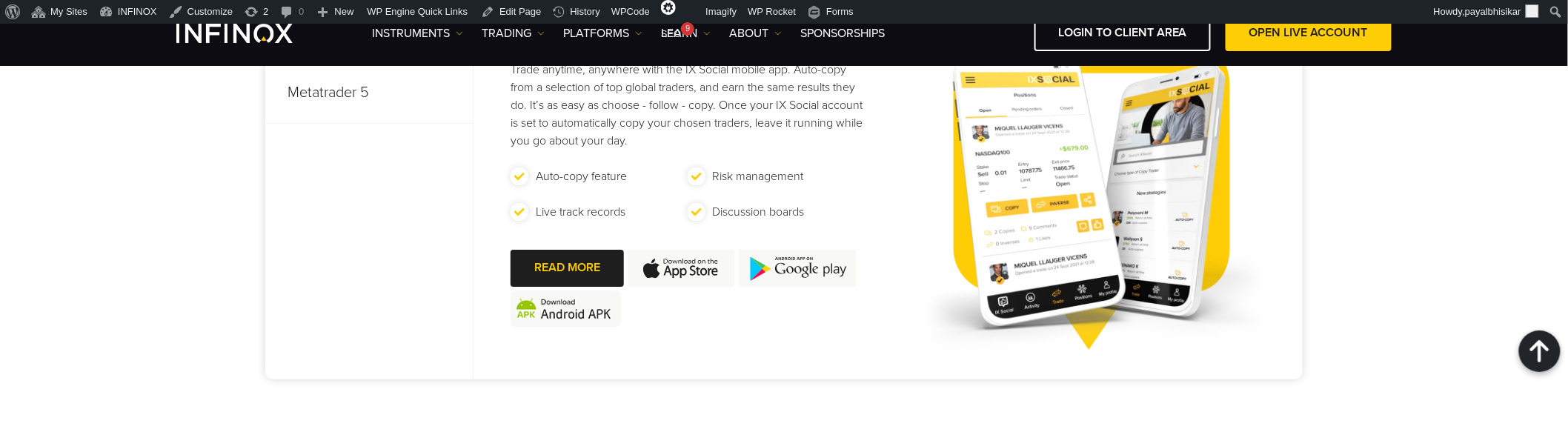
click at [809, 273] on img at bounding box center [797, 268] width 118 height 37
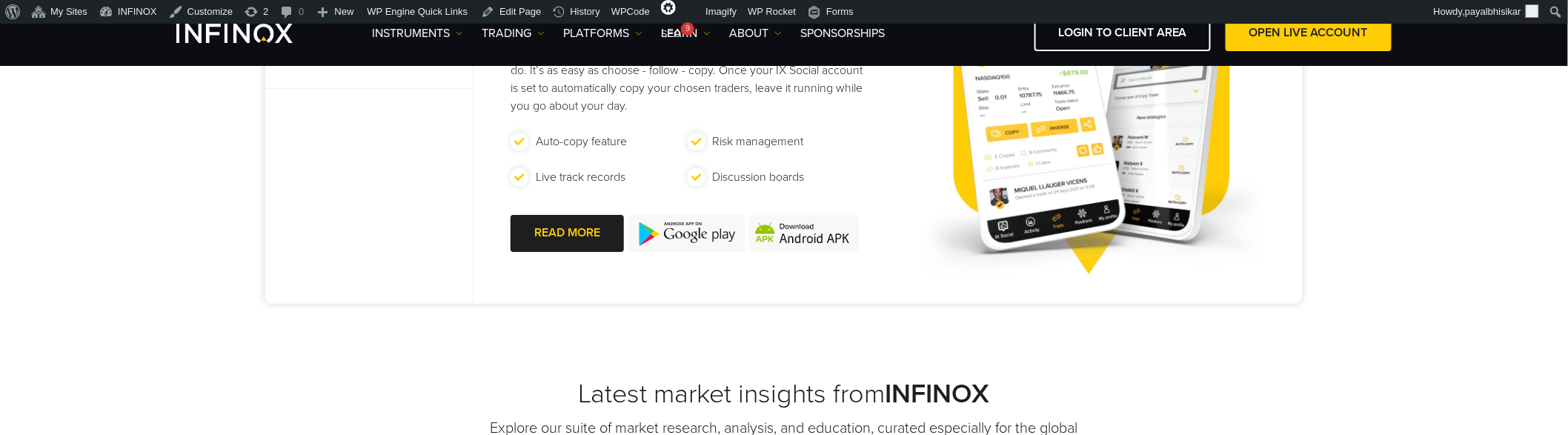
scroll to position [823, 0]
